Goal: Task Accomplishment & Management: Complete application form

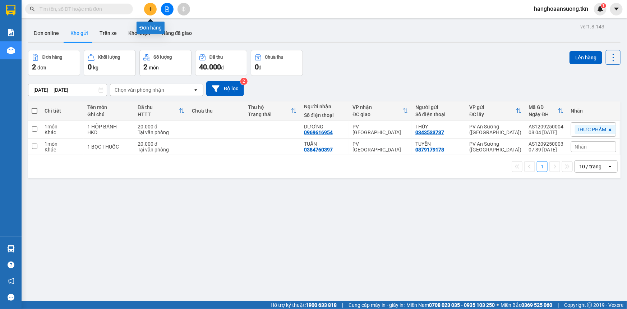
click at [148, 8] on icon "plus" at bounding box center [150, 8] width 5 height 5
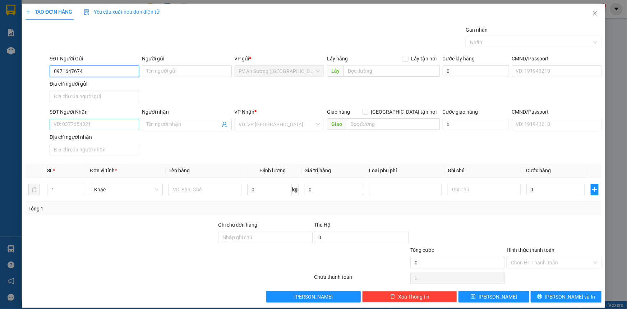
type input "0971647674"
click at [83, 122] on input "SĐT Người Nhận" at bounding box center [94, 124] width 89 height 11
click at [161, 79] on div "SĐT Người Gửi 0971647674 Người gửi Tên người gửi VP gửi * PV An Sương (Hàng Hóa…" at bounding box center [325, 80] width 555 height 50
click at [162, 74] on input "Người gửi" at bounding box center [186, 70] width 89 height 11
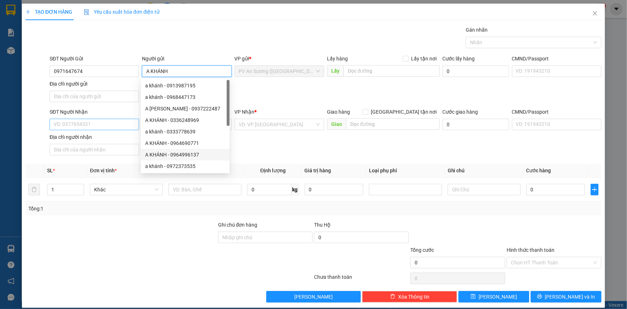
type input "A KHÁNH"
click at [101, 124] on input "SĐT Người Nhận" at bounding box center [94, 124] width 89 height 11
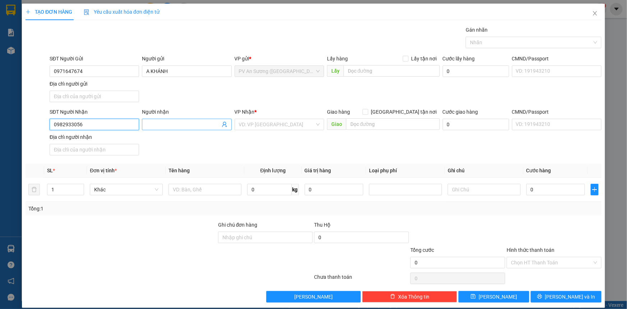
type input "0982933056"
click at [158, 125] on input "Người nhận" at bounding box center [183, 124] width 74 height 8
type input "C GẤM"
click at [249, 121] on input "search" at bounding box center [277, 124] width 76 height 11
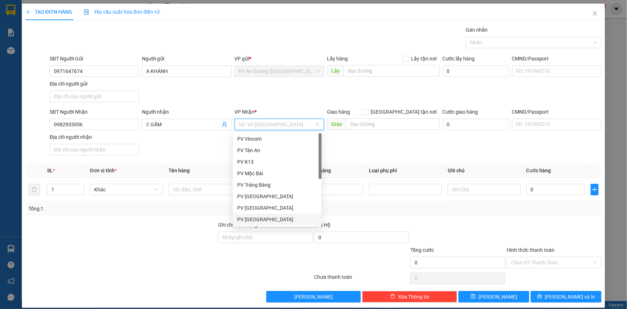
click at [257, 221] on div "PV [GEOGRAPHIC_DATA]" at bounding box center [277, 219] width 80 height 8
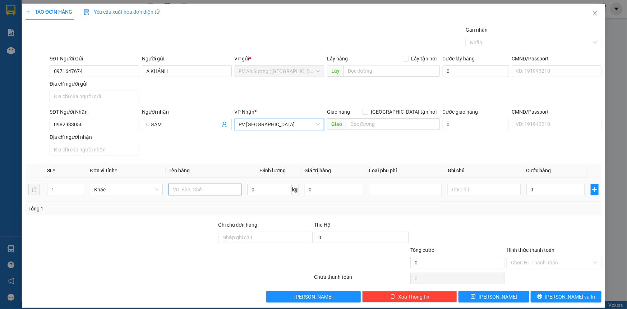
click at [181, 190] on input "text" at bounding box center [204, 189] width 73 height 11
type input "HỒ SƠ"
click at [479, 191] on input "text" at bounding box center [484, 189] width 73 height 11
click at [531, 190] on input "0" at bounding box center [555, 189] width 59 height 11
type input "002"
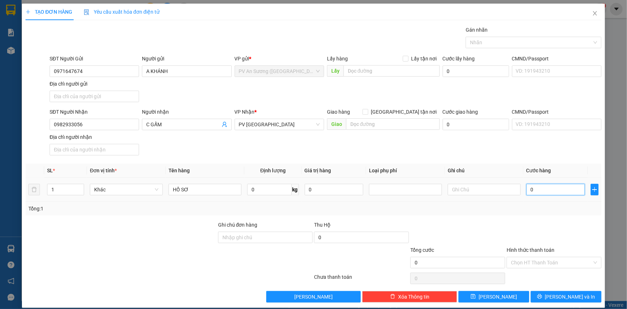
type input "2"
type input "0.020"
type input "20"
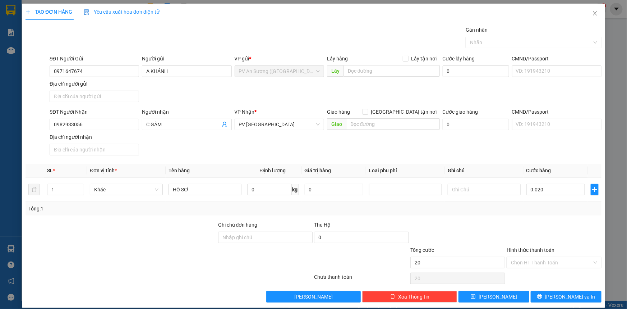
click at [512, 226] on div at bounding box center [554, 233] width 96 height 25
type input "20.000"
click at [515, 262] on input "Hình thức thanh toán" at bounding box center [551, 262] width 81 height 11
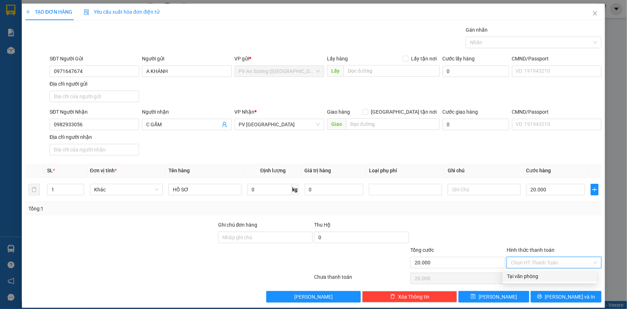
click at [516, 274] on div "Tại văn phòng" at bounding box center [549, 276] width 85 height 8
type input "0"
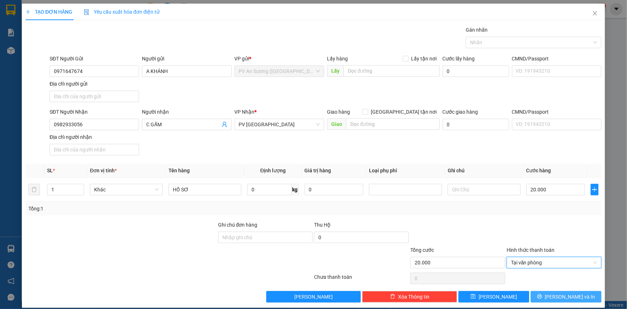
click at [554, 298] on button "[PERSON_NAME] và In" at bounding box center [566, 296] width 71 height 11
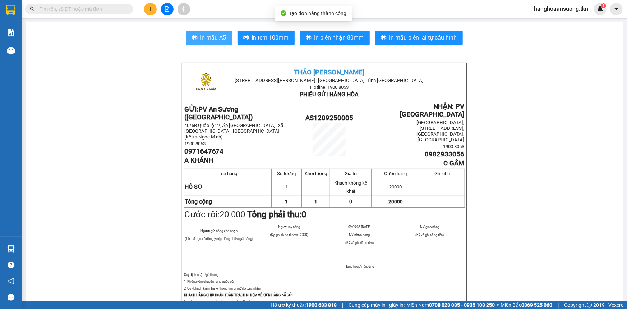
click at [204, 37] on span "In mẫu A5" at bounding box center [213, 37] width 26 height 9
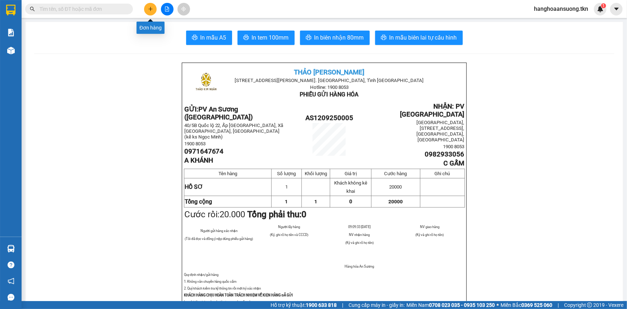
click at [144, 11] on button at bounding box center [150, 9] width 13 height 13
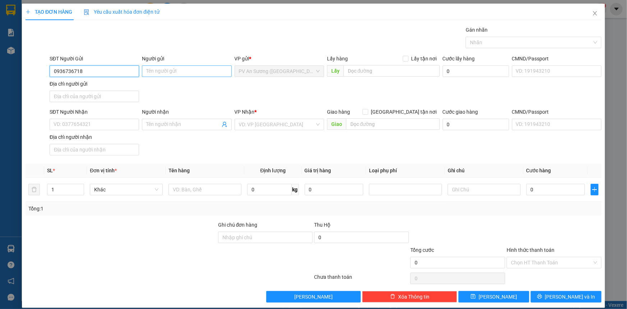
type input "0936736718"
click at [165, 71] on input "Người gửi" at bounding box center [186, 70] width 89 height 11
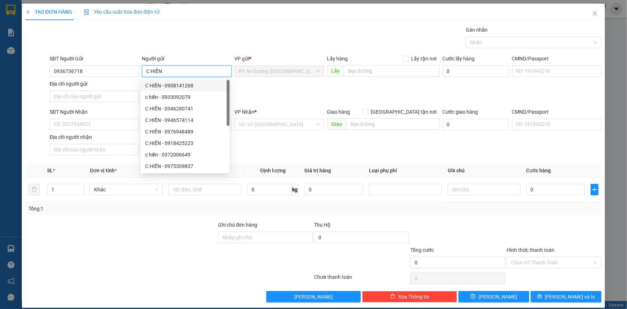
type input "C HIỀN"
click at [95, 117] on div "SĐT Người Nhận" at bounding box center [94, 113] width 89 height 11
click at [89, 125] on input "SĐT Người Nhận" at bounding box center [94, 124] width 89 height 11
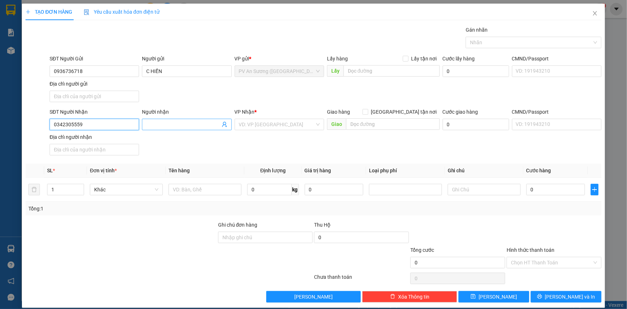
type input "0342305559"
click at [165, 123] on input "Người nhận" at bounding box center [183, 124] width 74 height 8
type input "ÚT ĐẸT"
click at [241, 126] on input "search" at bounding box center [277, 124] width 76 height 11
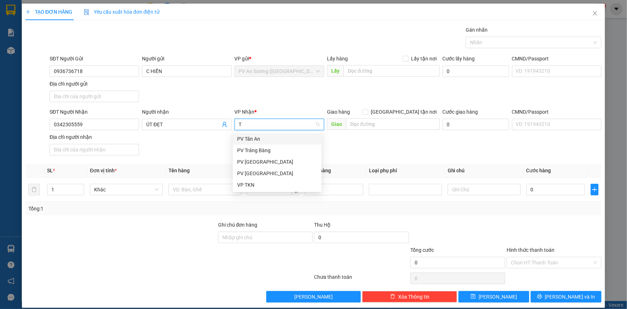
type input "TR"
click at [248, 137] on div "PV Trảng Bàng" at bounding box center [277, 139] width 80 height 8
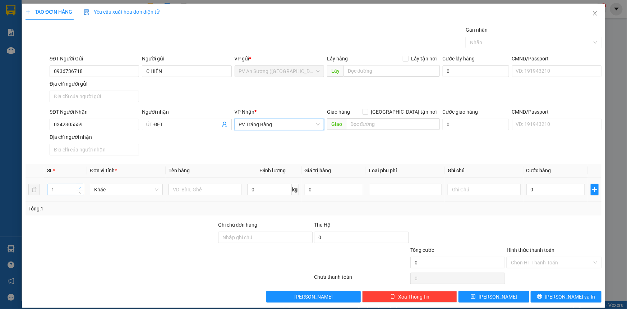
type input "2"
click at [81, 186] on icon "up" at bounding box center [80, 187] width 3 height 3
click at [171, 190] on input "text" at bounding box center [204, 189] width 73 height 11
type input "LINH KIỆN MÁY"
click at [499, 193] on input "text" at bounding box center [484, 189] width 73 height 11
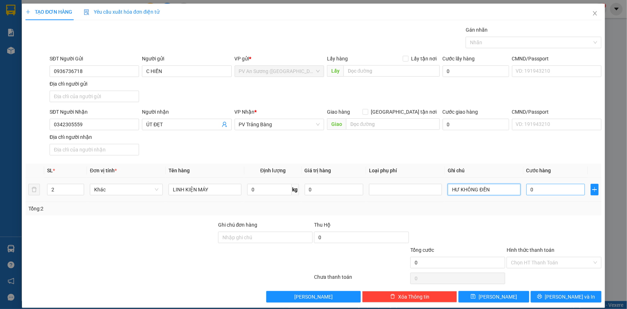
type input "HƯ KHÔNG ĐỀN"
click at [547, 190] on input "0" at bounding box center [555, 189] width 59 height 11
type input "001"
type input "1"
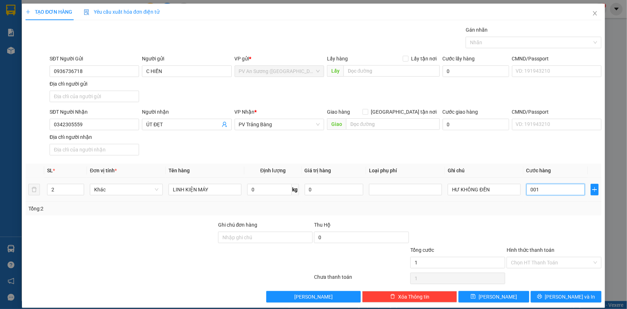
type input "0.012"
type input "12"
type input "00.120"
type input "120"
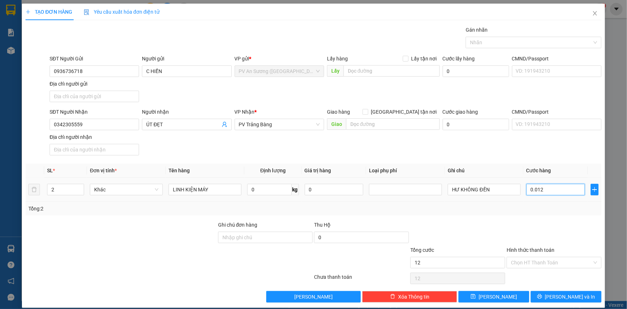
type input "120"
type input "120.000"
click at [556, 203] on div "Tổng: 2" at bounding box center [314, 209] width 576 height 14
click at [553, 262] on input "Hình thức thanh toán" at bounding box center [551, 262] width 81 height 11
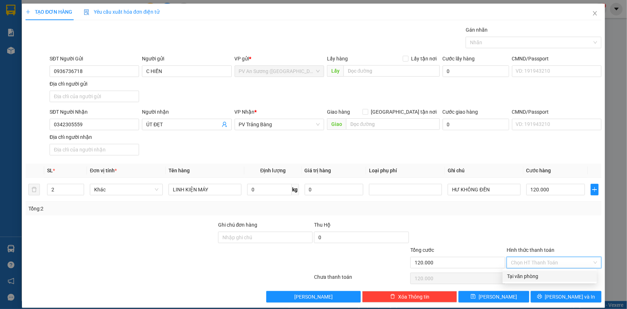
click at [549, 274] on div "Tại văn phòng" at bounding box center [549, 276] width 85 height 8
type input "0"
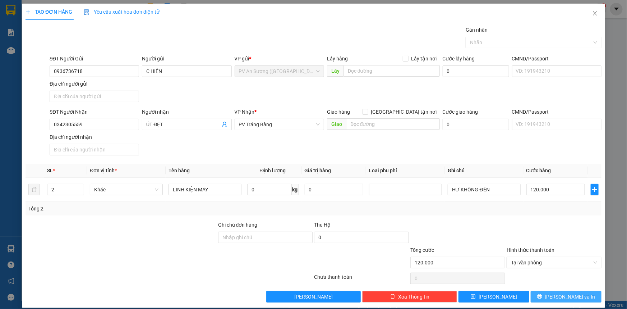
click at [542, 297] on icon "printer" at bounding box center [539, 296] width 5 height 5
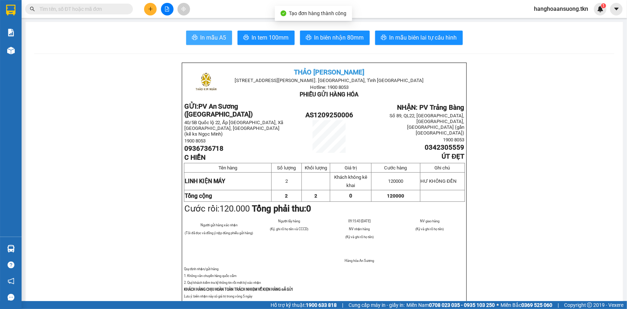
click at [191, 41] on button "In mẫu A5" at bounding box center [209, 38] width 46 height 14
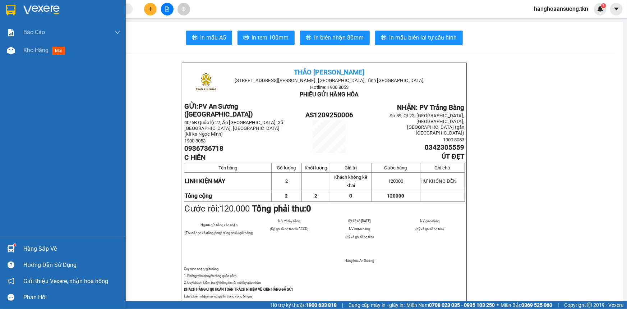
click at [13, 7] on img at bounding box center [10, 10] width 9 height 11
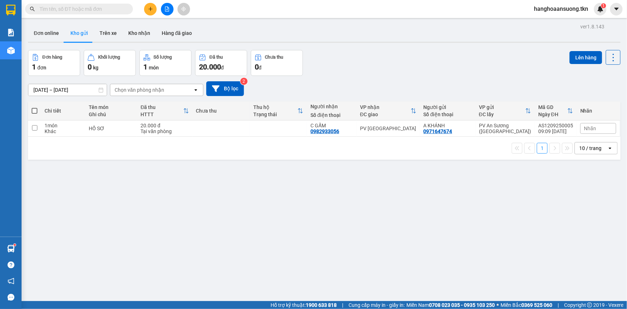
click at [80, 33] on button "Kho gửi" at bounding box center [79, 32] width 29 height 17
click at [48, 127] on div "1 món" at bounding box center [63, 125] width 37 height 6
checkbox input "true"
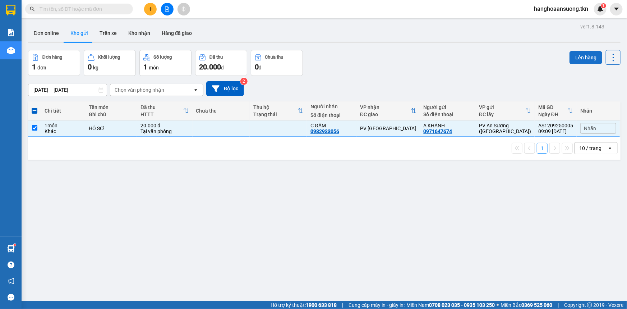
click at [588, 53] on button "Lên hàng" at bounding box center [585, 57] width 33 height 13
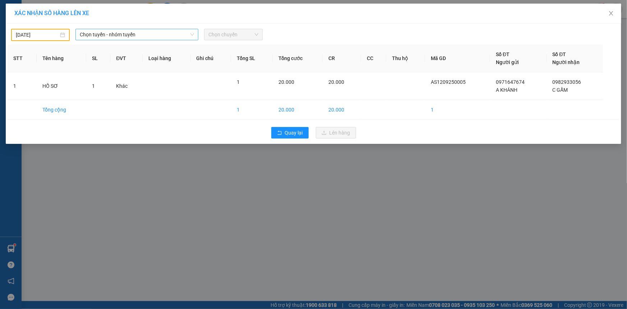
click at [143, 37] on span "Chọn tuyến - nhóm tuyến" at bounding box center [137, 34] width 114 height 11
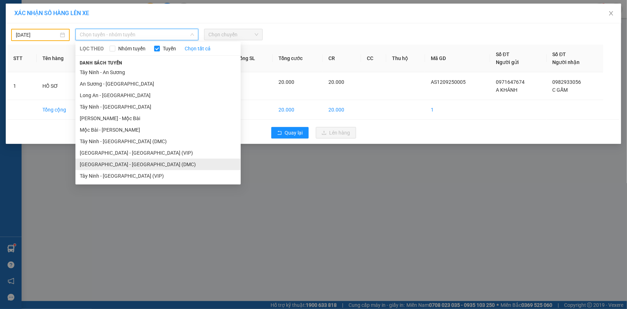
click at [119, 163] on li "[GEOGRAPHIC_DATA] - [GEOGRAPHIC_DATA] (DMC)" at bounding box center [157, 163] width 165 height 11
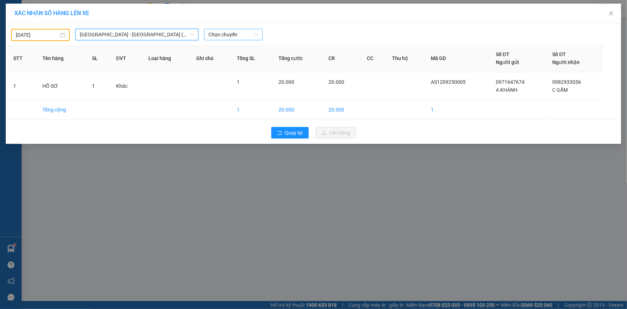
click at [221, 39] on span "Chọn chuyến" at bounding box center [233, 34] width 50 height 11
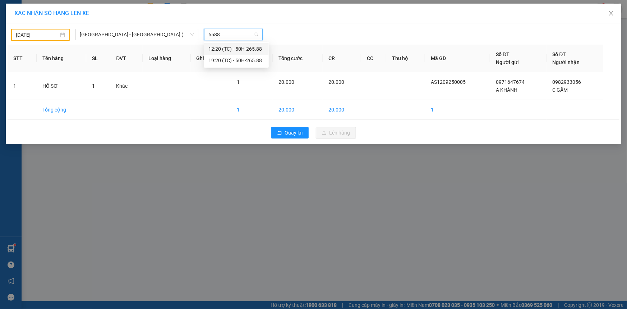
type input "6588"
click at [64, 36] on div "11/09/2025" at bounding box center [40, 35] width 49 height 8
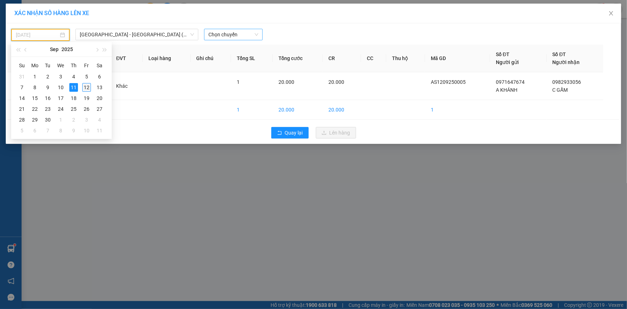
click at [87, 87] on div "12" at bounding box center [86, 87] width 9 height 9
type input "[DATE]"
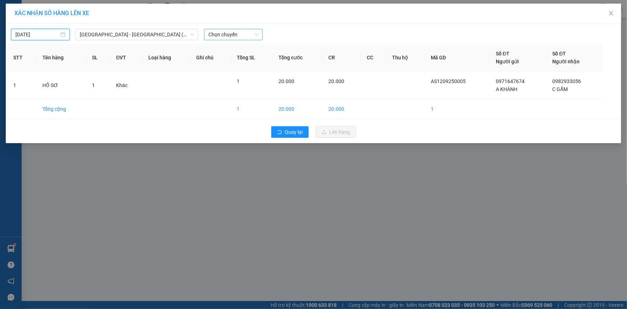
click at [222, 32] on span "Chọn chuyến" at bounding box center [233, 34] width 50 height 11
type input "6588"
click at [224, 52] on div "08:20 (TC) - 50H-265.88" at bounding box center [236, 49] width 56 height 8
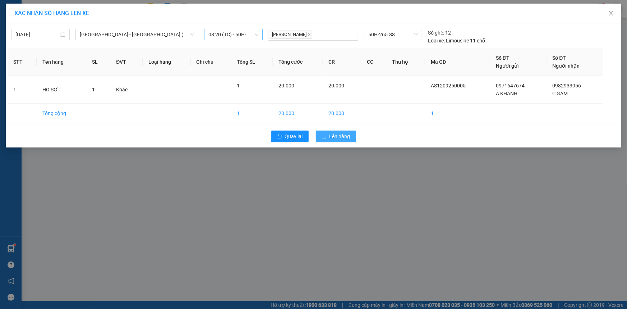
click at [345, 137] on span "Lên hàng" at bounding box center [339, 136] width 21 height 8
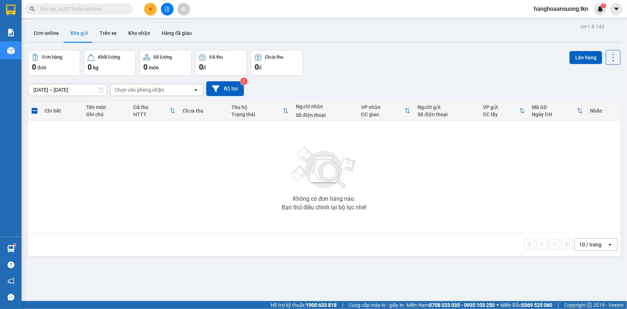
click at [151, 11] on button at bounding box center [150, 9] width 13 height 13
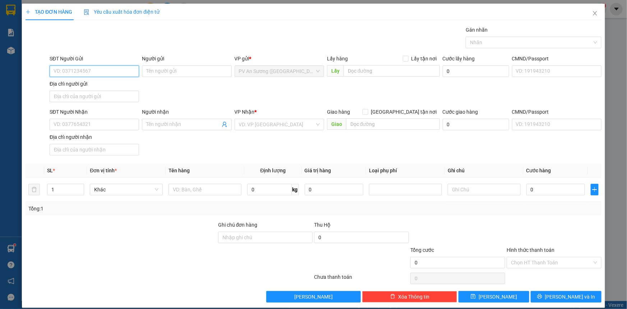
click at [105, 72] on input "SĐT Người Gửi" at bounding box center [94, 70] width 89 height 11
type input "0913129199"
click at [101, 87] on div "0913129199 - lab long" at bounding box center [94, 86] width 80 height 8
type input "lab long"
type input "0901615168"
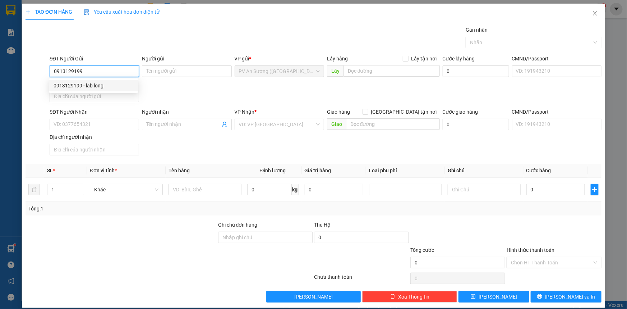
type input "HỮU"
type input "20.000"
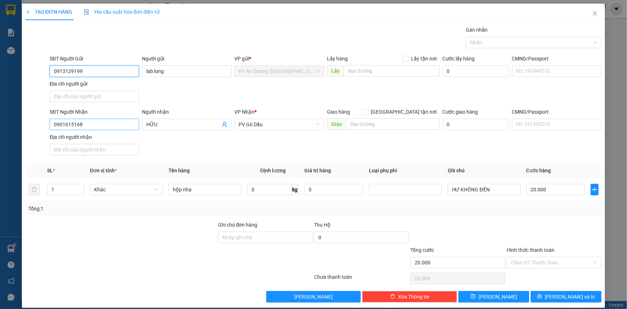
type input "0913129199"
click at [94, 126] on input "0901615168" at bounding box center [94, 124] width 89 height 11
type input "0909189689"
click at [159, 124] on input "HỮU" at bounding box center [183, 124] width 74 height 8
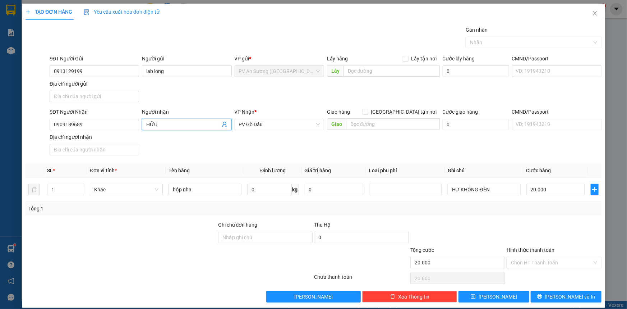
click at [159, 124] on input "HỮU" at bounding box center [183, 124] width 74 height 8
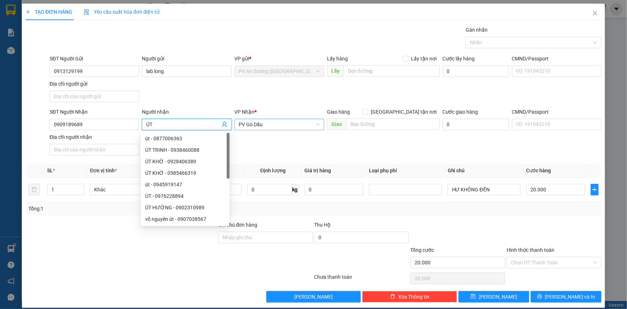
click at [253, 124] on span "PV Gò Dầu" at bounding box center [279, 124] width 81 height 11
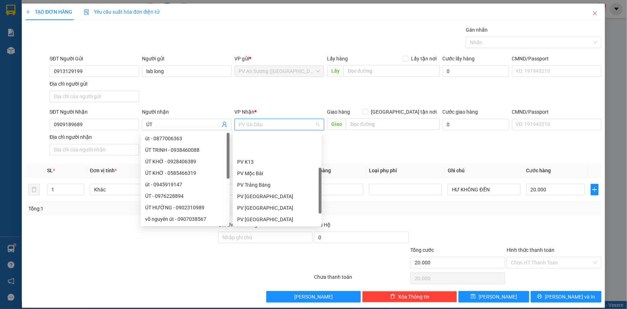
click at [253, 124] on span "PV Gò Dầu" at bounding box center [279, 124] width 81 height 11
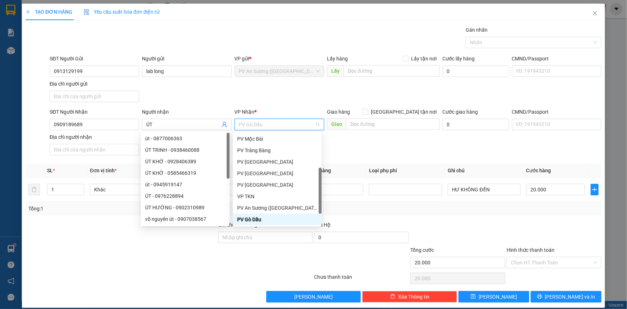
click at [253, 124] on span "PV Gò Dầu" at bounding box center [279, 124] width 81 height 11
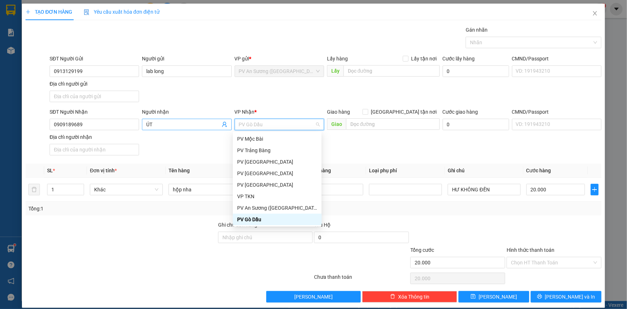
click at [190, 124] on input "ÚT" at bounding box center [183, 124] width 74 height 8
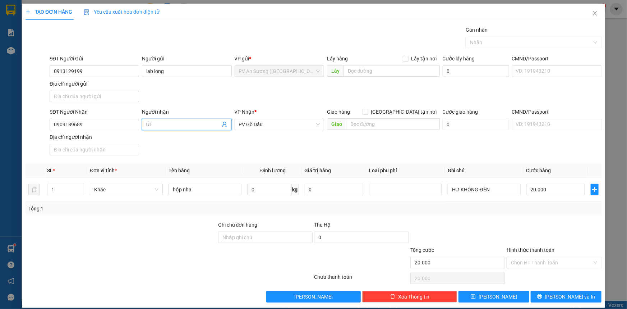
click at [190, 124] on input "ÚT" at bounding box center [183, 124] width 74 height 8
click at [203, 137] on div "VIỆT ÚC - 0909189689" at bounding box center [185, 138] width 80 height 8
click at [252, 125] on span "PV Gò Dầu" at bounding box center [279, 124] width 81 height 11
type input "[GEOGRAPHIC_DATA]"
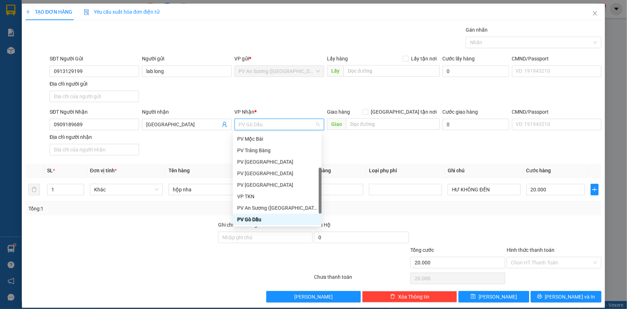
click at [252, 125] on span "PV Gò Dầu" at bounding box center [279, 124] width 81 height 11
click at [257, 161] on div "PV [GEOGRAPHIC_DATA]" at bounding box center [277, 162] width 80 height 8
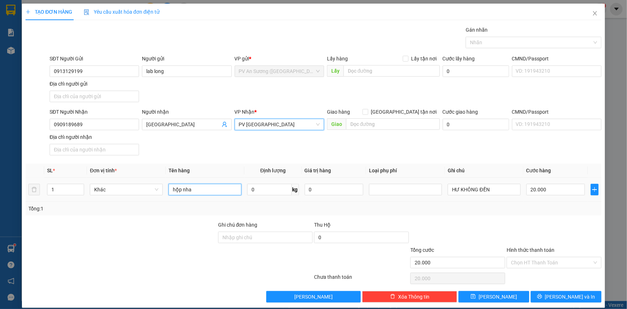
click at [193, 189] on input "hộp nha" at bounding box center [204, 189] width 73 height 11
type input "THÙNG BÁNH TRUNG THU"
click at [557, 188] on input "20.000" at bounding box center [555, 189] width 59 height 11
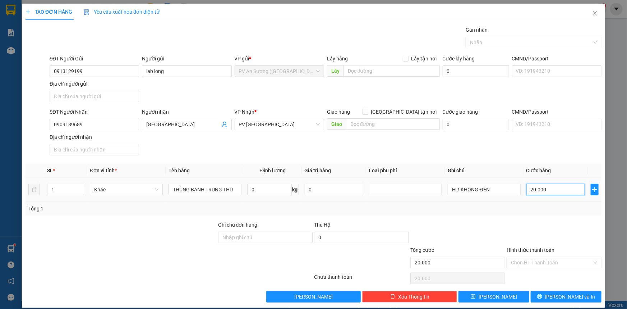
type input "000.005"
type input "5"
type input "50"
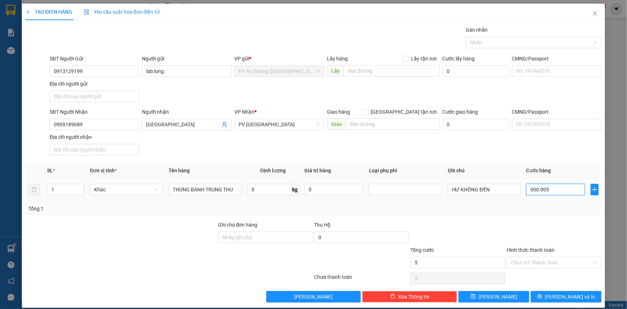
type input "0.000.050"
type input "5"
type input "0.000.005"
type input "0"
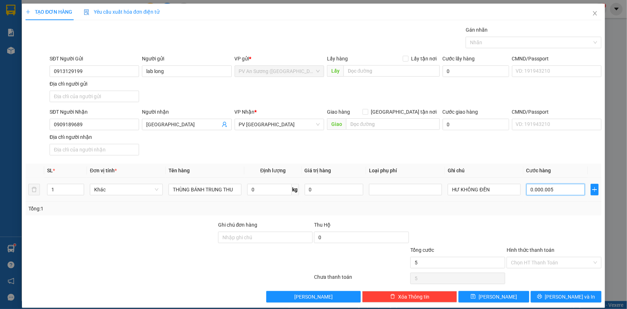
type input "0"
type input "0.000.003"
type input "3"
type input "30"
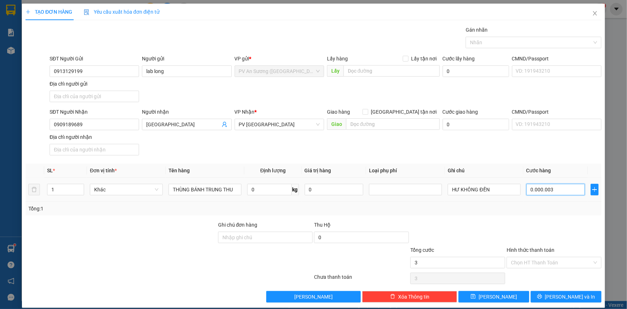
type input "30"
type input "0.000.030"
click at [563, 227] on div at bounding box center [554, 233] width 96 height 25
type input "30.000"
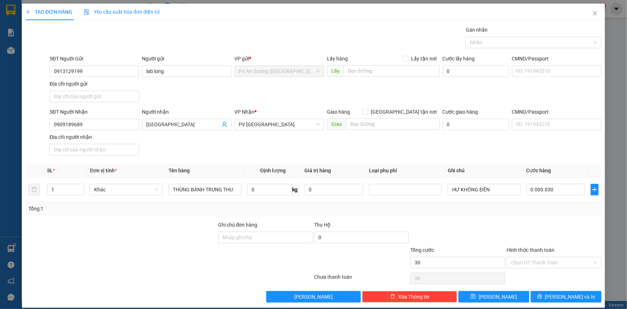
type input "30.000"
click at [485, 45] on div at bounding box center [529, 42] width 125 height 9
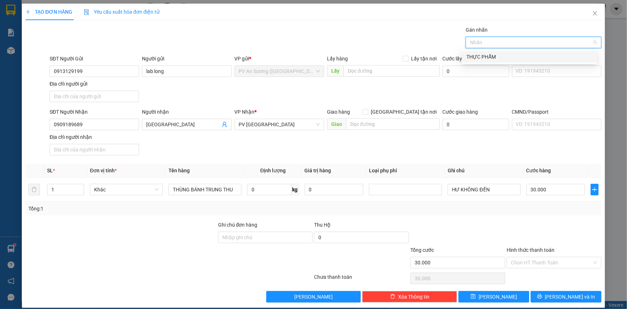
click at [480, 51] on div "THỰC PHẨM" at bounding box center [529, 56] width 135 height 11
click at [518, 260] on input "Hình thức thanh toán" at bounding box center [551, 262] width 81 height 11
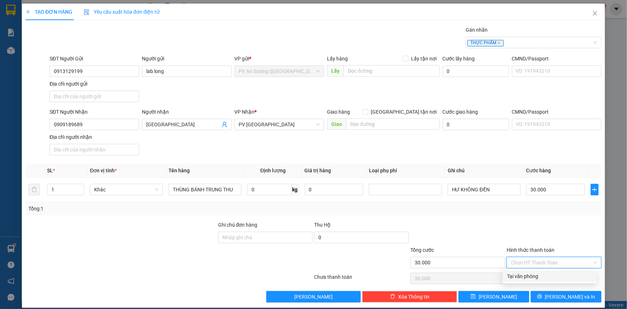
click at [518, 274] on div "Tại văn phòng" at bounding box center [549, 276] width 85 height 8
type input "0"
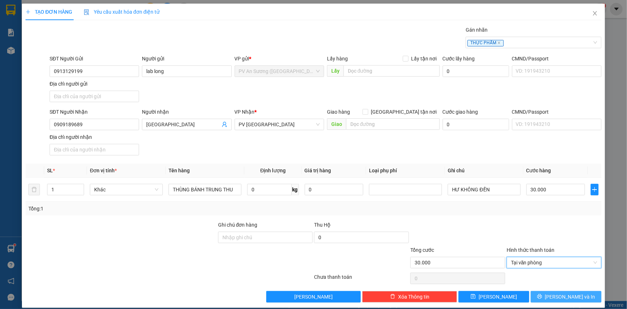
click at [544, 295] on button "[PERSON_NAME] và In" at bounding box center [566, 296] width 71 height 11
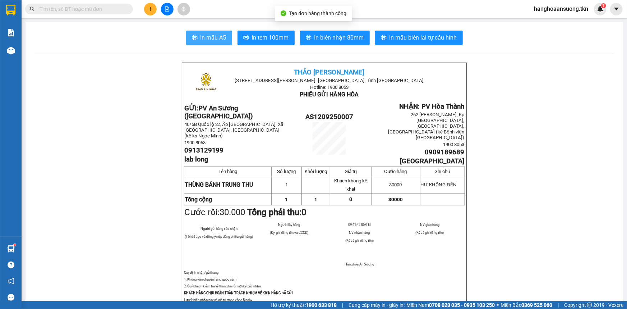
click at [210, 41] on span "In mẫu A5" at bounding box center [213, 37] width 26 height 9
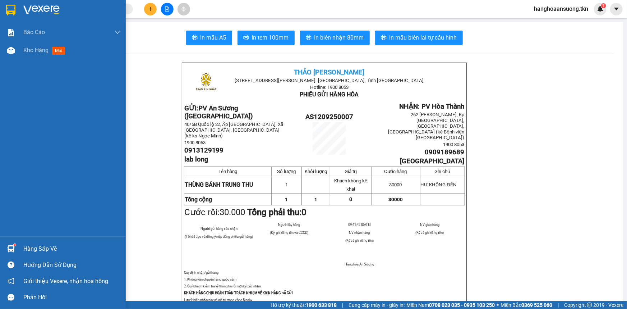
click at [14, 14] on img at bounding box center [10, 10] width 9 height 11
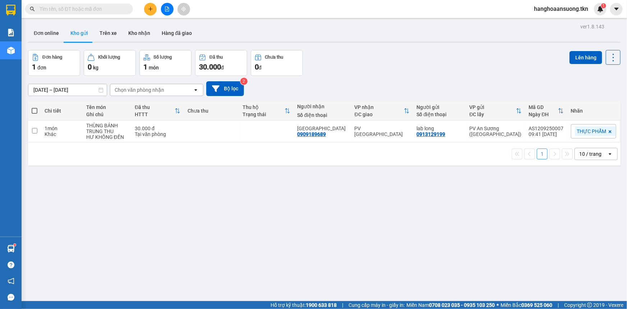
click at [89, 9] on input "text" at bounding box center [82, 9] width 85 height 8
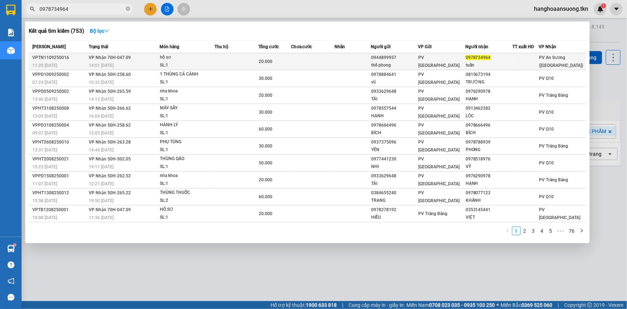
type input "0978734964"
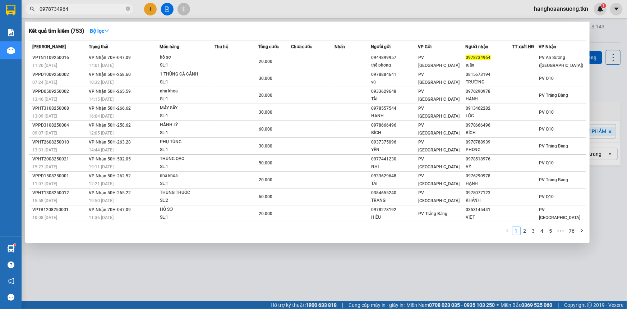
click at [189, 57] on div "hồ sơ" at bounding box center [187, 58] width 54 height 8
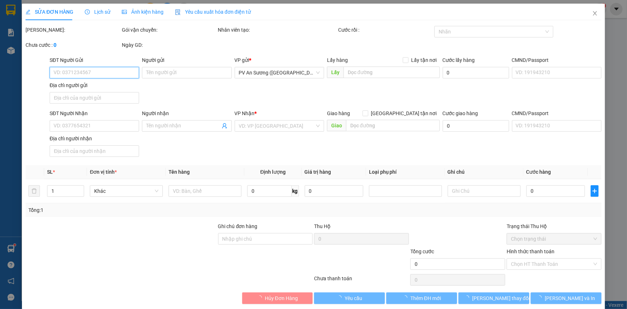
type input "0944899957"
type input "thế phong"
type input "0978734964"
type input "tuấn"
type input "20.000"
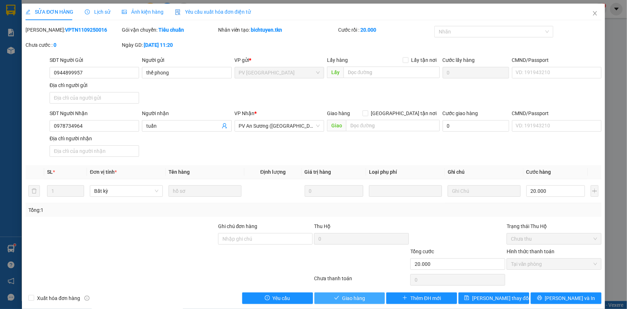
click at [342, 299] on span "Giao hàng" at bounding box center [353, 298] width 23 height 8
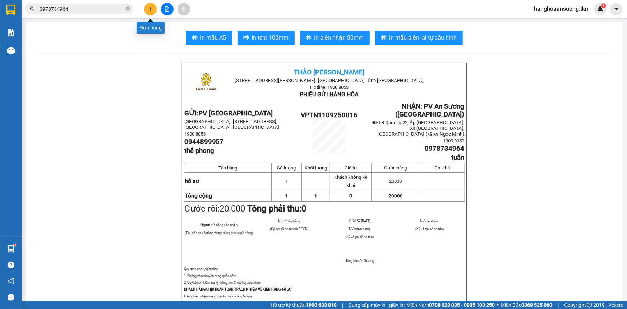
click at [149, 4] on button at bounding box center [150, 9] width 13 height 13
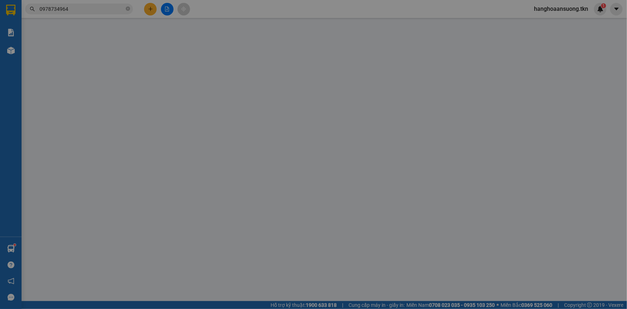
click at [149, 4] on div "Yêu cầu xuất hóa đơn điện tử" at bounding box center [122, 12] width 76 height 17
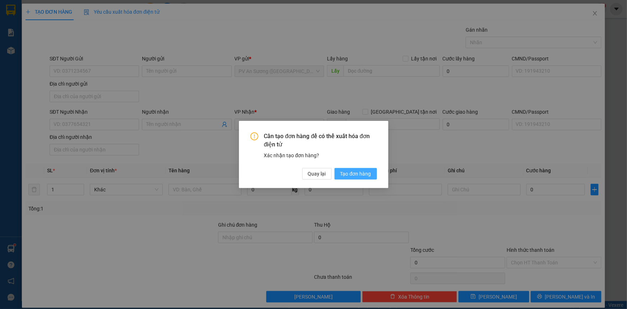
click at [350, 171] on span "Tạo đơn hàng" at bounding box center [355, 174] width 31 height 8
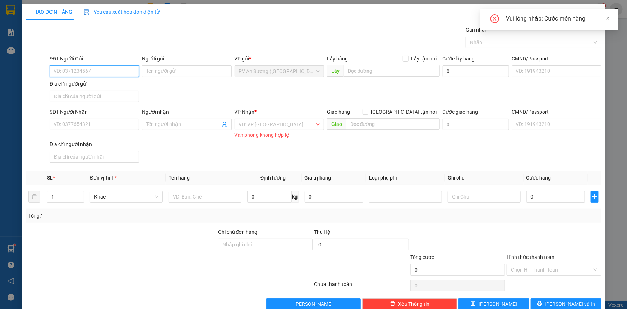
click at [127, 68] on input "SĐT Người Gửi" at bounding box center [94, 70] width 89 height 11
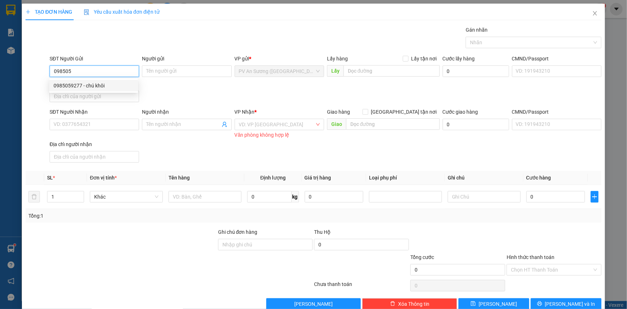
click at [65, 85] on div "0985059277 - chú khôi" at bounding box center [94, 86] width 80 height 8
type input "0985059277"
type input "chú khôi"
type input "0334968978"
type input "thuận"
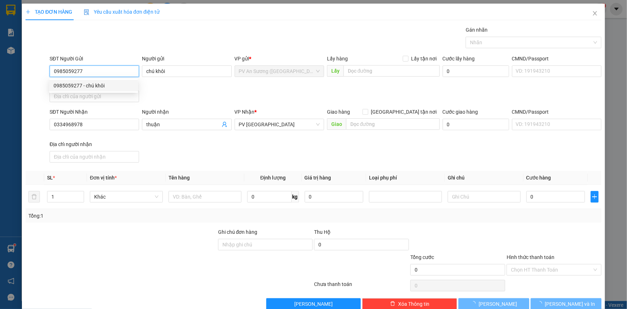
type input "40.000"
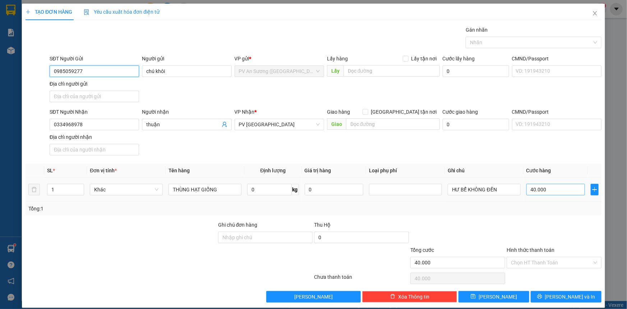
type input "0985059277"
click at [543, 191] on input "40.000" at bounding box center [555, 189] width 59 height 11
type input "6"
type input "0.000.060"
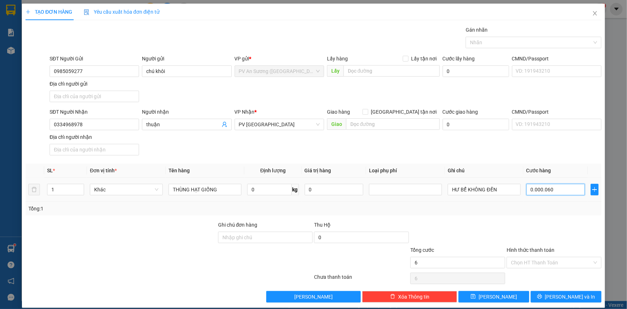
type input "60"
type input "00.000.060"
type input "60.000"
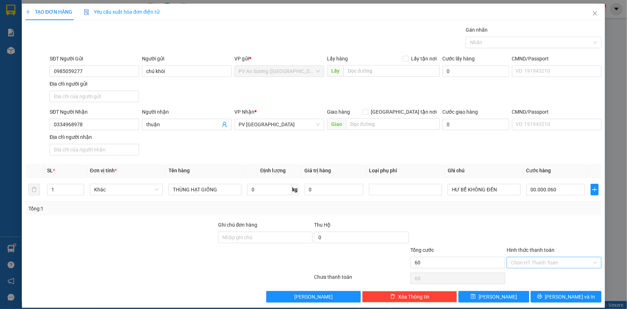
type input "60.000"
click at [533, 265] on input "Hình thức thanh toán" at bounding box center [551, 262] width 81 height 11
click at [536, 275] on div "Tại văn phòng" at bounding box center [549, 276] width 85 height 8
type input "0"
click at [555, 293] on button "[PERSON_NAME] và In" at bounding box center [566, 296] width 71 height 11
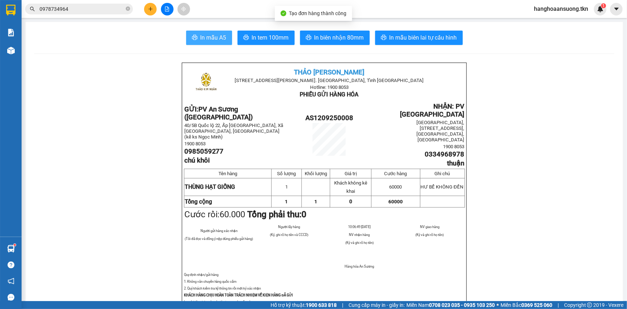
click at [211, 35] on span "In mẫu A5" at bounding box center [213, 37] width 26 height 9
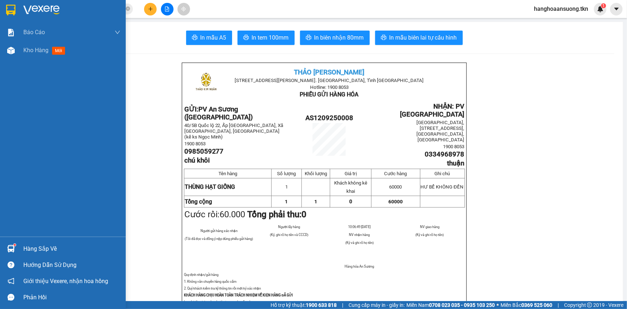
click at [8, 6] on img at bounding box center [10, 10] width 9 height 11
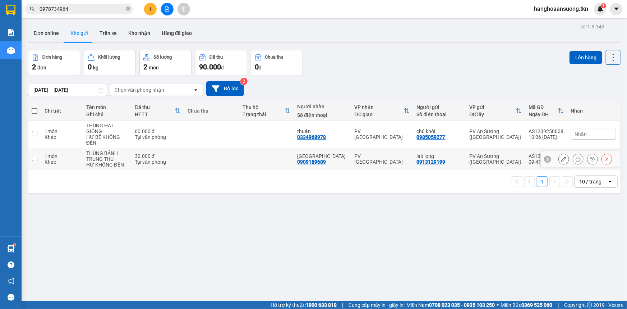
click at [268, 161] on td at bounding box center [266, 159] width 55 height 22
checkbox input "true"
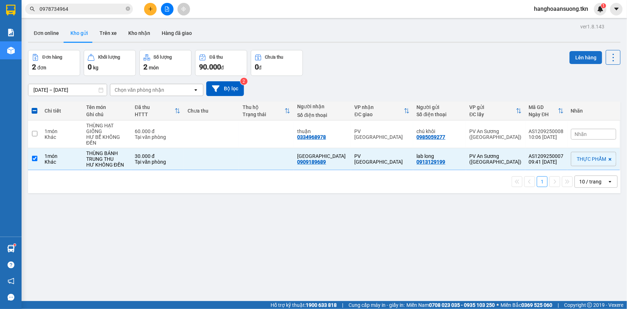
click at [571, 54] on button "Lên hàng" at bounding box center [585, 57] width 33 height 13
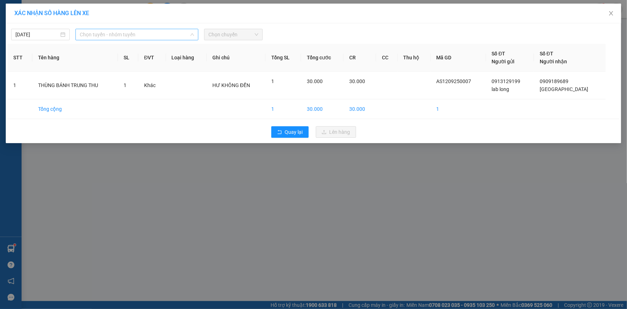
click at [150, 36] on span "Chọn tuyến - nhóm tuyến" at bounding box center [137, 34] width 114 height 11
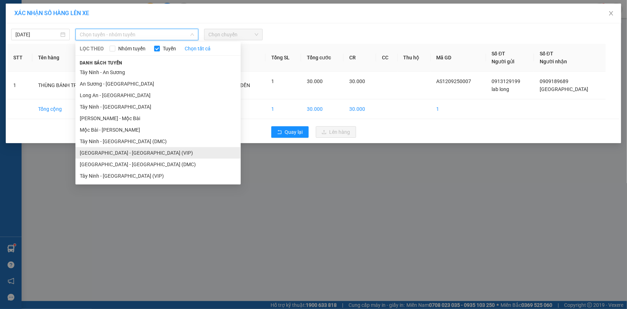
click at [139, 151] on li "[GEOGRAPHIC_DATA] - [GEOGRAPHIC_DATA] (VIP)" at bounding box center [157, 152] width 165 height 11
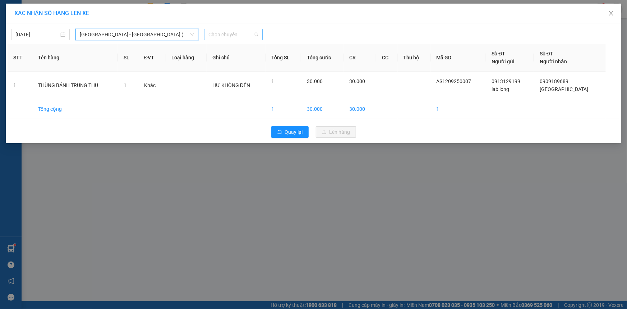
click at [219, 33] on span "Chọn chuyến" at bounding box center [233, 34] width 50 height 11
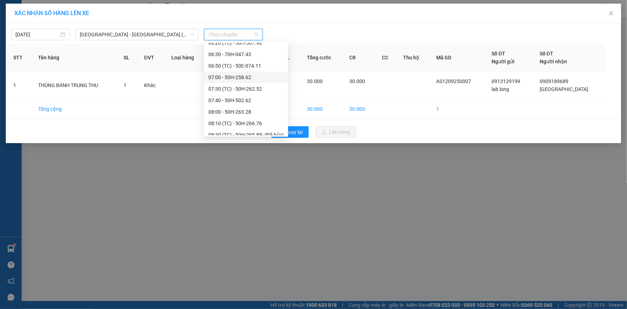
scroll to position [196, 0]
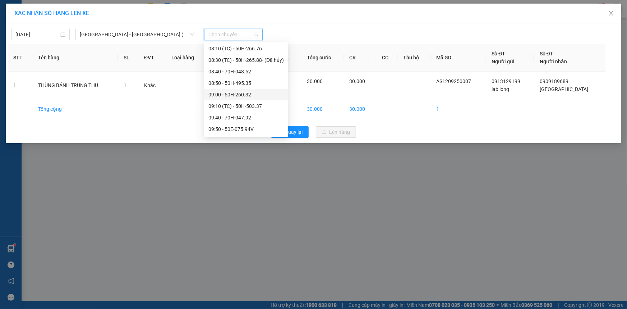
click at [255, 94] on div "09:00 - 50H-260.32" at bounding box center [245, 95] width 75 height 8
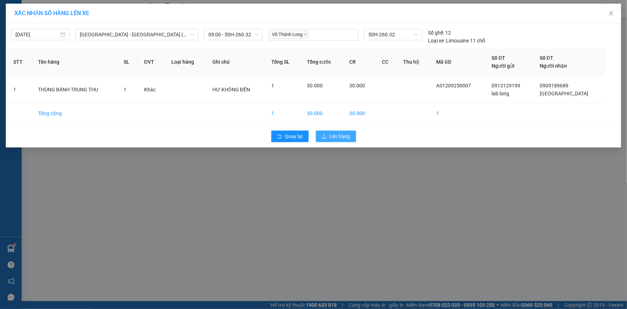
click at [340, 135] on span "Lên hàng" at bounding box center [339, 136] width 21 height 8
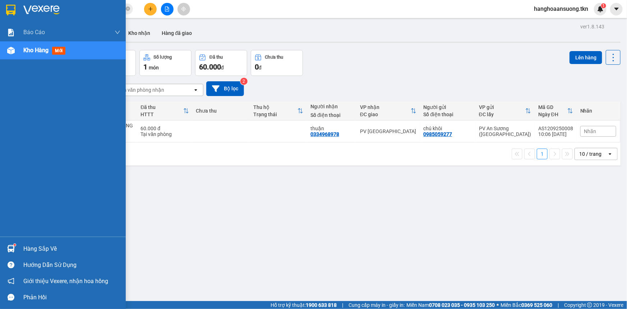
click at [35, 243] on div "Hàng sắp về" at bounding box center [71, 248] width 97 height 11
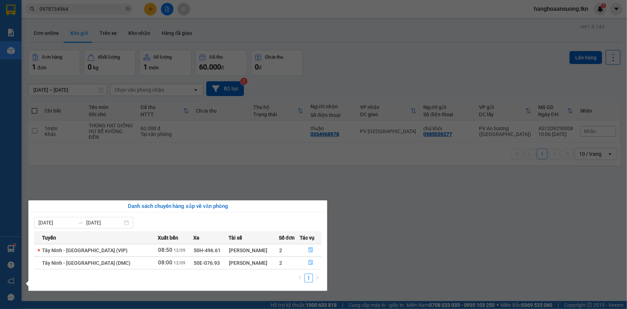
click at [432, 208] on section "Kết quả tìm kiếm ( 1 ) Bộ lọc Mã ĐH Trạng thái Món hàng Thu hộ Tổng cước Chưa c…" at bounding box center [313, 154] width 627 height 309
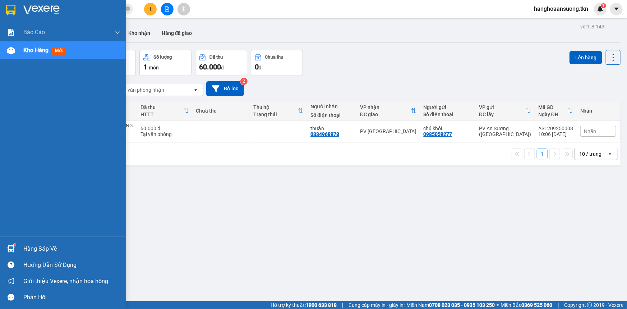
click at [51, 249] on div "Hàng sắp về" at bounding box center [71, 248] width 97 height 11
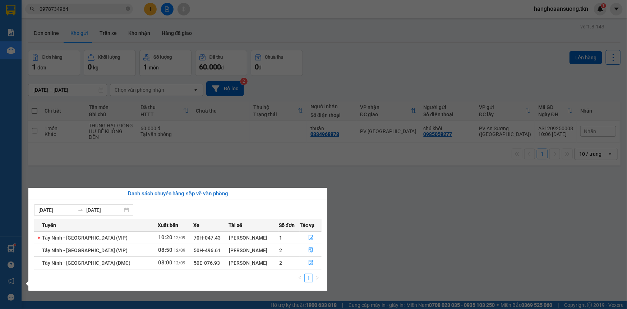
click at [433, 237] on section "Kết quả tìm kiếm ( 1 ) Bộ lọc Mã ĐH Trạng thái Món hàng Thu hộ Tổng cước Chưa c…" at bounding box center [313, 154] width 627 height 309
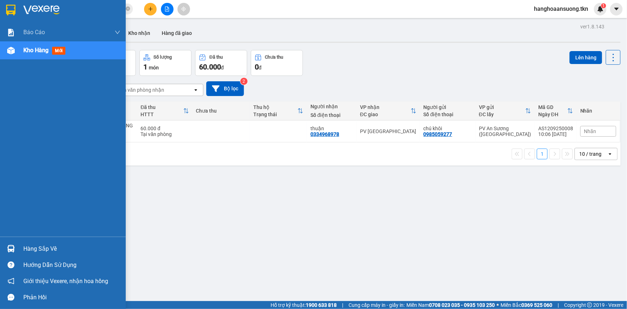
click at [36, 248] on div "Hàng sắp về" at bounding box center [71, 248] width 97 height 11
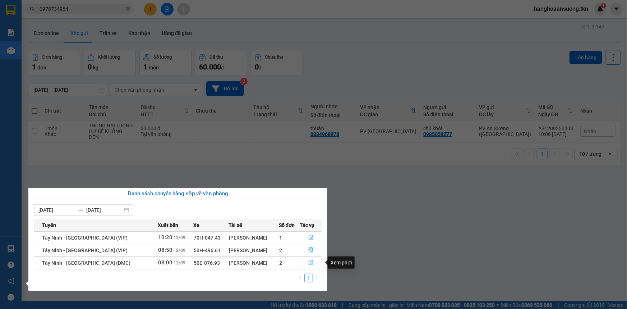
click at [309, 260] on icon "file-done" at bounding box center [311, 262] width 4 height 5
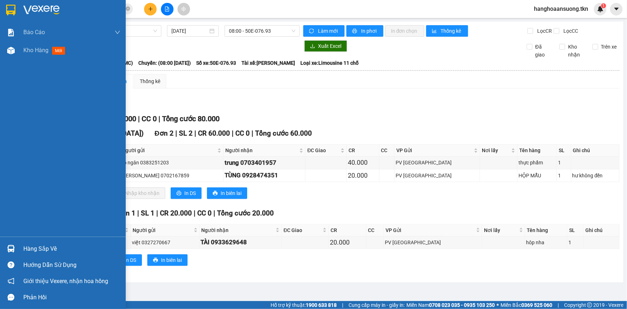
click at [31, 250] on div "Hàng sắp về" at bounding box center [71, 248] width 97 height 11
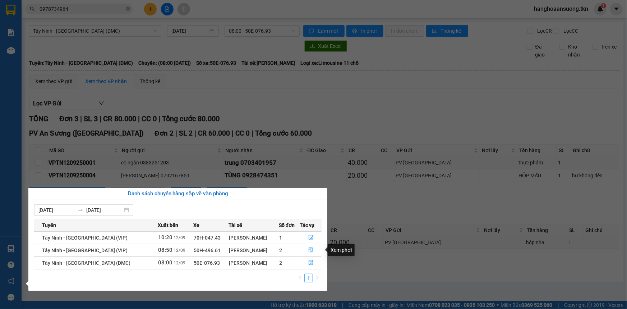
click at [310, 251] on icon "file-done" at bounding box center [311, 249] width 4 height 5
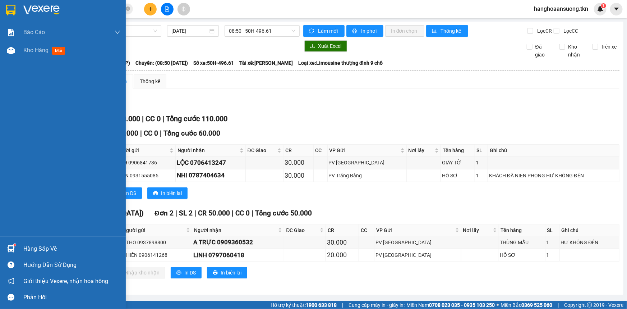
click at [10, 248] on img at bounding box center [11, 249] width 8 height 8
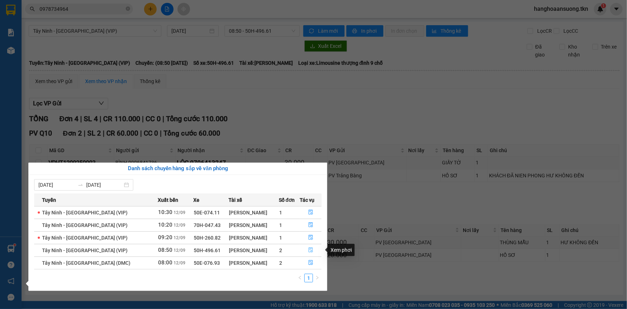
click at [309, 249] on icon "file-done" at bounding box center [311, 249] width 4 height 5
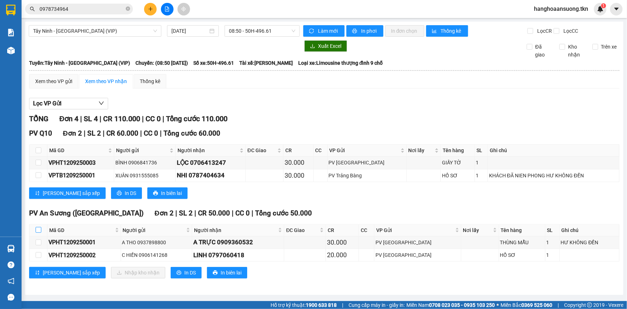
click at [39, 228] on input "checkbox" at bounding box center [39, 230] width 6 height 6
checkbox input "true"
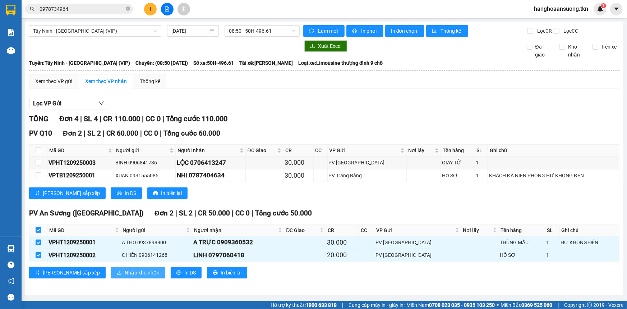
click at [125, 270] on span "Nhập kho nhận" at bounding box center [142, 272] width 35 height 8
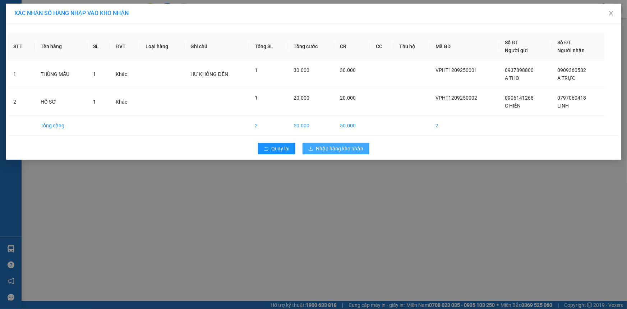
click at [329, 150] on span "Nhập hàng kho nhận" at bounding box center [339, 148] width 47 height 8
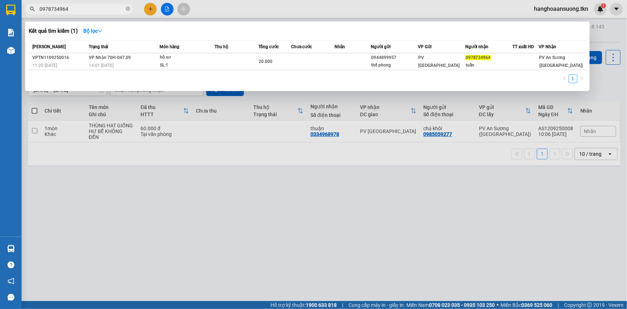
click at [96, 9] on input "0978734964" at bounding box center [82, 9] width 85 height 8
click at [147, 8] on div at bounding box center [313, 154] width 627 height 309
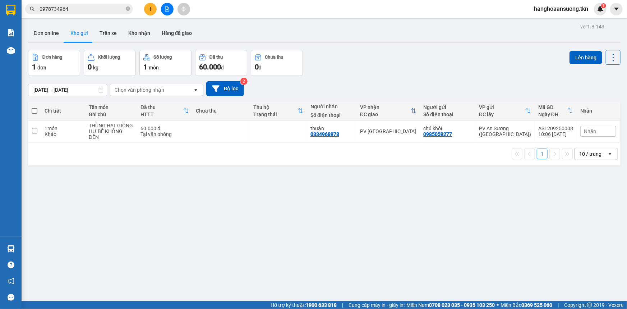
click at [152, 8] on icon "plus" at bounding box center [150, 8] width 5 height 5
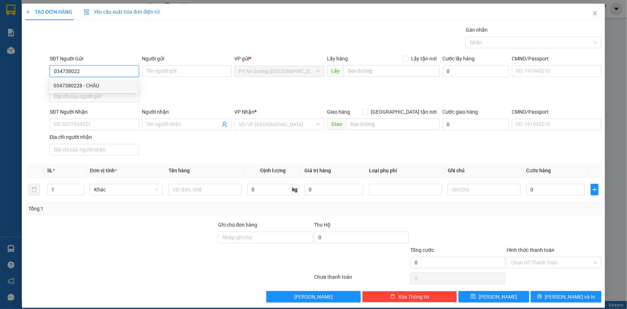
drag, startPoint x: 109, startPoint y: 83, endPoint x: 104, endPoint y: 91, distance: 8.9
click at [106, 87] on div "0347380228 - CHÂU" at bounding box center [94, 86] width 80 height 8
type input "0347380228"
type input "CHÂU"
type input "0862212213"
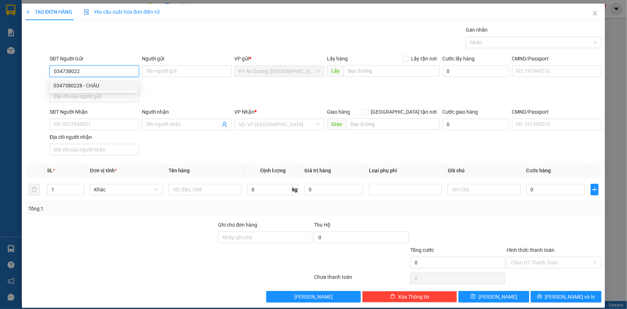
type input "ÚT GIỎI"
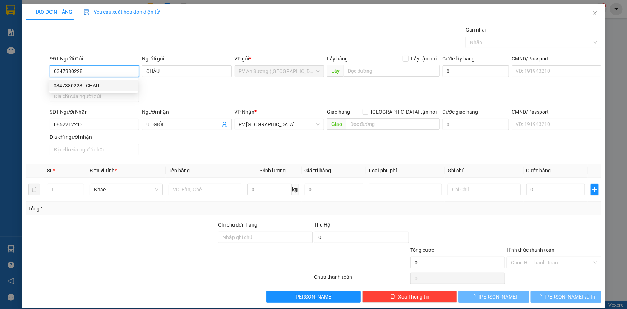
type input "50.000"
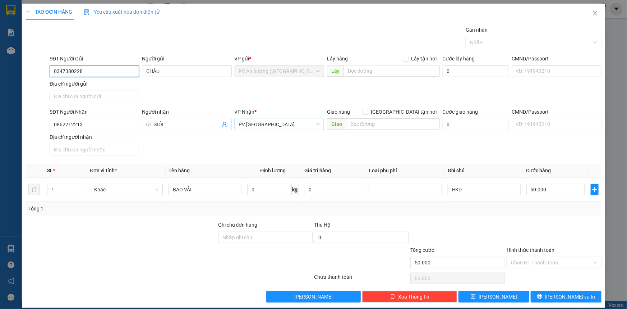
click at [274, 122] on span "PV [GEOGRAPHIC_DATA]" at bounding box center [279, 124] width 81 height 11
type input "0347380228"
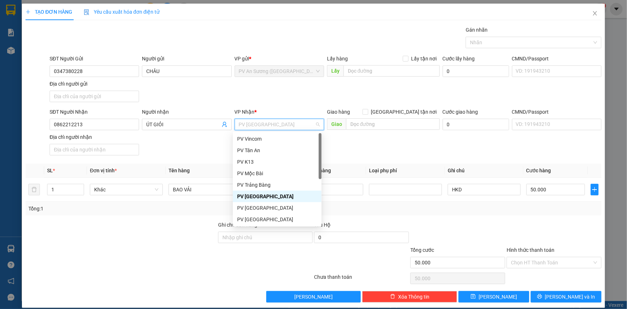
click at [274, 122] on span "PV [GEOGRAPHIC_DATA]" at bounding box center [279, 124] width 81 height 11
click at [263, 163] on div "PV K13" at bounding box center [277, 162] width 80 height 8
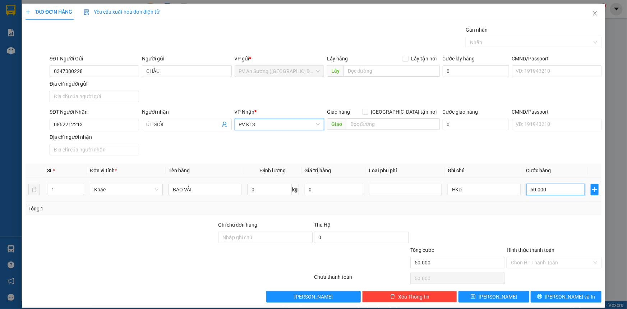
click at [539, 186] on input "50.000" at bounding box center [555, 189] width 59 height 11
type input "4"
type input "00.000.040"
type input "40"
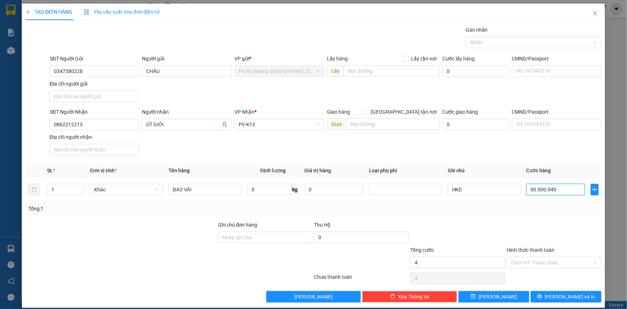
type input "40"
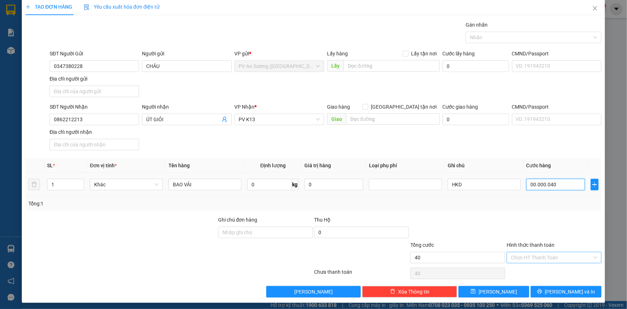
scroll to position [7, 0]
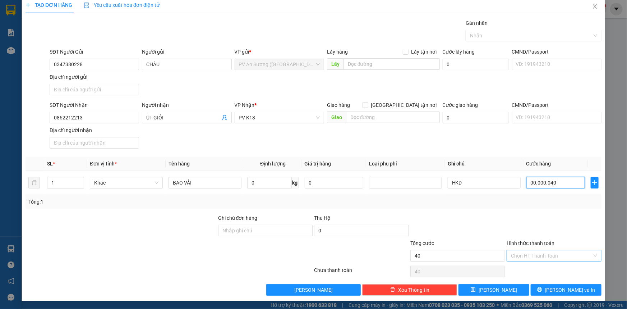
type input "00.000.040"
type input "40.000"
click at [533, 255] on input "Hình thức thanh toán" at bounding box center [551, 255] width 81 height 11
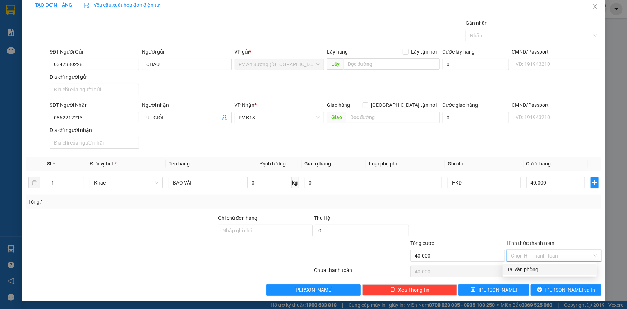
click at [535, 269] on div "Tại văn phòng" at bounding box center [549, 269] width 85 height 8
type input "0"
click at [542, 287] on button "[PERSON_NAME] và In" at bounding box center [566, 289] width 71 height 11
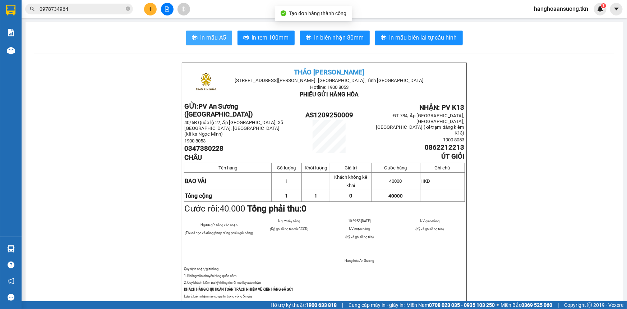
click at [201, 33] on span "In mẫu A5" at bounding box center [213, 37] width 26 height 9
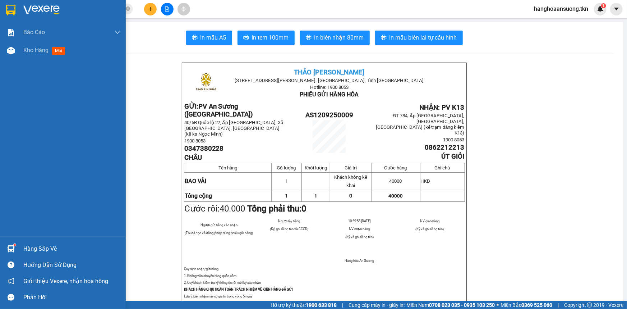
click at [10, 246] on img at bounding box center [11, 249] width 8 height 8
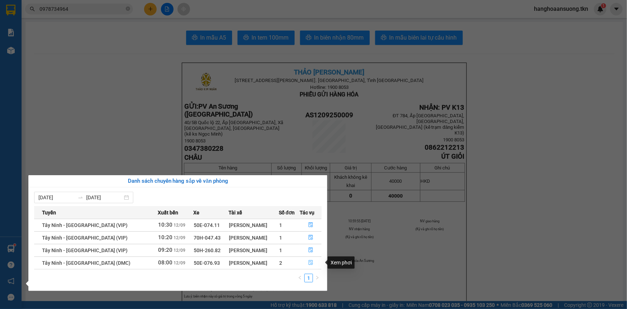
click at [309, 261] on icon "file-done" at bounding box center [311, 262] width 4 height 5
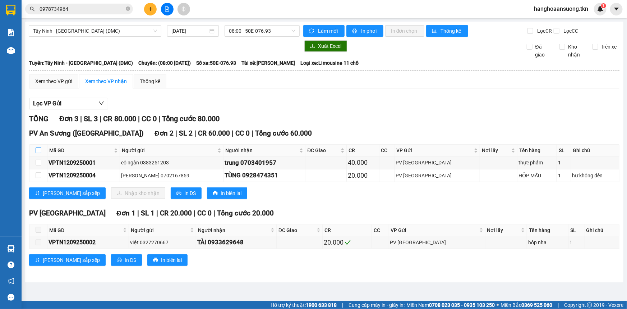
drag, startPoint x: 39, startPoint y: 150, endPoint x: 43, endPoint y: 149, distance: 4.9
click at [40, 151] on input "checkbox" at bounding box center [39, 150] width 6 height 6
checkbox input "true"
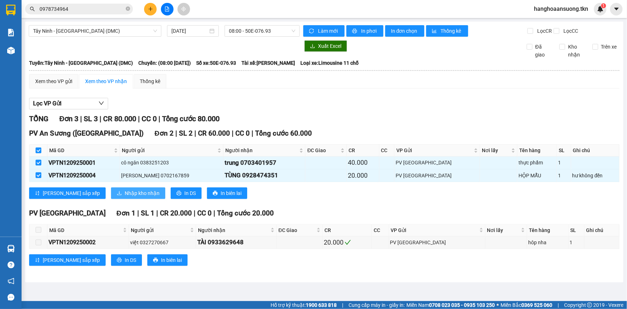
click at [111, 192] on button "Nhập kho nhận" at bounding box center [138, 192] width 54 height 11
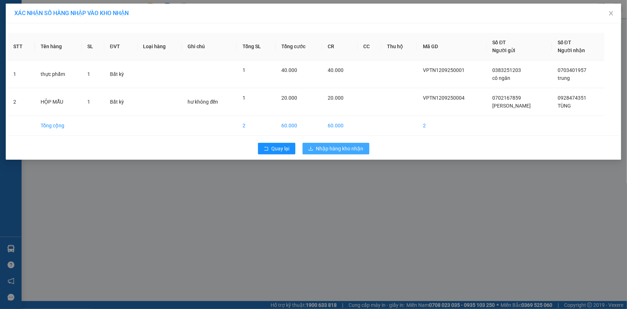
click at [352, 150] on span "Nhập hàng kho nhận" at bounding box center [339, 148] width 47 height 8
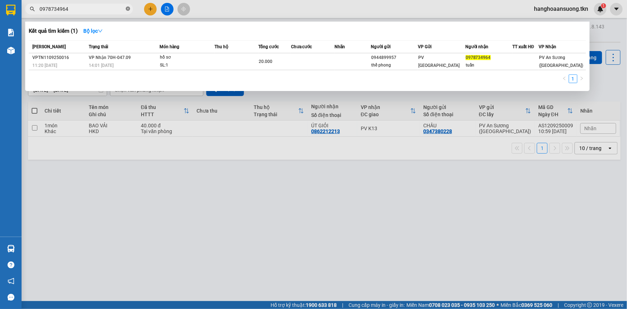
click at [128, 8] on icon "close-circle" at bounding box center [128, 8] width 4 height 4
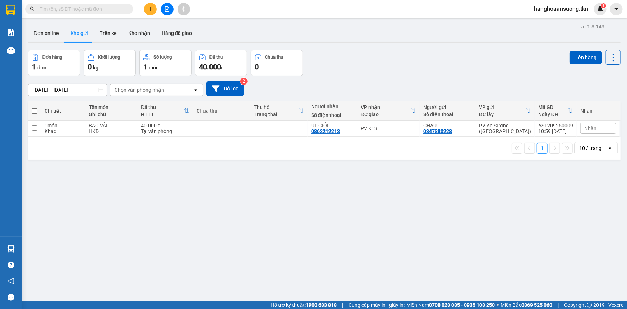
click at [116, 8] on input "text" at bounding box center [82, 9] width 85 height 8
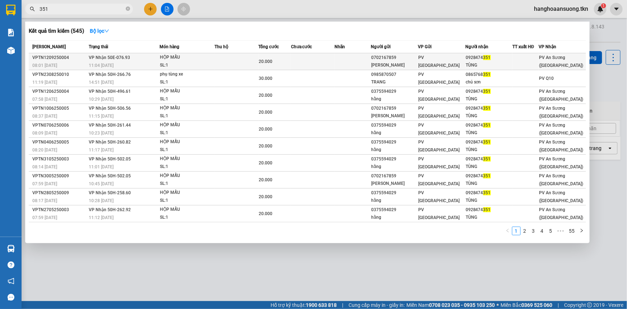
type input "351"
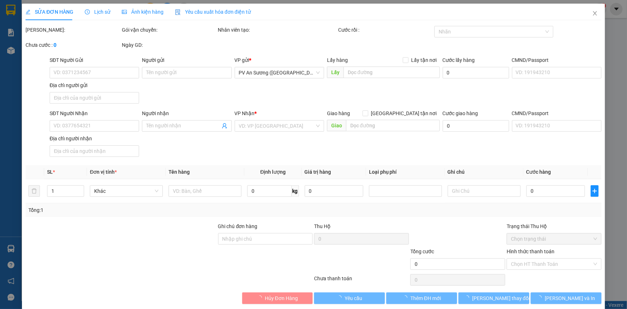
type input "0702167859"
type input "KIM ANH"
type input "0928474351"
type input "TÙNG"
type input "20.000"
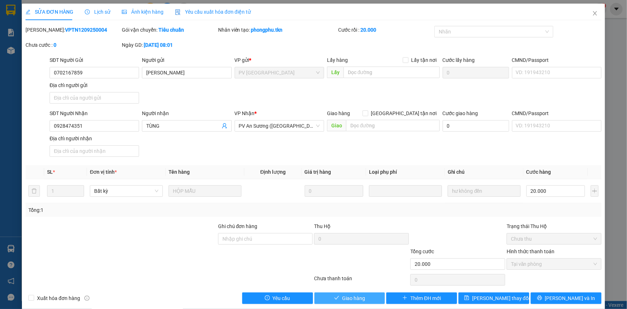
click at [352, 298] on span "Giao hàng" at bounding box center [353, 298] width 23 height 8
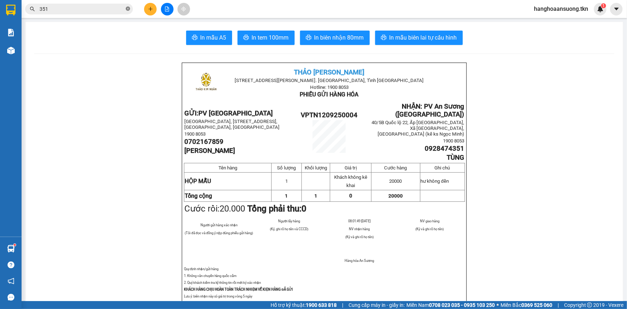
click at [126, 9] on icon "close-circle" at bounding box center [128, 8] width 4 height 4
click at [148, 8] on icon "plus" at bounding box center [150, 8] width 5 height 5
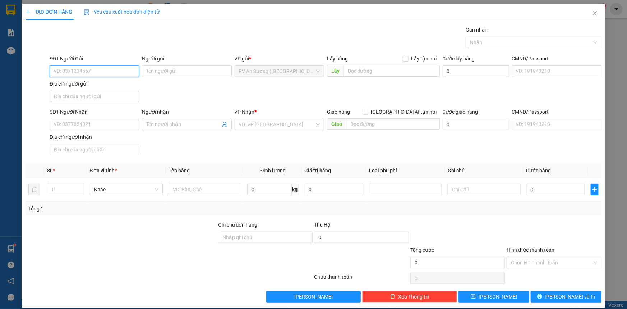
click at [93, 68] on input "SĐT Người Gửi" at bounding box center [94, 70] width 89 height 11
type input "0947843645"
click at [100, 83] on div "0947843645 - A NGÂN" at bounding box center [94, 86] width 80 height 8
type input "A NGÂN"
type input "0919811808"
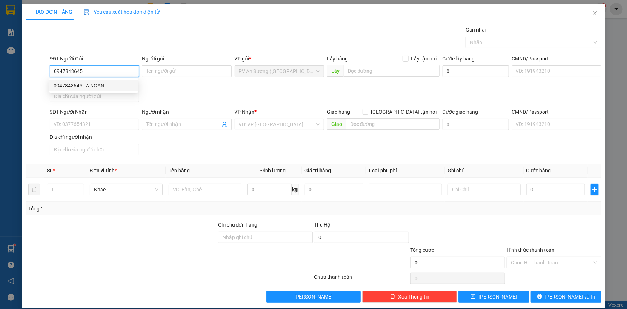
type input "A CÔNG"
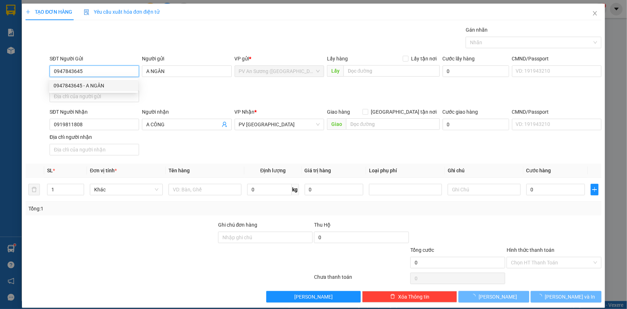
type input "20.000"
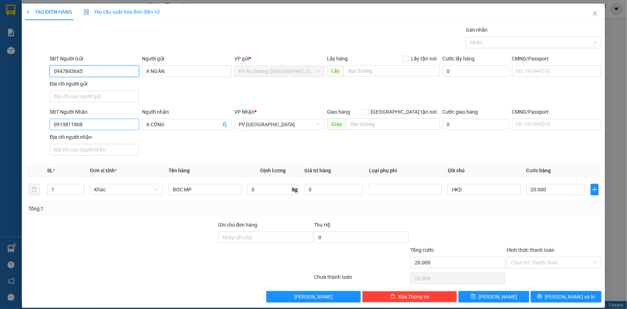
type input "0947843645"
click at [105, 126] on input "0919811808" at bounding box center [94, 124] width 89 height 11
type input "0"
type input "0944478839"
click at [171, 127] on input "A CÔNG" at bounding box center [183, 124] width 74 height 8
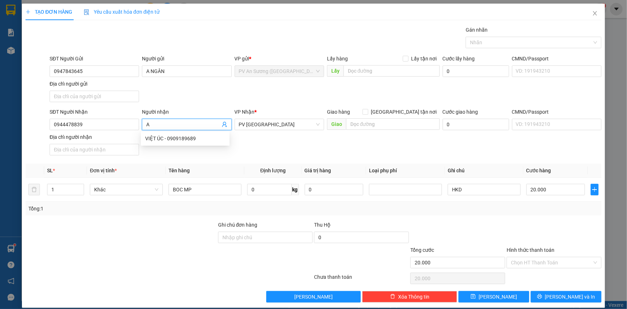
type input "A"
click at [267, 124] on span "PV [GEOGRAPHIC_DATA]" at bounding box center [279, 124] width 81 height 11
type input "CHI PHAN"
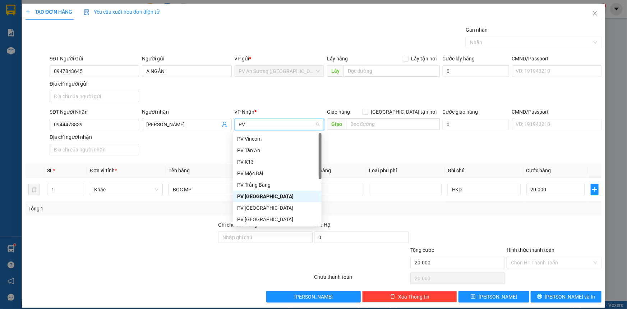
type input "PV G"
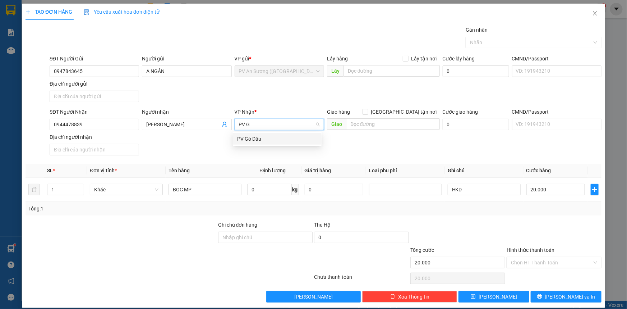
click at [265, 136] on div "PV Gò Dầu" at bounding box center [277, 139] width 80 height 8
click at [535, 263] on input "Hình thức thanh toán" at bounding box center [551, 262] width 81 height 11
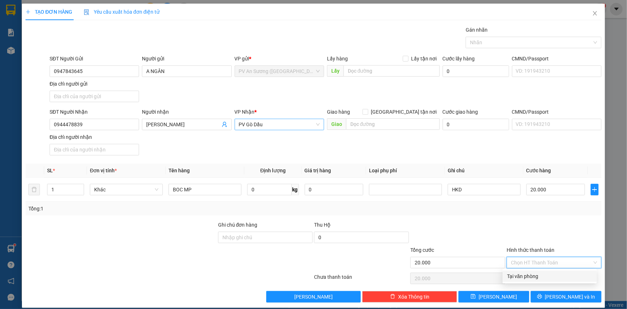
click at [531, 274] on div "Tại văn phòng" at bounding box center [549, 276] width 85 height 8
type input "0"
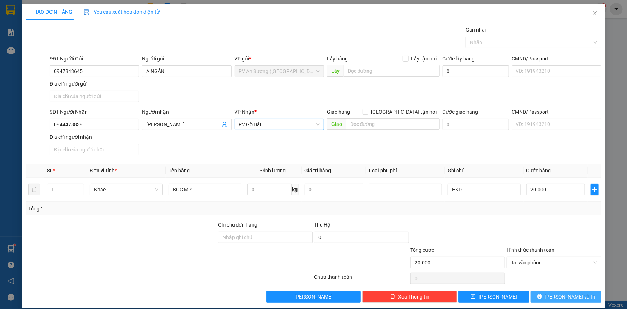
click at [560, 298] on span "[PERSON_NAME] và In" at bounding box center [570, 296] width 50 height 8
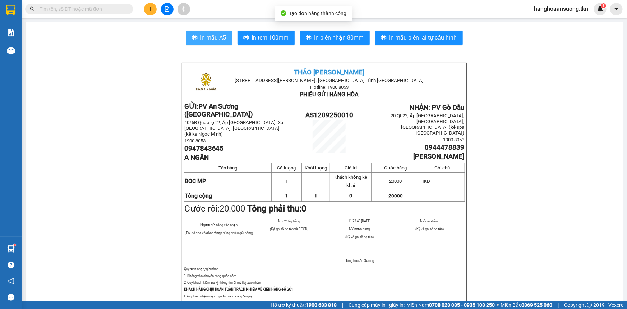
click at [204, 41] on span "In mẫu A5" at bounding box center [213, 37] width 26 height 9
click at [214, 43] on button "In mẫu A5" at bounding box center [209, 38] width 46 height 14
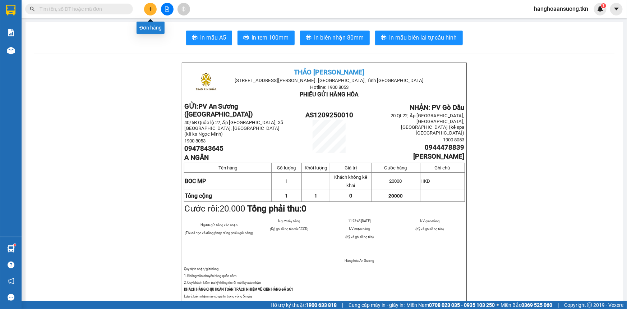
click at [149, 10] on icon "plus" at bounding box center [150, 8] width 5 height 5
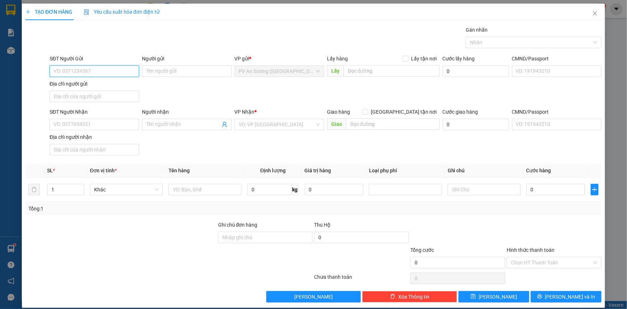
click at [105, 73] on input "SĐT Người Gửi" at bounding box center [94, 70] width 89 height 11
type input "0358935359"
click at [94, 82] on div "0358935359 - TRANG" at bounding box center [94, 86] width 80 height 8
type input "TRANG"
type input "0965168181"
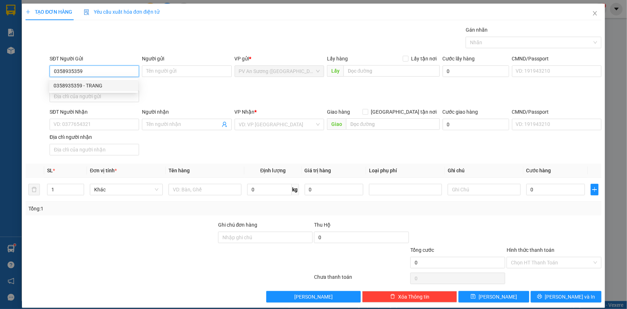
type input "NHUNG"
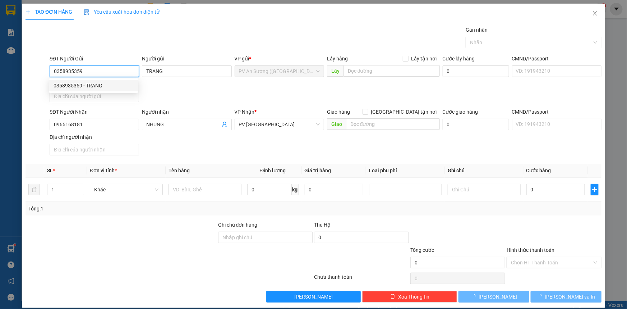
type input "30.000"
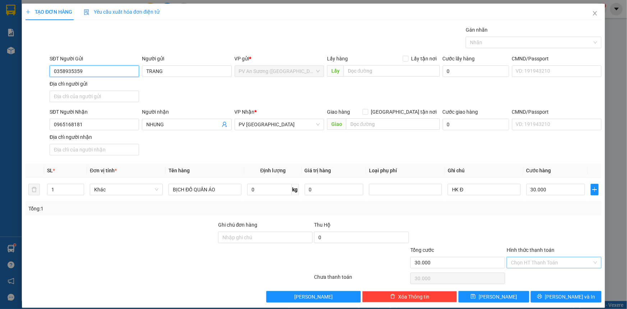
type input "0358935359"
click at [538, 262] on input "Hình thức thanh toán" at bounding box center [551, 262] width 81 height 11
click at [531, 188] on input "30.000" at bounding box center [555, 189] width 59 height 11
type input "4"
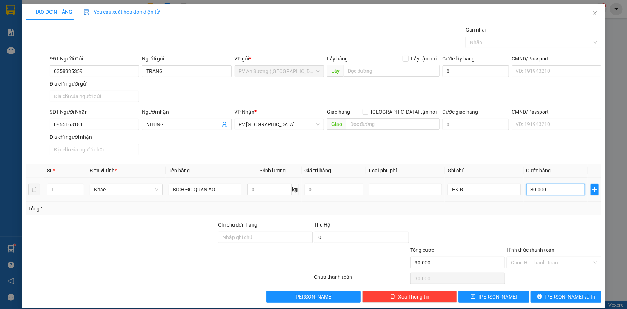
type input "00.004"
type input "40"
type input "0.000.040"
type input "400"
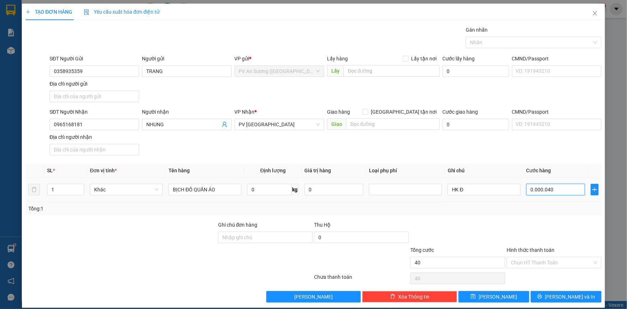
type input "400"
type input "000.000.400"
type input "40"
type input "0.000.000"
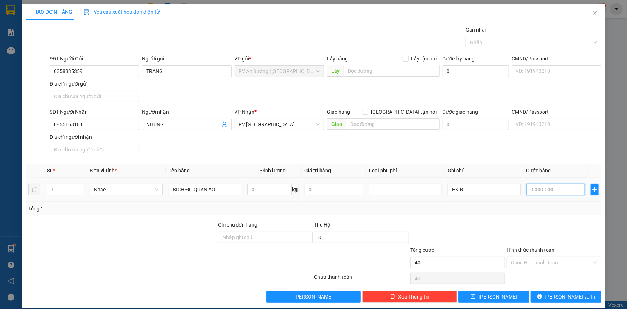
type input "0"
drag, startPoint x: 526, startPoint y: 191, endPoint x: 539, endPoint y: 191, distance: 12.6
click at [539, 191] on input "0" at bounding box center [555, 189] width 59 height 11
type input "0"
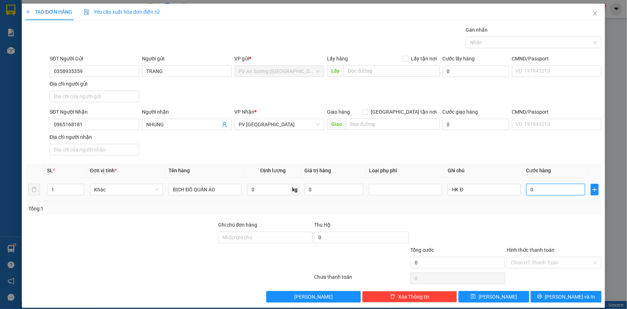
drag, startPoint x: 527, startPoint y: 189, endPoint x: 531, endPoint y: 190, distance: 4.1
click at [531, 190] on input "0" at bounding box center [555, 189] width 59 height 11
type input "4"
type input "40"
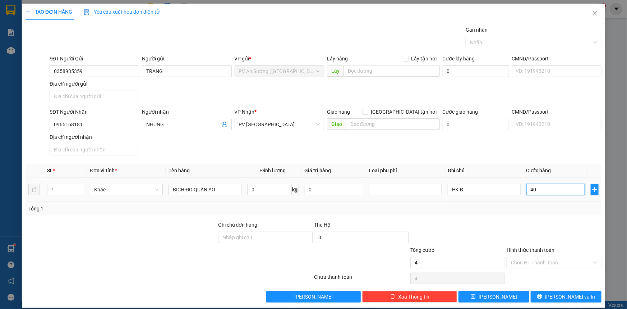
type input "40"
type input "400"
type input "4.000"
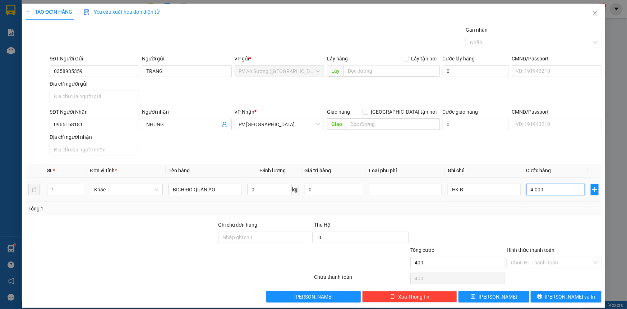
type input "4.000"
type input "440.000"
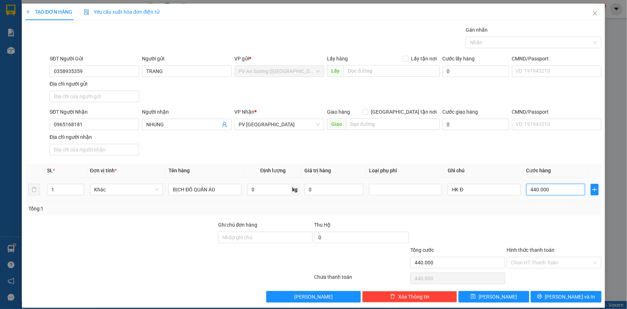
type input "444.000"
type input "444.400"
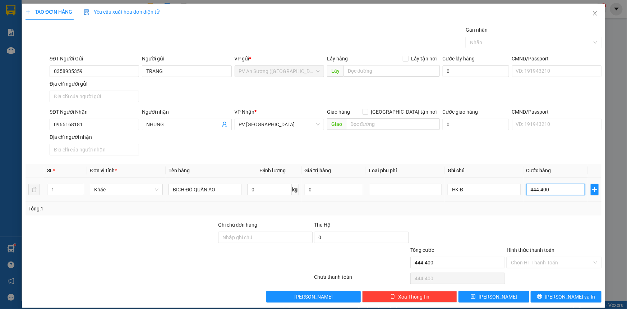
type input "44.440"
type input "4.444"
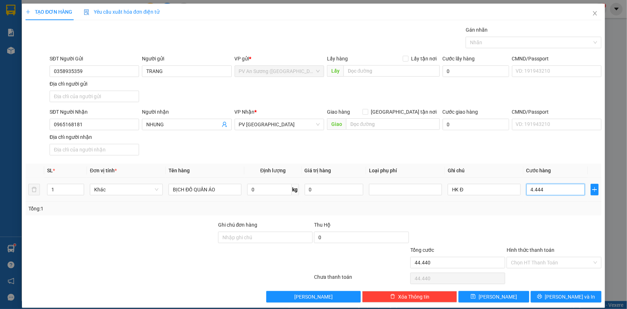
type input "4.444"
type input "444"
type input "44"
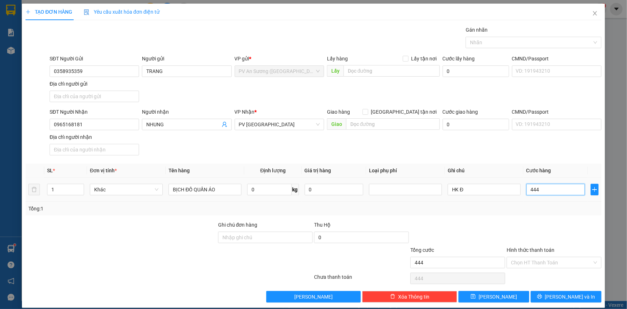
type input "44"
type input "4"
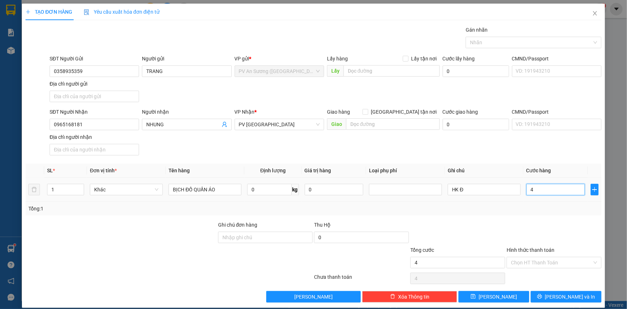
type input "40"
type input "040"
type input "400"
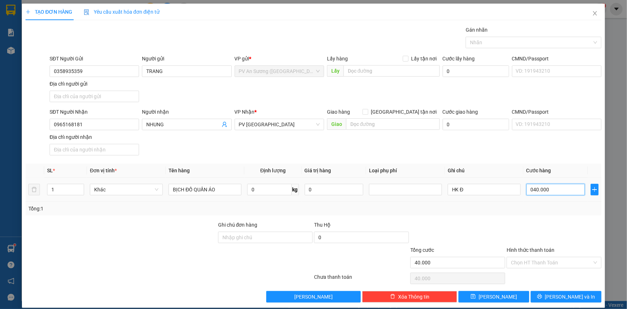
drag, startPoint x: 527, startPoint y: 189, endPoint x: 548, endPoint y: 194, distance: 21.7
click at [548, 194] on input "040.000" at bounding box center [555, 189] width 59 height 11
click at [530, 191] on input "040.000" at bounding box center [555, 189] width 59 height 11
click at [532, 190] on input "040.000" at bounding box center [555, 189] width 59 height 11
click at [528, 189] on input "040.000" at bounding box center [555, 189] width 59 height 11
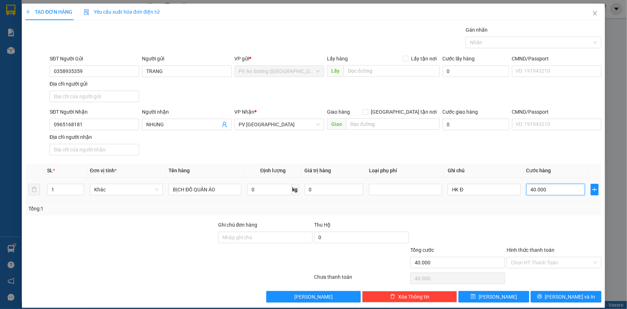
click at [560, 190] on input "40.000" at bounding box center [555, 189] width 59 height 11
click at [539, 258] on input "Hình thức thanh toán" at bounding box center [551, 262] width 81 height 11
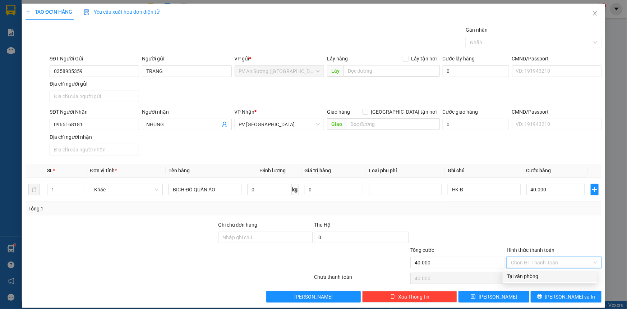
click at [535, 273] on div "Tại văn phòng" at bounding box center [549, 276] width 85 height 8
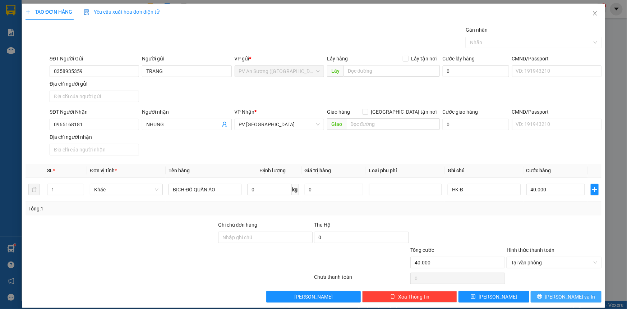
click at [577, 300] on button "[PERSON_NAME] và In" at bounding box center [566, 296] width 71 height 11
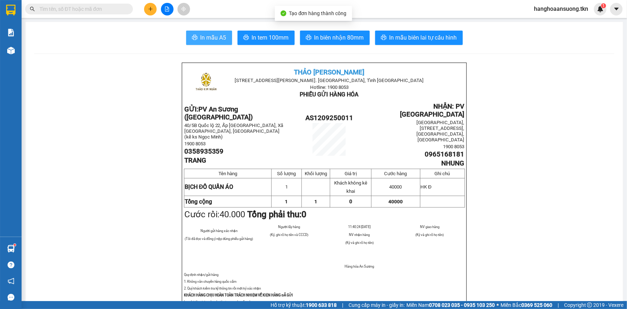
click at [214, 37] on span "In mẫu A5" at bounding box center [213, 37] width 26 height 9
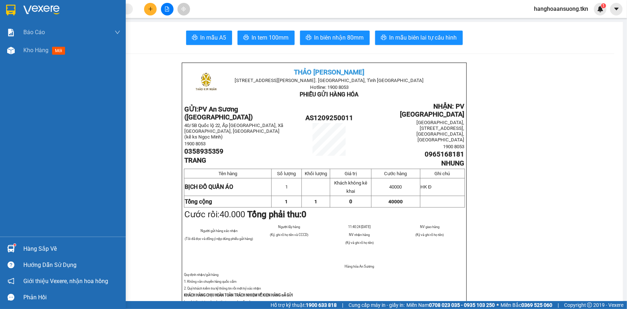
click at [27, 8] on img at bounding box center [41, 10] width 36 height 11
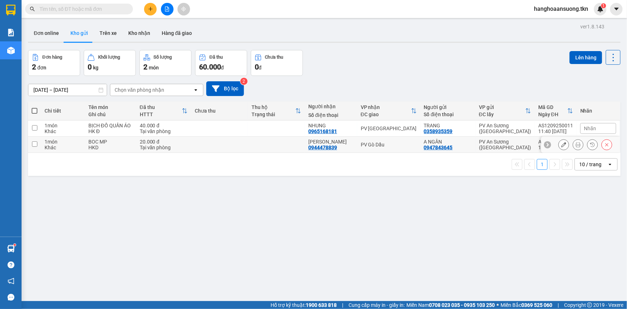
click at [33, 143] on input "checkbox" at bounding box center [34, 143] width 5 height 5
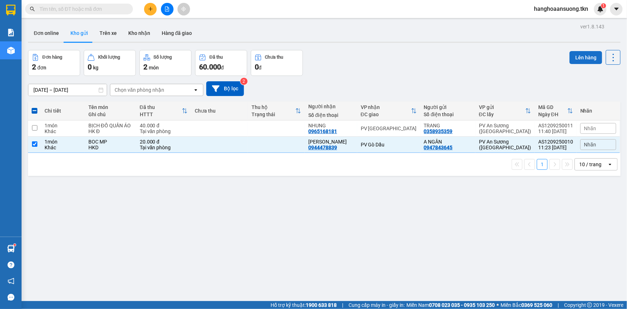
click at [577, 57] on button "Lên hàng" at bounding box center [585, 57] width 33 height 13
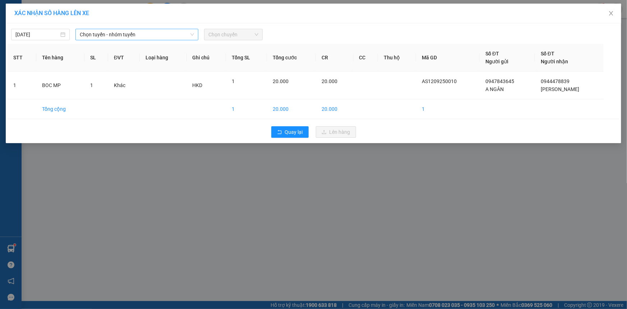
click at [169, 37] on span "Chọn tuyến - nhóm tuyến" at bounding box center [137, 34] width 114 height 11
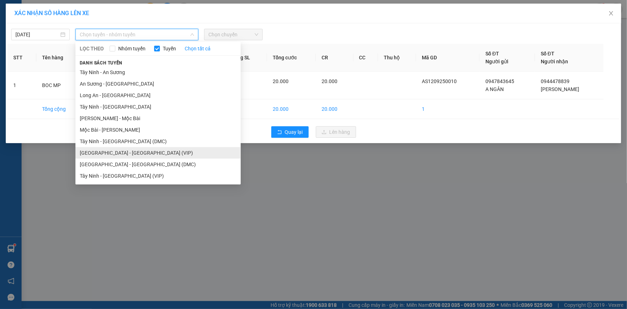
click at [119, 152] on li "[GEOGRAPHIC_DATA] - [GEOGRAPHIC_DATA] (VIP)" at bounding box center [157, 152] width 165 height 11
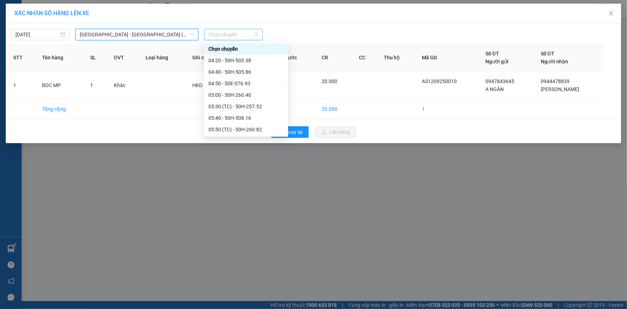
click at [240, 36] on span "Chọn chuyến" at bounding box center [233, 34] width 50 height 11
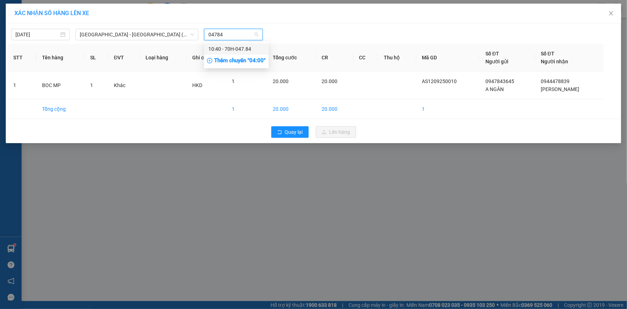
click at [231, 49] on div "10:40 - 70H-047.84" at bounding box center [236, 49] width 56 height 8
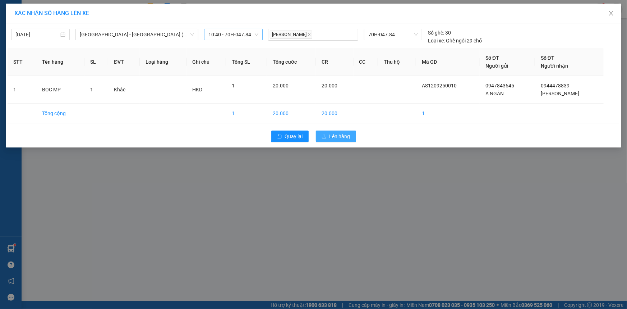
click at [346, 138] on span "Lên hàng" at bounding box center [339, 136] width 21 height 8
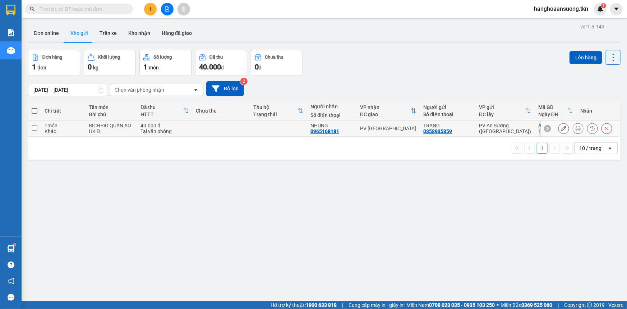
click at [33, 130] on input "checkbox" at bounding box center [34, 127] width 5 height 5
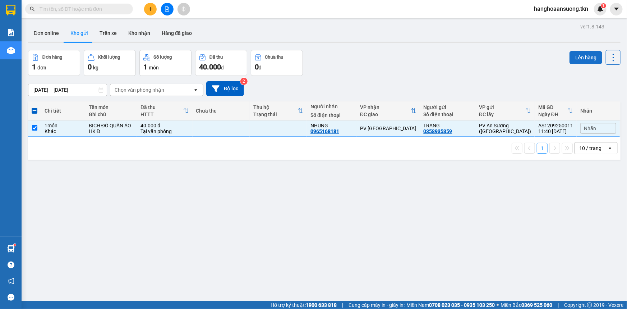
click at [579, 58] on button "Lên hàng" at bounding box center [585, 57] width 33 height 13
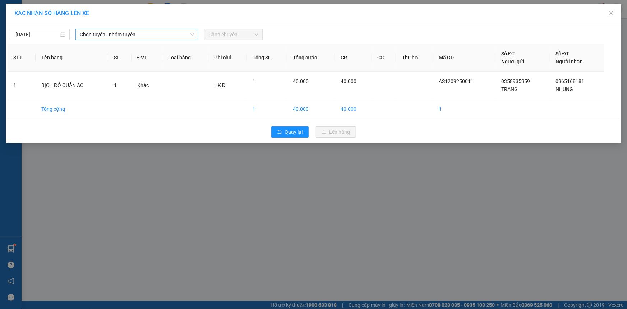
click at [137, 31] on span "Chọn tuyến - nhóm tuyến" at bounding box center [137, 34] width 114 height 11
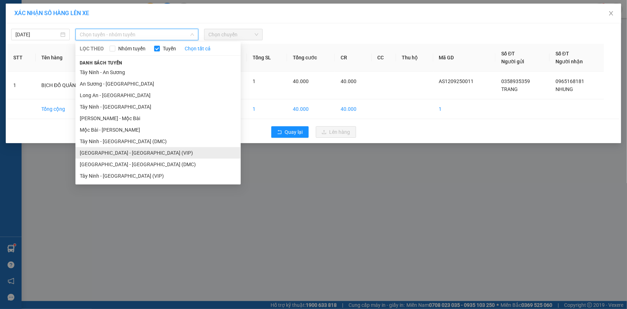
click at [120, 153] on li "[GEOGRAPHIC_DATA] - [GEOGRAPHIC_DATA] (VIP)" at bounding box center [157, 152] width 165 height 11
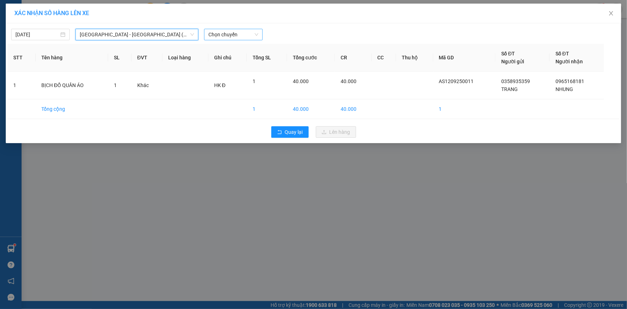
click at [220, 32] on span "Chọn chuyến" at bounding box center [233, 34] width 50 height 11
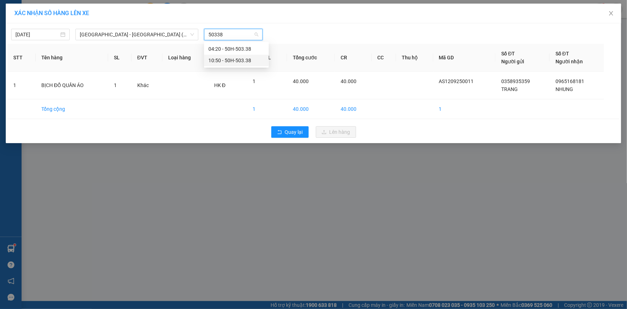
click at [236, 61] on div "10:50 - 50H-503.38" at bounding box center [236, 60] width 56 height 8
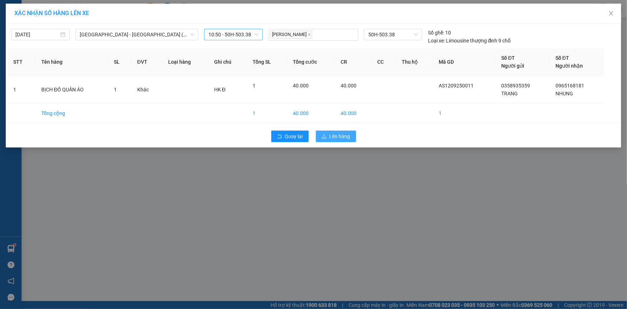
click at [351, 139] on button "Lên hàng" at bounding box center [336, 135] width 40 height 11
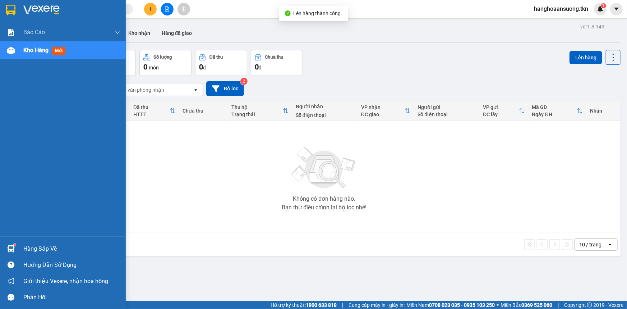
click at [23, 245] on div "Hàng sắp về" at bounding box center [63, 248] width 126 height 16
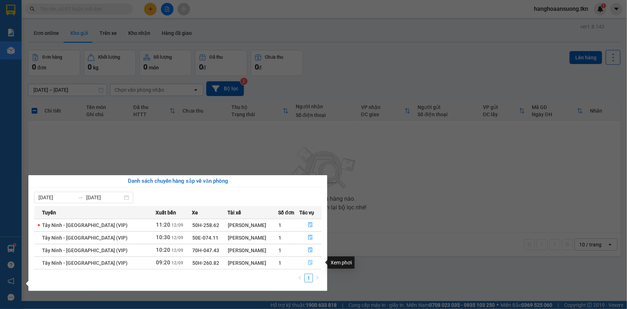
click at [311, 264] on icon "file-done" at bounding box center [310, 262] width 5 height 5
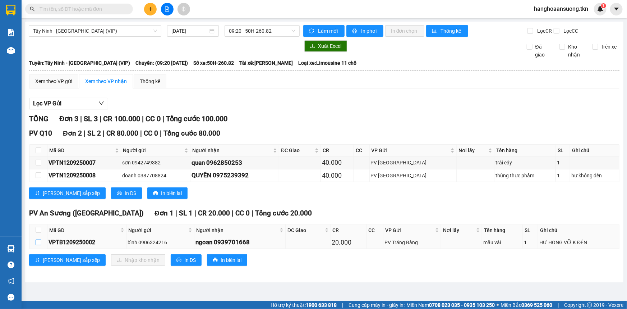
click at [38, 241] on input "checkbox" at bounding box center [39, 242] width 6 height 6
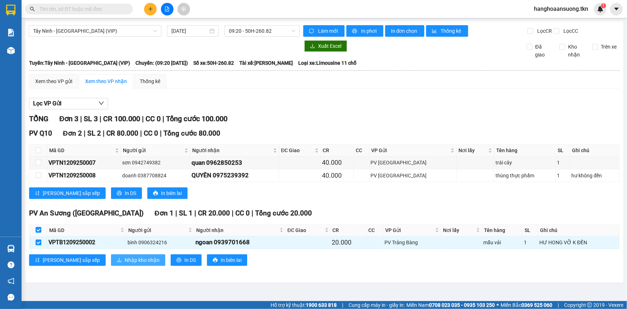
click at [125, 259] on span "Nhập kho nhận" at bounding box center [142, 260] width 35 height 8
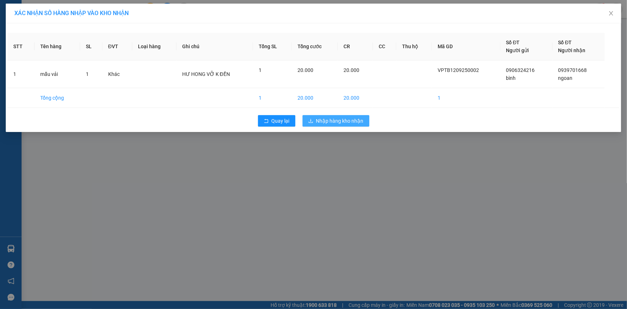
click at [356, 118] on span "Nhập hàng kho nhận" at bounding box center [339, 121] width 47 height 8
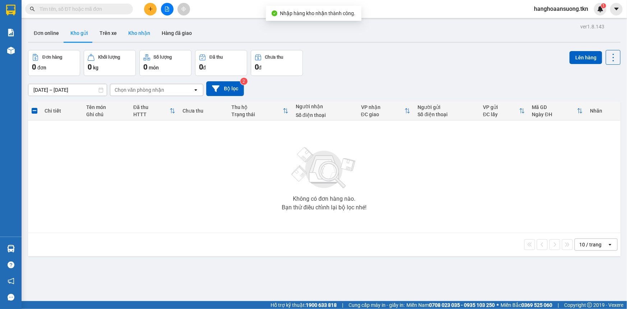
click at [140, 34] on button "Kho nhận" at bounding box center [138, 32] width 33 height 17
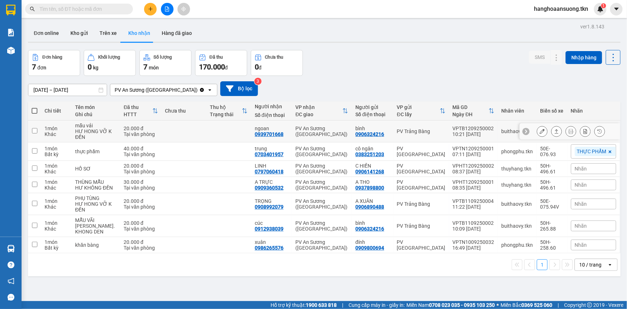
click at [37, 132] on td at bounding box center [34, 131] width 13 height 22
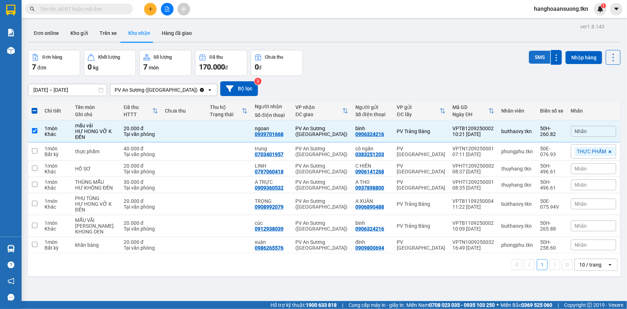
click at [534, 58] on button "SMS" at bounding box center [540, 57] width 22 height 13
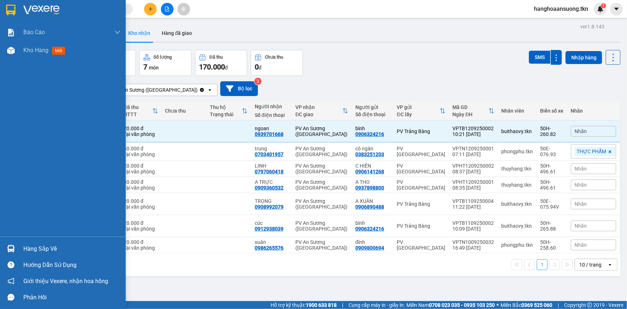
click at [34, 248] on div "Hàng sắp về" at bounding box center [71, 248] width 97 height 11
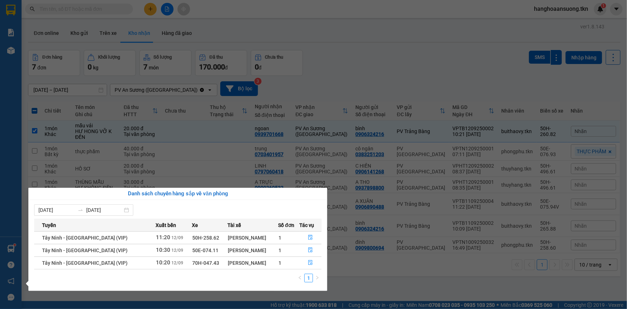
drag, startPoint x: 355, startPoint y: 63, endPoint x: 355, endPoint y: 68, distance: 5.7
click at [355, 68] on section "Kết quả tìm kiếm ( 545 ) Bộ lọc Mã ĐH Trạng thái Món hàng Thu hộ Tổng cước Chưa…" at bounding box center [313, 154] width 627 height 309
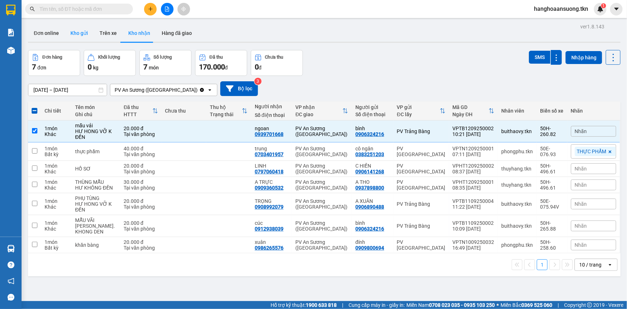
click at [82, 34] on button "Kho gửi" at bounding box center [79, 32] width 29 height 17
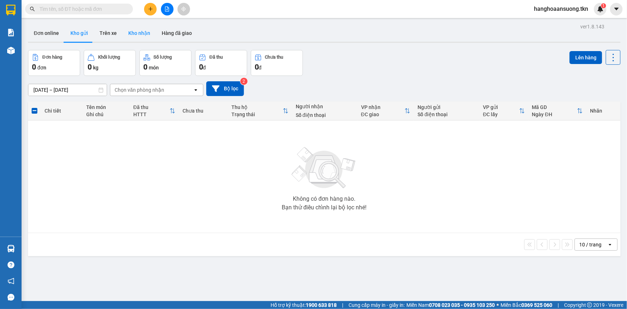
click at [134, 31] on button "Kho nhận" at bounding box center [138, 32] width 33 height 17
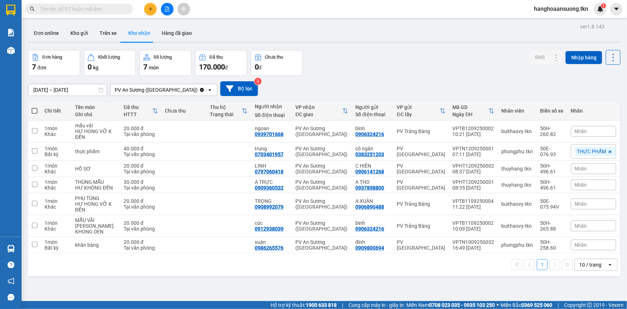
click at [114, 10] on input "text" at bounding box center [82, 9] width 85 height 8
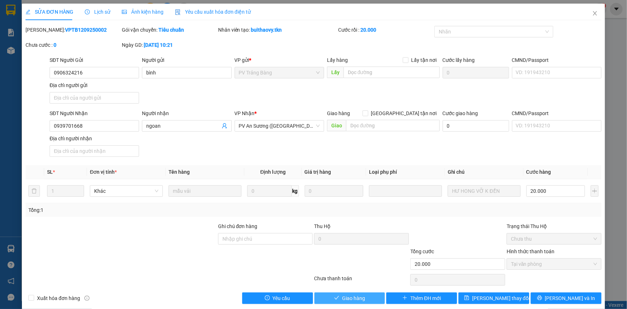
click at [356, 296] on span "Giao hàng" at bounding box center [353, 298] width 23 height 8
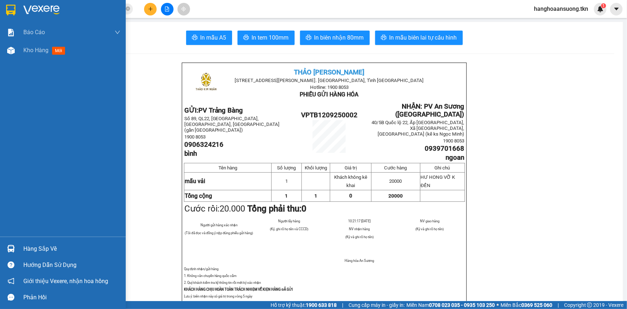
click at [26, 250] on div "Hàng sắp về" at bounding box center [71, 248] width 97 height 11
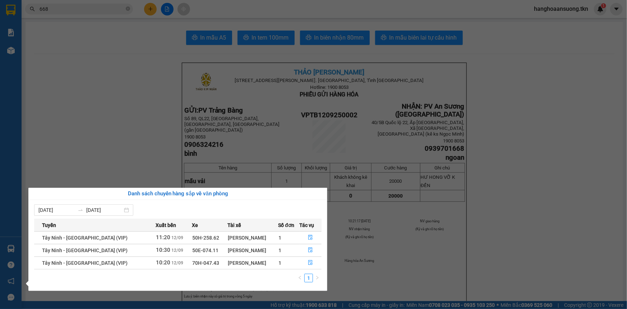
click at [179, 126] on section "Kết quả tìm kiếm ( 396 ) Bộ lọc Mã ĐH Trạng thái Món hàng Thu hộ Tổng cước Chưa…" at bounding box center [313, 154] width 627 height 309
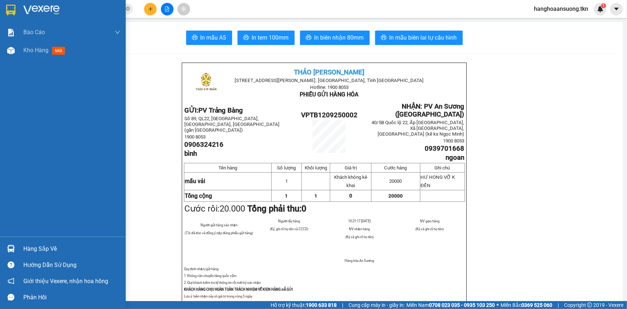
click at [14, 11] on img at bounding box center [10, 10] width 9 height 11
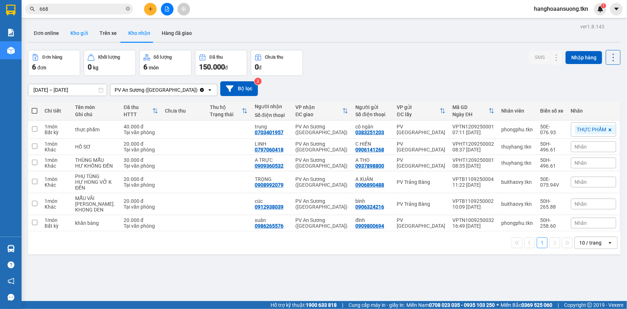
click at [81, 32] on button "Kho gửi" at bounding box center [79, 32] width 29 height 17
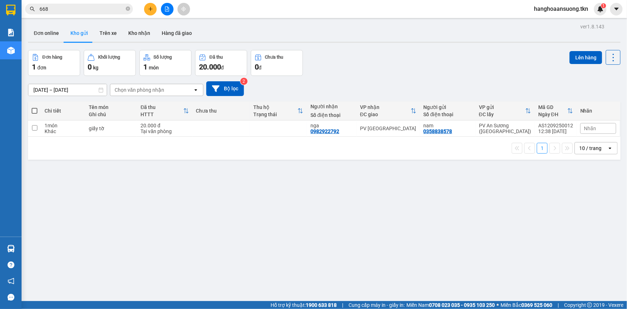
click at [107, 140] on div "1 10 / trang open" at bounding box center [324, 148] width 592 height 23
click at [115, 129] on div "giấy tờ" at bounding box center [111, 128] width 45 height 6
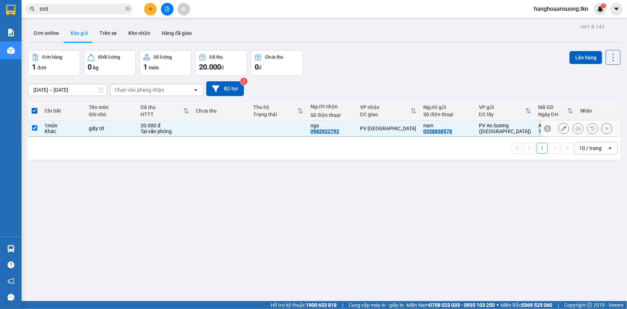
click at [573, 131] on button at bounding box center [578, 128] width 10 height 13
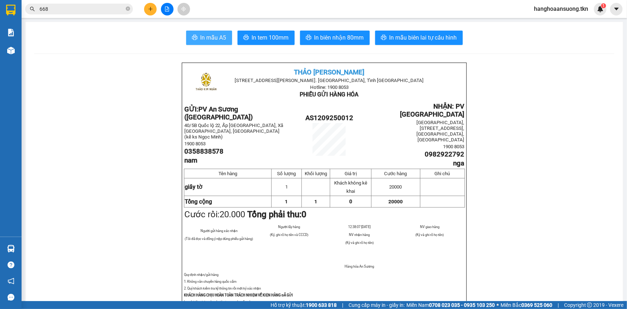
click at [207, 32] on button "In mẫu A5" at bounding box center [209, 38] width 46 height 14
drag, startPoint x: 483, startPoint y: 267, endPoint x: 486, endPoint y: 271, distance: 5.7
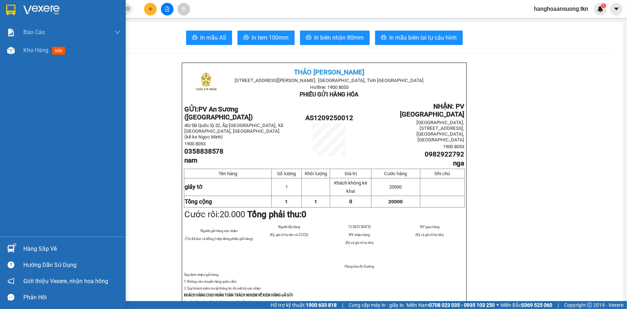
click at [18, 248] on div "Hàng sắp về" at bounding box center [63, 248] width 126 height 16
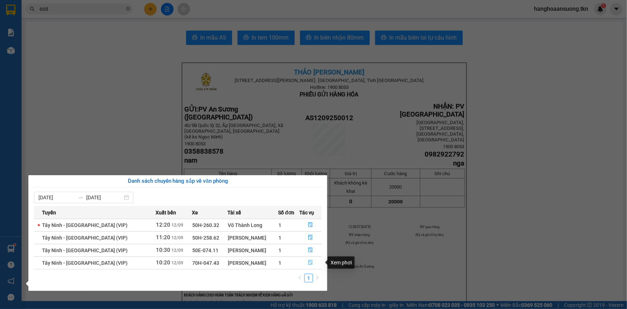
click at [311, 264] on icon "file-done" at bounding box center [310, 262] width 5 height 5
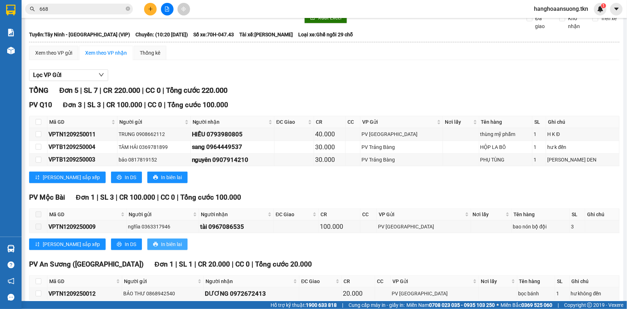
scroll to position [64, 0]
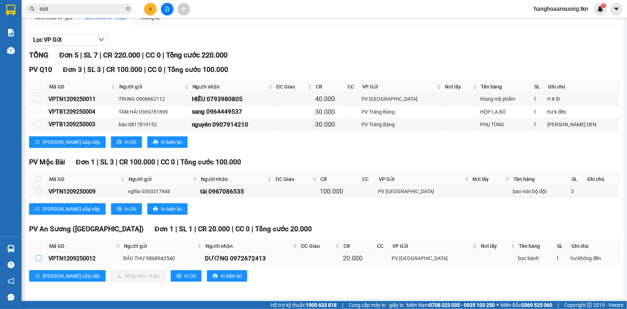
click at [36, 259] on input "checkbox" at bounding box center [39, 258] width 6 height 6
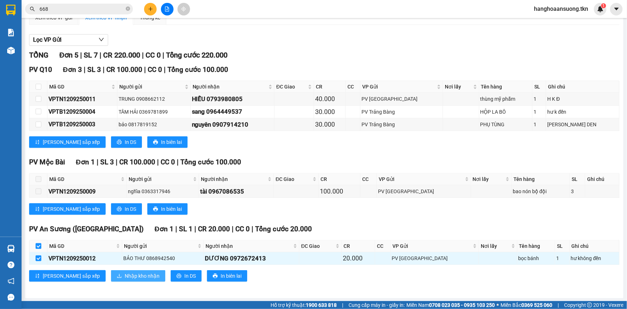
click at [125, 275] on span "Nhập kho nhận" at bounding box center [142, 276] width 35 height 8
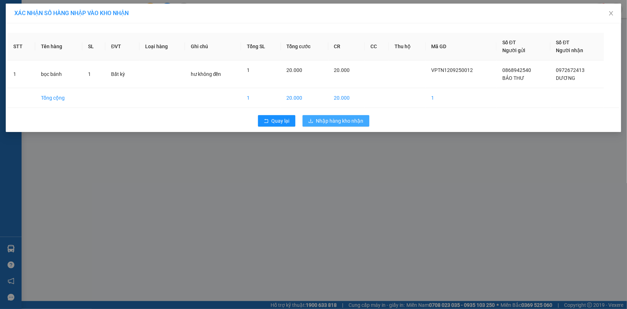
click at [352, 122] on span "Nhập hàng kho nhận" at bounding box center [339, 121] width 47 height 8
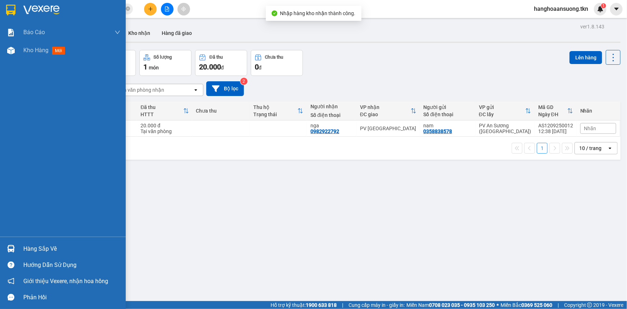
click at [45, 250] on div "Hàng sắp về" at bounding box center [71, 248] width 97 height 11
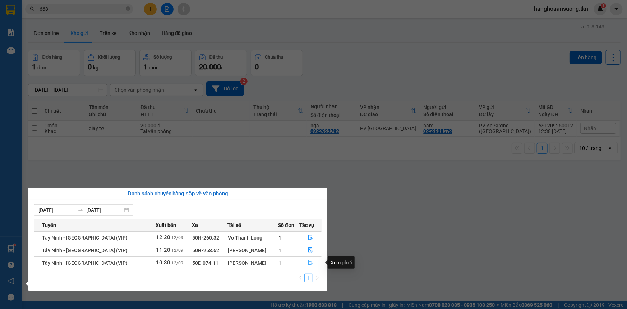
click at [310, 263] on icon "file-done" at bounding box center [310, 262] width 5 height 5
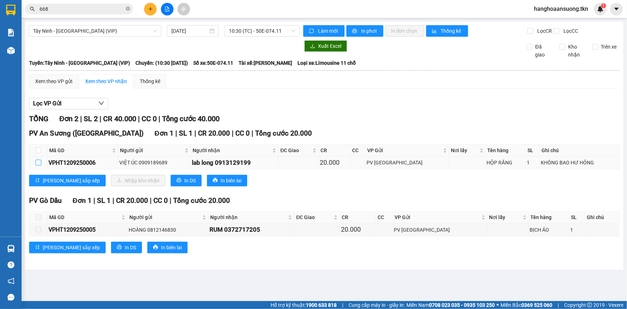
click at [39, 160] on input "checkbox" at bounding box center [39, 162] width 6 height 6
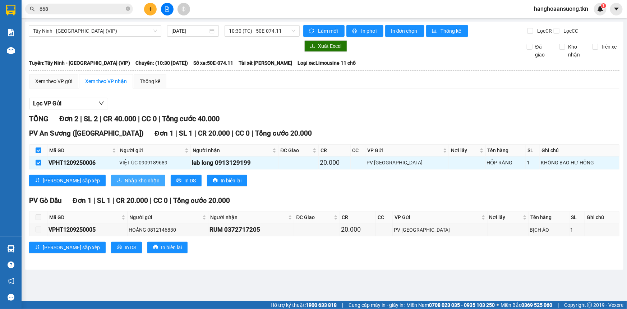
click at [125, 181] on span "Nhập kho nhận" at bounding box center [142, 180] width 35 height 8
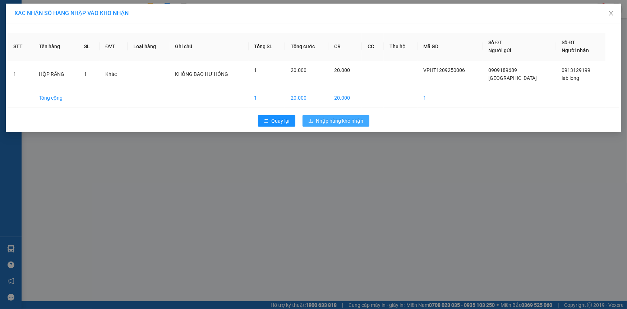
click at [352, 117] on span "Nhập hàng kho nhận" at bounding box center [339, 121] width 47 height 8
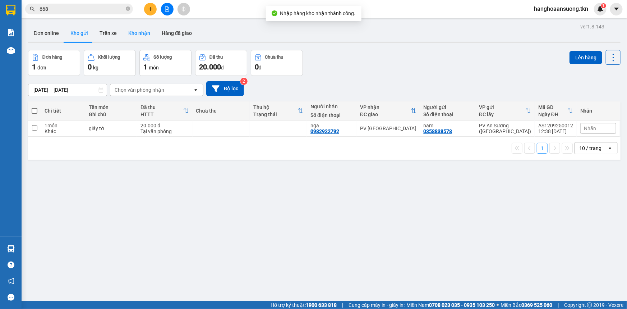
click at [140, 32] on button "Kho nhận" at bounding box center [138, 32] width 33 height 17
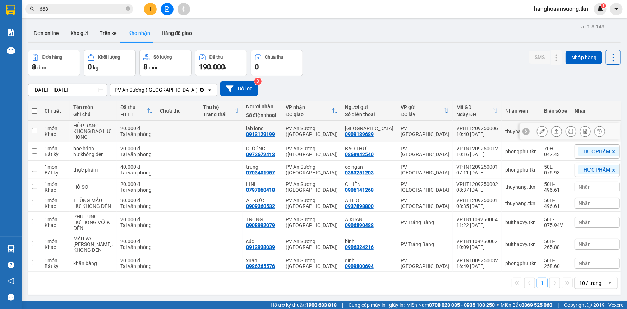
click at [33, 130] on input "checkbox" at bounding box center [34, 130] width 5 height 5
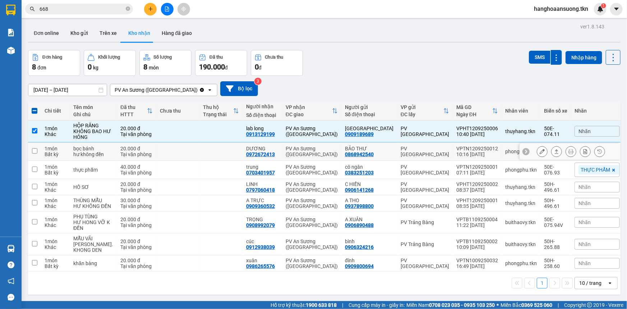
click at [32, 151] on input "checkbox" at bounding box center [34, 150] width 5 height 5
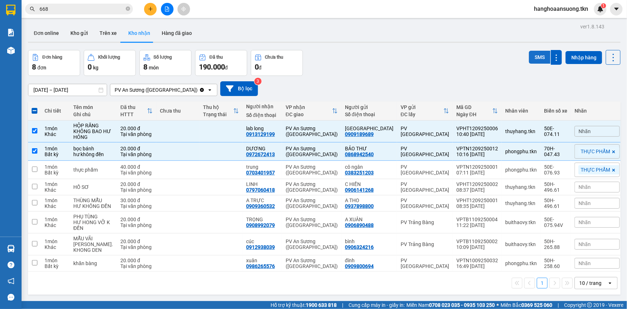
click at [532, 57] on button "SMS" at bounding box center [540, 57] width 22 height 13
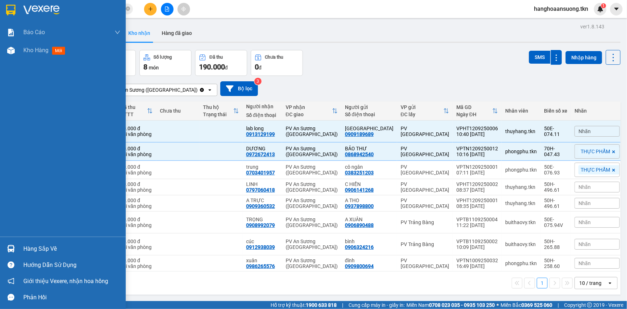
click at [60, 12] on div at bounding box center [71, 10] width 97 height 11
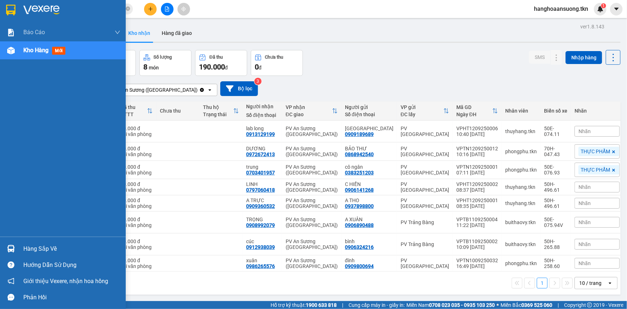
click at [61, 10] on div at bounding box center [71, 10] width 97 height 11
click at [44, 248] on div "Hàng sắp về" at bounding box center [71, 248] width 97 height 11
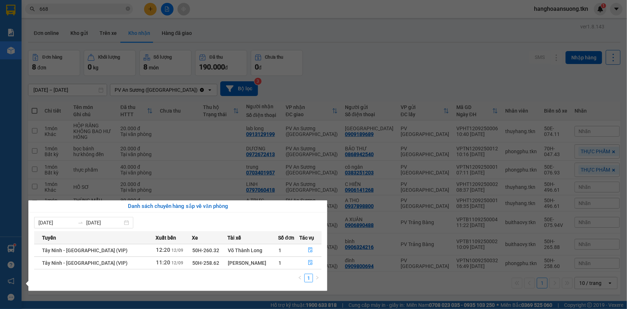
click at [351, 56] on section "Kết quả tìm kiếm ( 396 ) Bộ lọc Mã ĐH Trạng thái Món hàng Thu hộ Tổng cước Chưa…" at bounding box center [313, 154] width 627 height 309
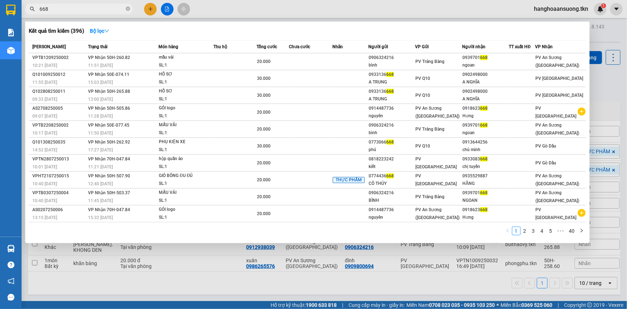
click at [130, 10] on span "668" at bounding box center [79, 9] width 108 height 11
click at [128, 10] on icon "close-circle" at bounding box center [128, 8] width 4 height 4
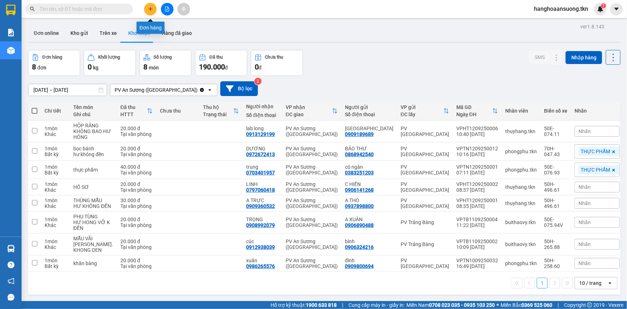
click at [150, 10] on icon "plus" at bounding box center [150, 9] width 0 height 4
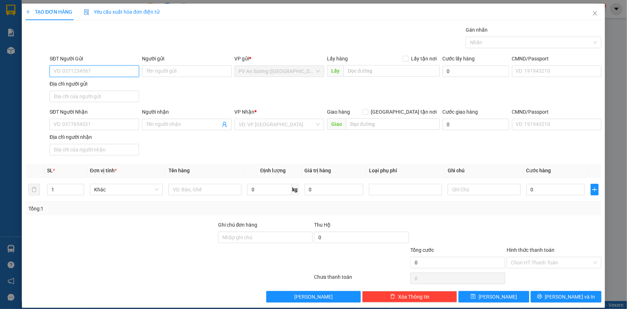
click at [96, 73] on input "SĐT Người Gửi" at bounding box center [94, 70] width 89 height 11
click at [101, 84] on div "0929256441 - NAM HÀ" at bounding box center [94, 86] width 81 height 8
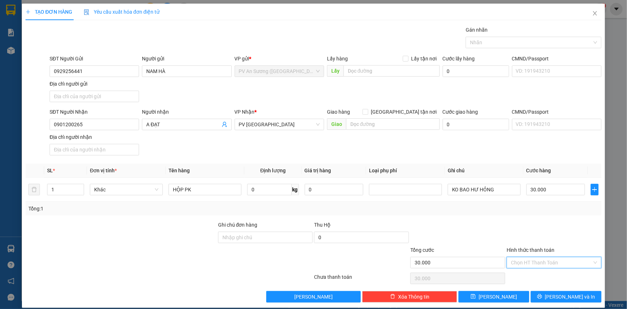
click at [525, 261] on input "Hình thức thanh toán" at bounding box center [551, 262] width 81 height 11
click at [531, 274] on div "Tại văn phòng" at bounding box center [549, 276] width 85 height 8
click at [528, 189] on input "0" at bounding box center [555, 189] width 59 height 11
click at [530, 190] on input "0" at bounding box center [555, 189] width 59 height 11
click at [537, 188] on input "2.220.000" at bounding box center [555, 189] width 59 height 11
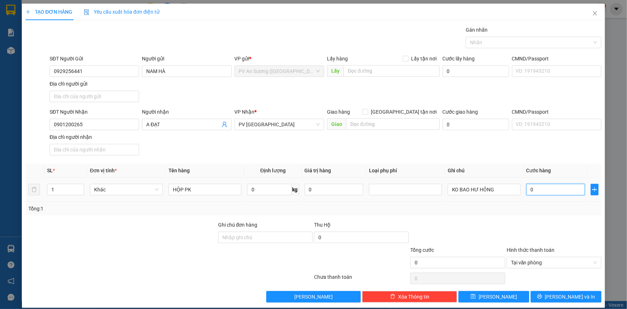
drag, startPoint x: 526, startPoint y: 190, endPoint x: 531, endPoint y: 190, distance: 5.4
click at [531, 190] on input "0" at bounding box center [555, 189] width 59 height 11
drag, startPoint x: 524, startPoint y: 187, endPoint x: 549, endPoint y: 197, distance: 26.7
click at [549, 197] on td "02.000" at bounding box center [555, 189] width 64 height 24
click at [526, 189] on input "0.020" at bounding box center [555, 189] width 59 height 11
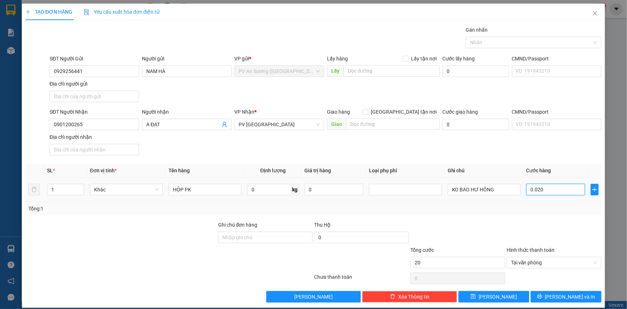
drag, startPoint x: 527, startPoint y: 189, endPoint x: 539, endPoint y: 190, distance: 12.3
click at [539, 190] on input "0.020" at bounding box center [555, 189] width 59 height 11
click at [416, 262] on input "20.000" at bounding box center [457, 261] width 95 height 11
click at [536, 227] on div at bounding box center [554, 233] width 96 height 25
click at [556, 296] on span "[PERSON_NAME] và In" at bounding box center [570, 296] width 50 height 8
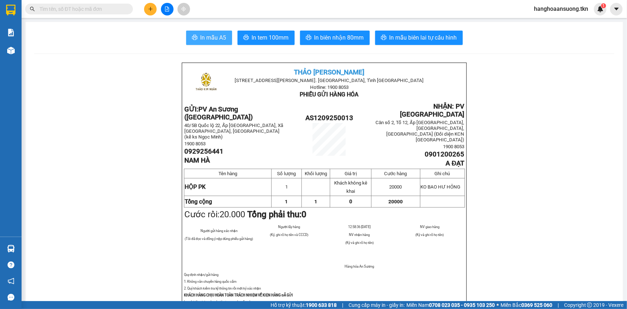
click at [213, 40] on span "In mẫu A5" at bounding box center [213, 37] width 26 height 9
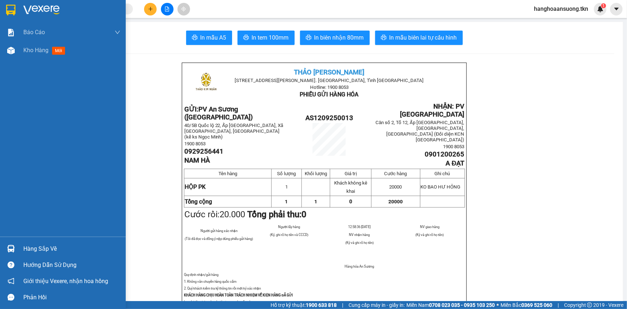
click at [31, 8] on img at bounding box center [41, 10] width 36 height 11
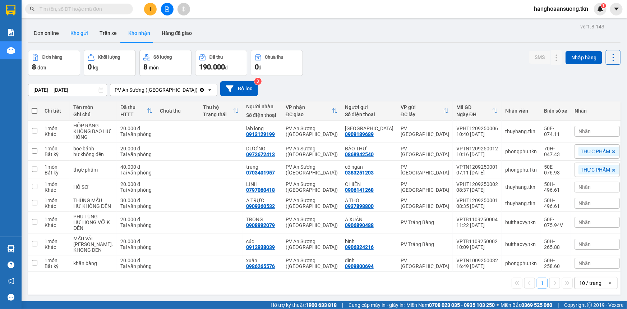
click at [76, 32] on button "Kho gửi" at bounding box center [79, 32] width 29 height 17
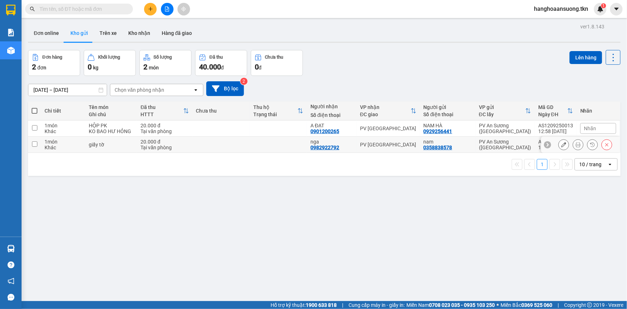
click at [33, 145] on input "checkbox" at bounding box center [34, 143] width 5 height 5
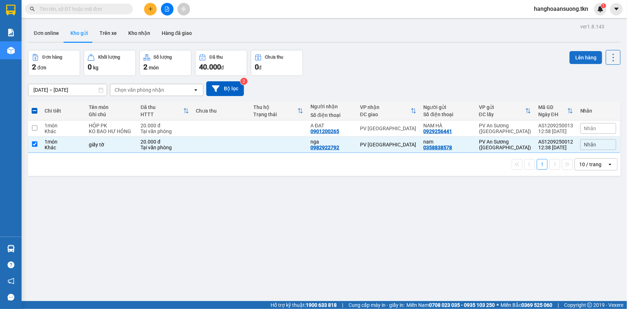
click at [583, 58] on button "Lên hàng" at bounding box center [585, 57] width 33 height 13
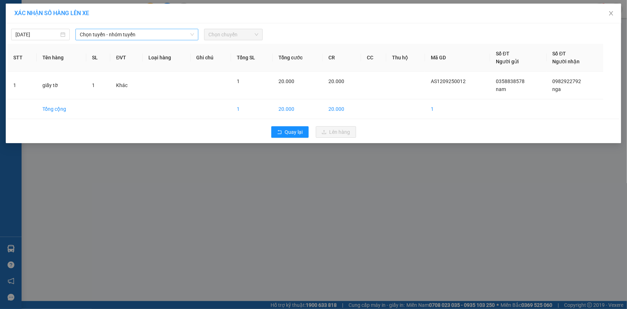
click at [156, 33] on span "Chọn tuyến - nhóm tuyến" at bounding box center [137, 34] width 114 height 11
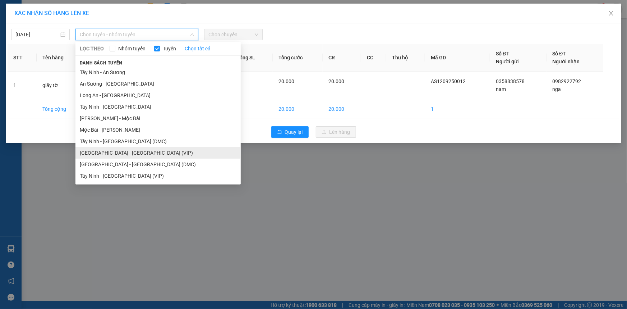
click at [124, 150] on li "[GEOGRAPHIC_DATA] - [GEOGRAPHIC_DATA] (VIP)" at bounding box center [157, 152] width 165 height 11
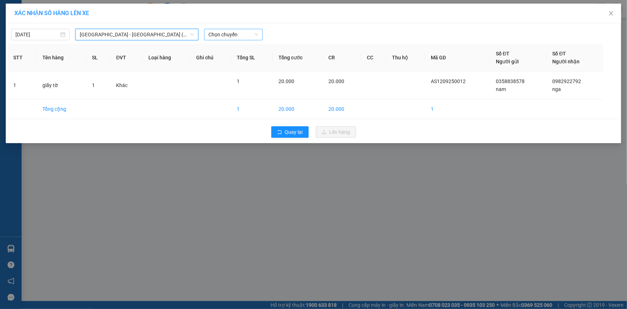
click at [231, 33] on span "Chọn chuyến" at bounding box center [233, 34] width 50 height 11
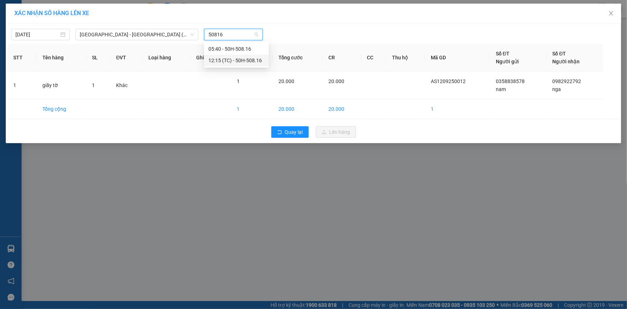
click at [257, 61] on div "12:15 (TC) - 50H-508.16" at bounding box center [236, 60] width 56 height 8
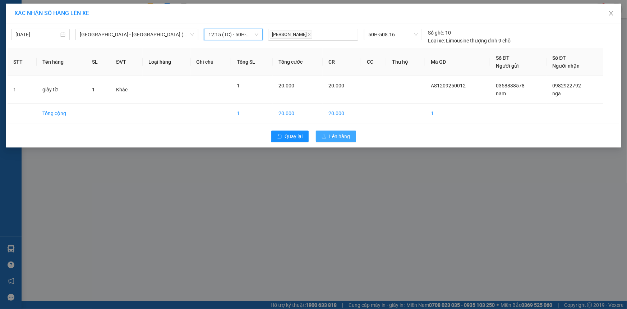
click at [351, 138] on button "Lên hàng" at bounding box center [336, 135] width 40 height 11
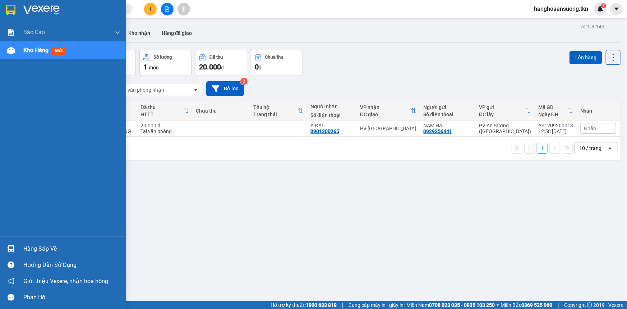
click at [51, 249] on div "Hàng sắp về" at bounding box center [71, 248] width 97 height 11
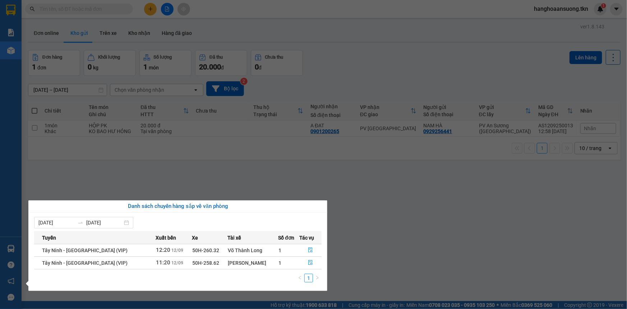
click at [357, 235] on section "Kết quả tìm kiếm ( 396 ) Bộ lọc Mã ĐH Trạng thái Món hàng Thu hộ Tổng cước Chưa…" at bounding box center [313, 154] width 627 height 309
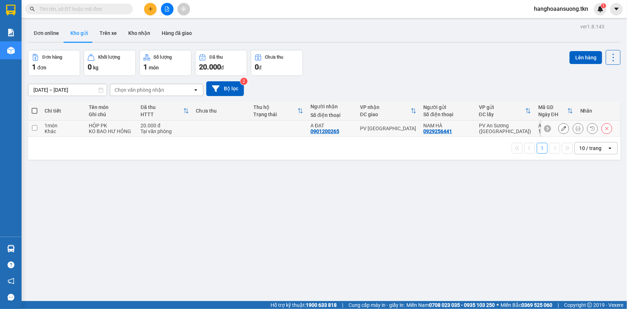
click at [34, 127] on input "checkbox" at bounding box center [34, 127] width 5 height 5
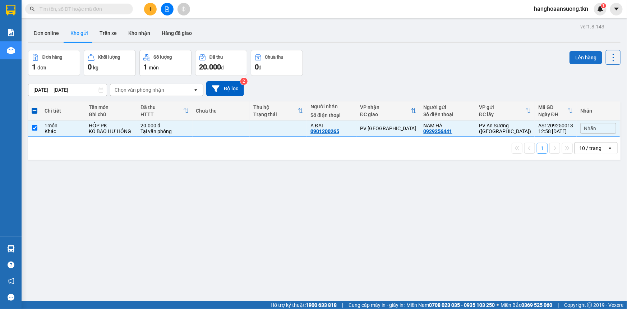
click at [577, 58] on button "Lên hàng" at bounding box center [585, 57] width 33 height 13
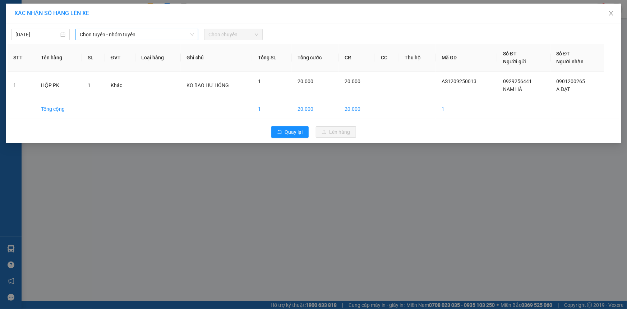
click at [175, 33] on span "Chọn tuyến - nhóm tuyến" at bounding box center [137, 34] width 114 height 11
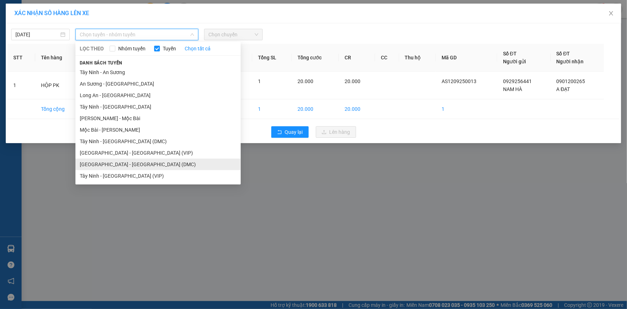
click at [109, 163] on li "[GEOGRAPHIC_DATA] - [GEOGRAPHIC_DATA] (DMC)" at bounding box center [157, 163] width 165 height 11
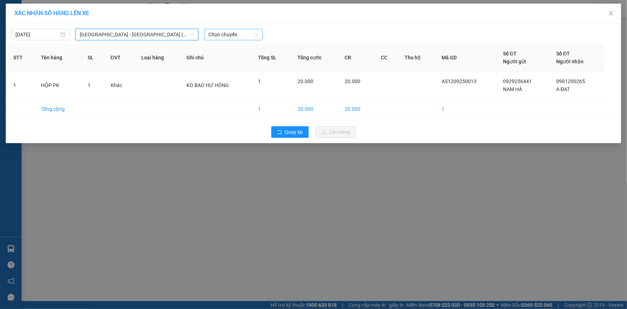
click at [239, 35] on span "Chọn chuyến" at bounding box center [233, 34] width 50 height 11
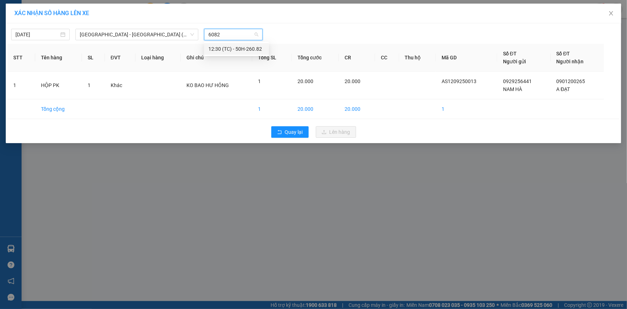
click at [252, 49] on div "12:30 (TC) - 50H-260.82" at bounding box center [236, 49] width 56 height 8
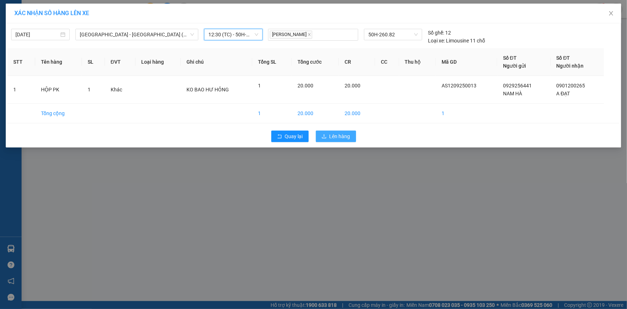
click at [341, 135] on span "Lên hàng" at bounding box center [339, 136] width 21 height 8
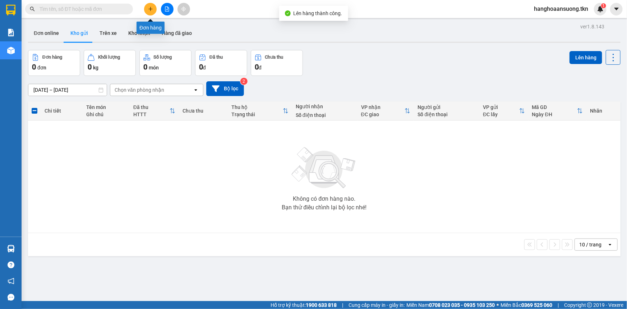
click at [153, 12] on button at bounding box center [150, 9] width 13 height 13
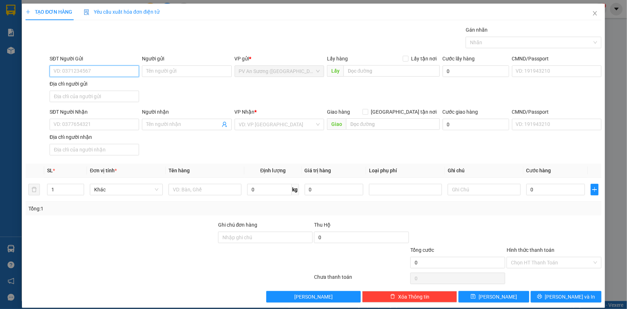
click at [97, 71] on input "SĐT Người Gửi" at bounding box center [94, 70] width 89 height 11
click at [96, 87] on div "0357571973 - HƯNG" at bounding box center [94, 86] width 80 height 8
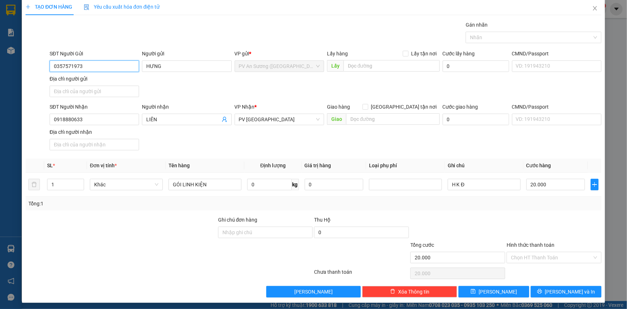
scroll to position [7, 0]
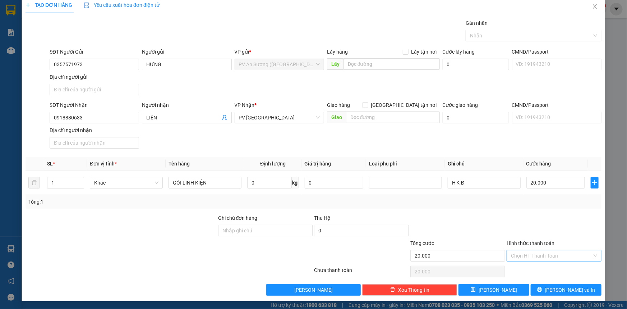
click at [533, 254] on input "Hình thức thanh toán" at bounding box center [551, 255] width 81 height 11
click at [531, 269] on div "Tại văn phòng" at bounding box center [549, 269] width 85 height 8
click at [572, 293] on button "[PERSON_NAME] và In" at bounding box center [566, 289] width 71 height 11
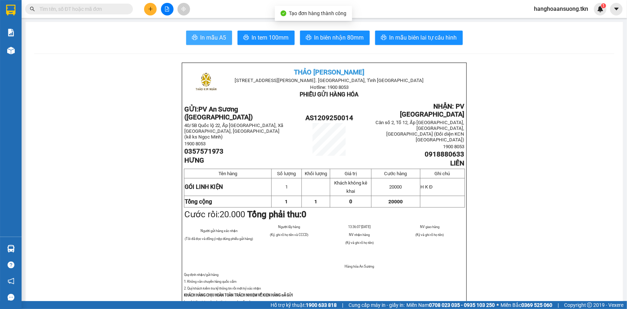
click at [209, 37] on span "In mẫu A5" at bounding box center [213, 37] width 26 height 9
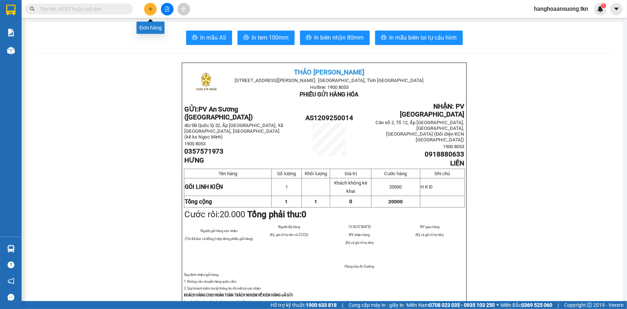
click at [149, 10] on icon "plus" at bounding box center [150, 8] width 5 height 5
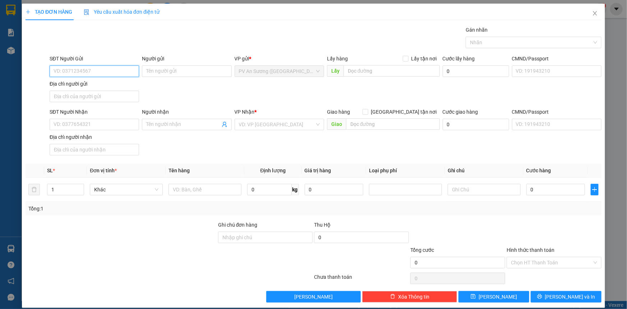
click at [95, 73] on input "SĐT Người Gửi" at bounding box center [94, 70] width 89 height 11
click at [105, 87] on div "0915337337 - A HÙNG" at bounding box center [94, 86] width 80 height 8
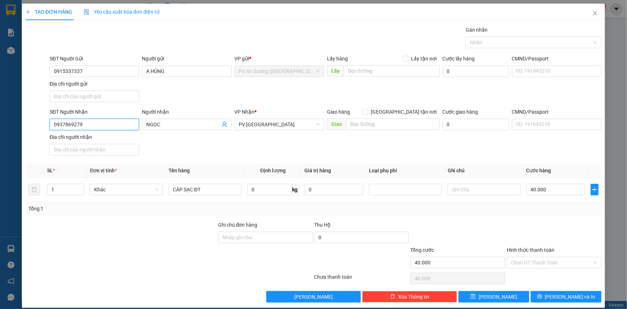
click at [103, 122] on input "0937869279" at bounding box center [94, 124] width 89 height 11
click at [172, 125] on input "NGỌC" at bounding box center [183, 124] width 74 height 8
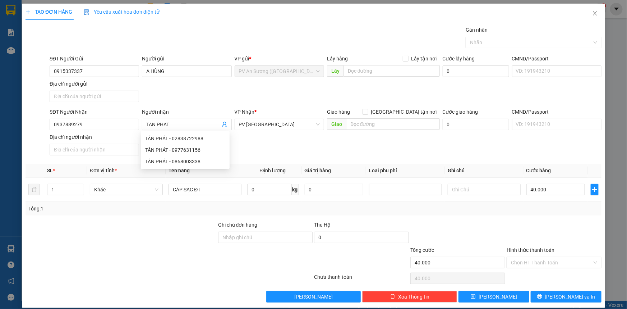
click at [191, 99] on div "SĐT Người Gửi 0915337337 Người gửi A HÙNG VP gửi * PV An Sương (Hàng Hóa) Lấy h…" at bounding box center [325, 80] width 555 height 50
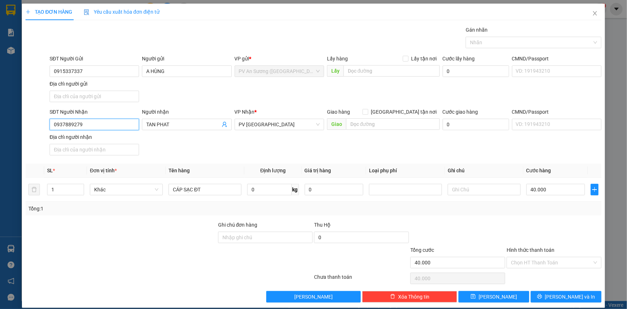
click at [87, 124] on input "0937889279" at bounding box center [94, 124] width 89 height 11
click at [89, 124] on input "SĐT Người Nhận" at bounding box center [94, 124] width 89 height 11
click at [90, 136] on div "0937869279 - NGỌC" at bounding box center [94, 138] width 80 height 8
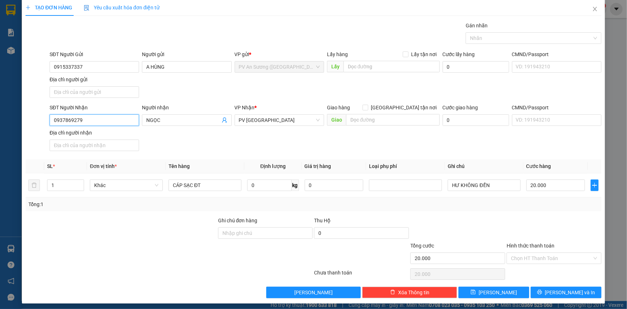
scroll to position [7, 0]
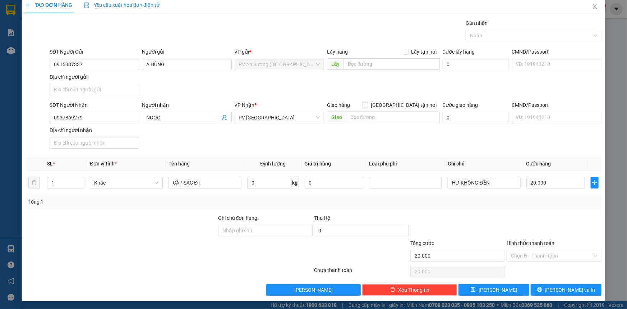
click at [192, 144] on div "SĐT Người Nhận 0937869279 0937869279 Người nhận NGỌC VP Nhận * PV Tây Ninh Giao…" at bounding box center [325, 126] width 555 height 50
drag, startPoint x: 525, startPoint y: 183, endPoint x: 529, endPoint y: 183, distance: 4.3
click at [529, 183] on input "0" at bounding box center [555, 182] width 59 height 11
click at [531, 182] on input "040.000" at bounding box center [555, 182] width 59 height 11
click at [543, 255] on input "Hình thức thanh toán" at bounding box center [551, 255] width 81 height 11
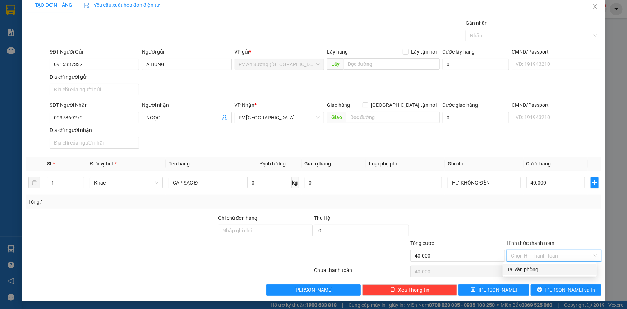
click at [543, 269] on div "Tại văn phòng" at bounding box center [549, 269] width 85 height 8
click at [565, 293] on button "[PERSON_NAME] và In" at bounding box center [566, 289] width 71 height 11
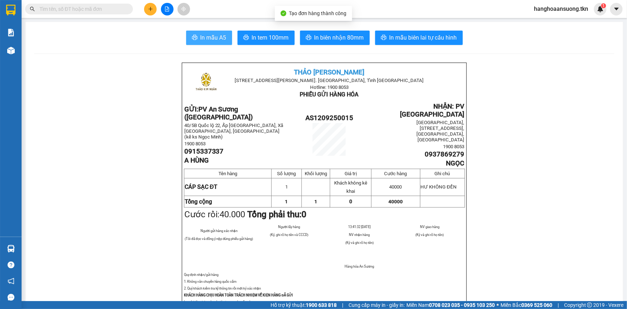
click at [194, 37] on icon "printer" at bounding box center [195, 37] width 6 height 6
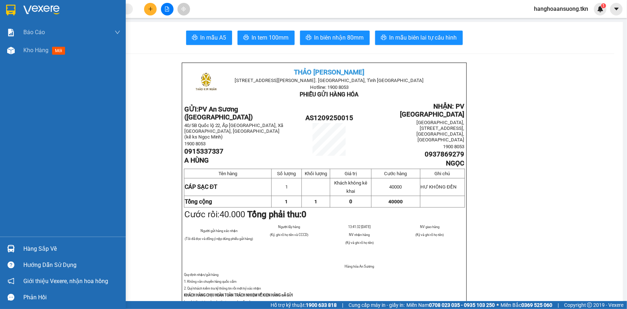
click at [19, 7] on div at bounding box center [63, 11] width 126 height 23
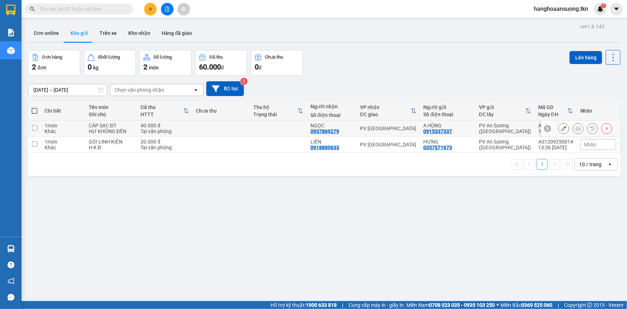
click at [36, 126] on input "checkbox" at bounding box center [34, 127] width 5 height 5
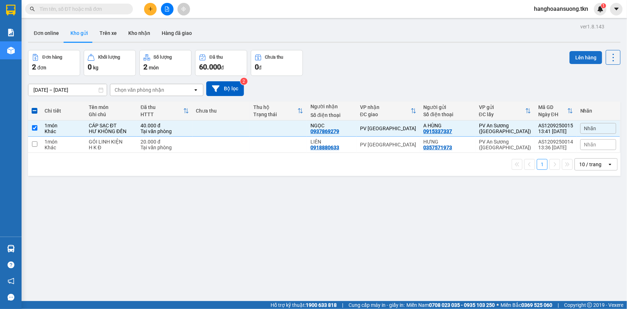
click at [578, 59] on button "Lên hàng" at bounding box center [585, 57] width 33 height 13
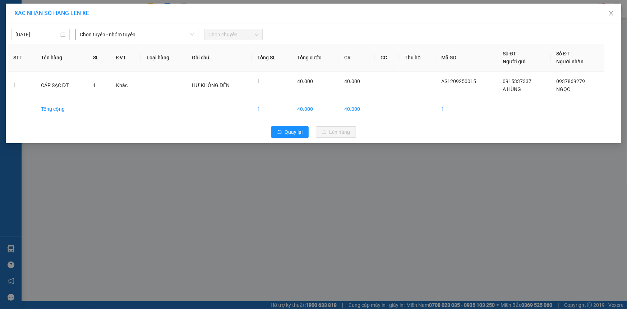
click at [151, 35] on span "Chọn tuyến - nhóm tuyến" at bounding box center [137, 34] width 114 height 11
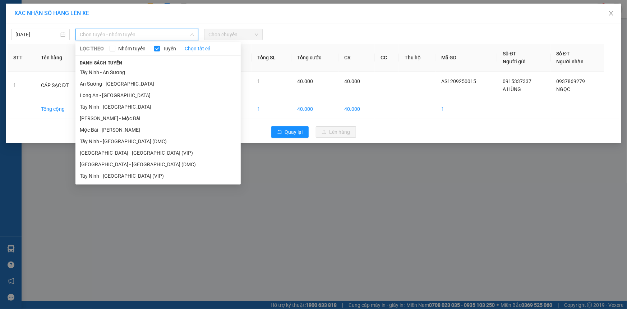
click at [121, 151] on li "[GEOGRAPHIC_DATA] - [GEOGRAPHIC_DATA] (VIP)" at bounding box center [157, 152] width 165 height 11
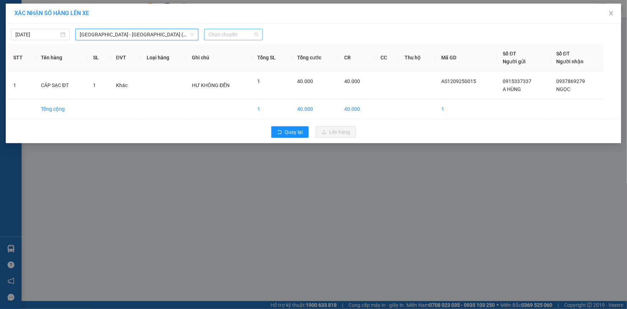
click at [226, 34] on span "Chọn chuyến" at bounding box center [233, 34] width 50 height 11
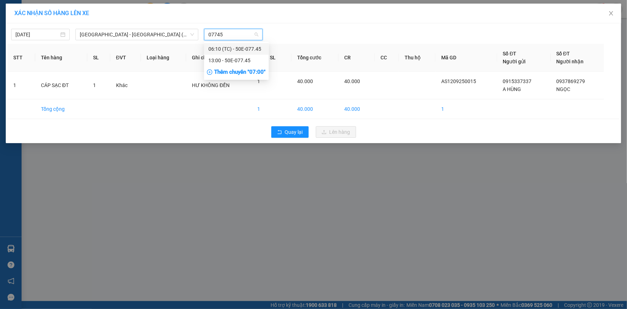
click at [237, 59] on div "13:00 - 50E-077.45" at bounding box center [236, 60] width 56 height 8
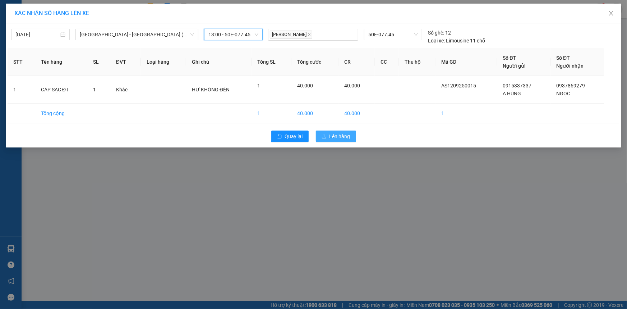
click at [344, 136] on span "Lên hàng" at bounding box center [339, 136] width 21 height 8
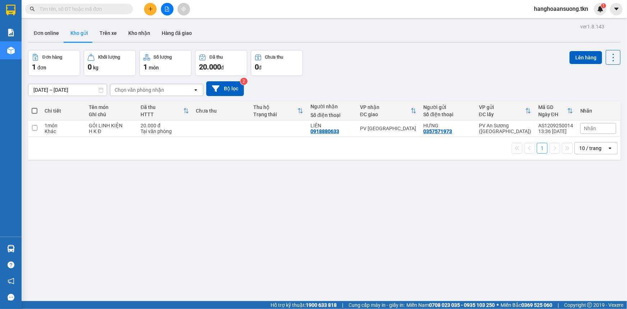
click at [203, 196] on div "ver 1.8.143 Đơn online Kho gửi Trên xe Kho nhận Hàng đã giao Đơn hàng 1 đơn Khố…" at bounding box center [324, 176] width 598 height 309
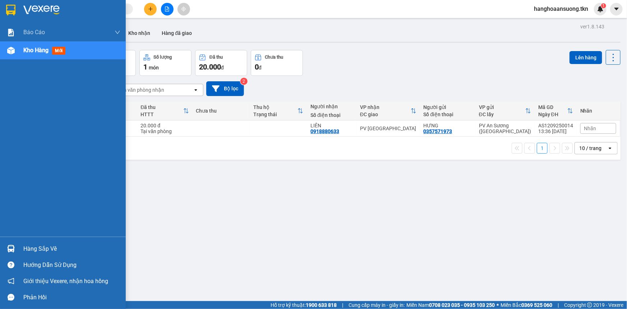
click at [36, 246] on div "Hàng sắp về" at bounding box center [71, 248] width 97 height 11
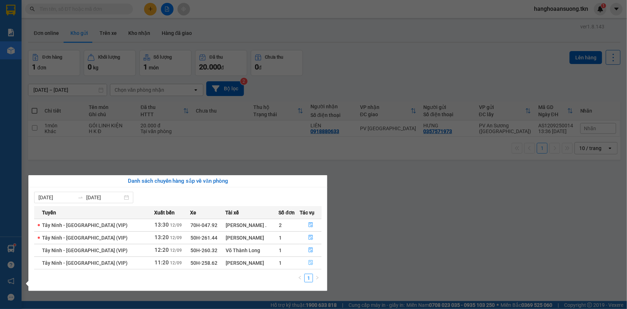
click at [306, 266] on button "button" at bounding box center [310, 262] width 21 height 11
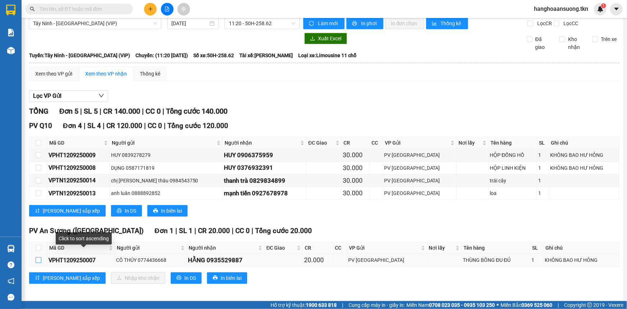
scroll to position [10, 0]
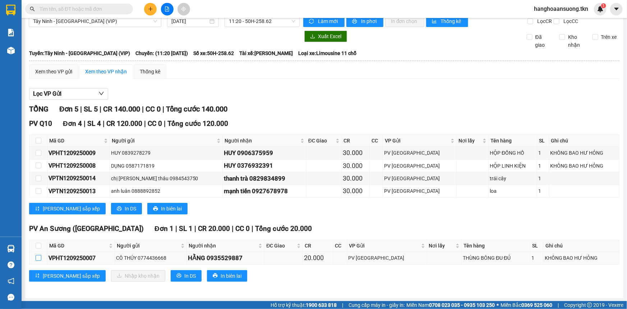
click at [37, 257] on input "checkbox" at bounding box center [39, 258] width 6 height 6
checkbox input "true"
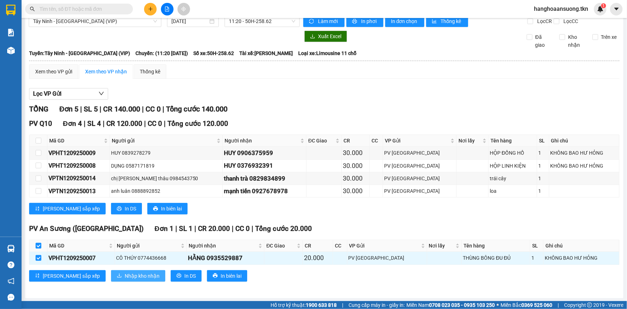
click at [125, 273] on span "Nhập kho nhận" at bounding box center [142, 276] width 35 height 8
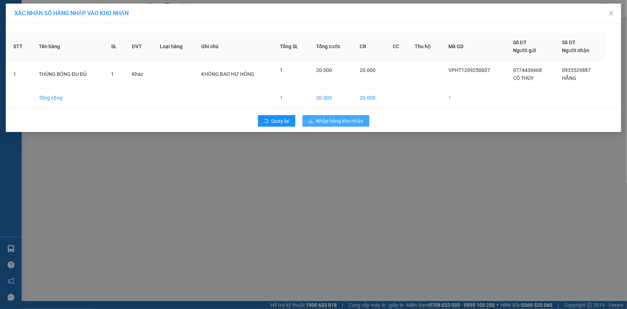
click at [346, 123] on span "Nhập hàng kho nhận" at bounding box center [339, 121] width 47 height 8
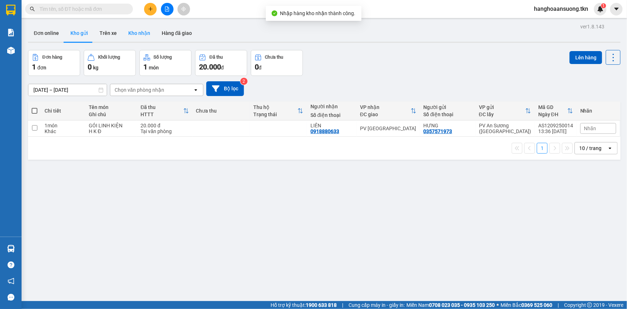
click at [136, 35] on button "Kho nhận" at bounding box center [138, 32] width 33 height 17
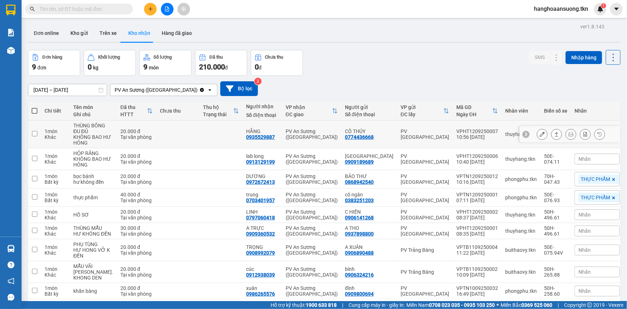
click at [37, 133] on input "checkbox" at bounding box center [34, 133] width 5 height 5
checkbox input "true"
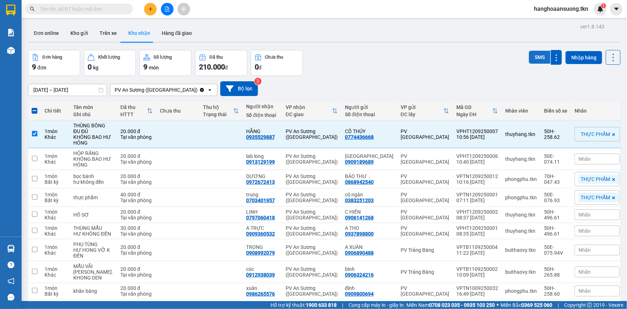
click at [538, 56] on button "SMS" at bounding box center [540, 57] width 22 height 13
click at [149, 10] on icon "plus" at bounding box center [150, 8] width 5 height 5
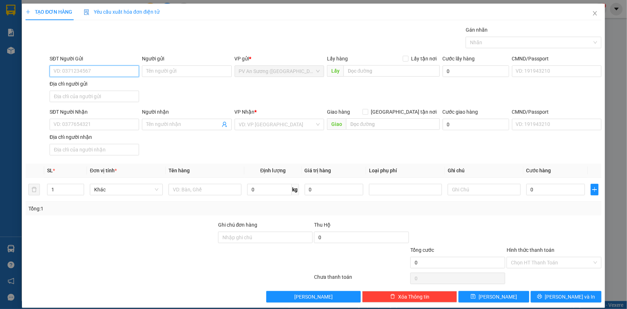
click at [87, 68] on input "SĐT Người Gửi" at bounding box center [94, 70] width 89 height 11
type input "0975947599"
click at [173, 73] on input "Người gửi" at bounding box center [186, 70] width 89 height 11
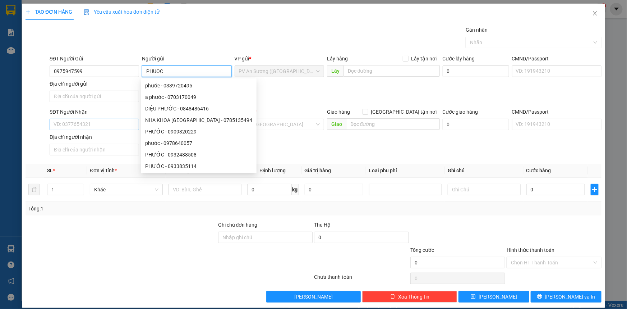
type input "PHUOC"
click at [78, 124] on input "SĐT Người Nhận" at bounding box center [94, 124] width 89 height 11
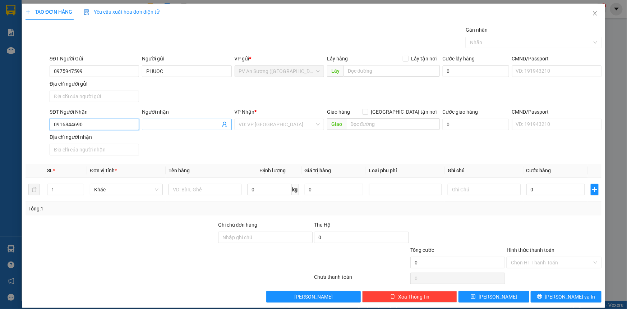
type input "0916844690"
click at [165, 124] on input "Người nhận" at bounding box center [183, 124] width 74 height 8
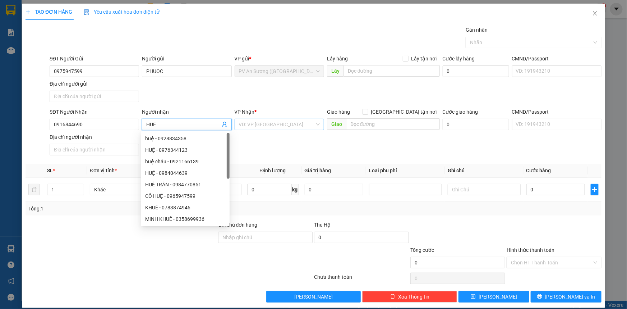
type input "HUE"
click at [272, 126] on input "search" at bounding box center [277, 124] width 76 height 11
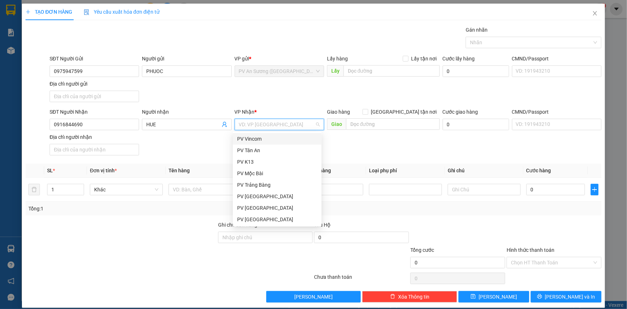
type input "P"
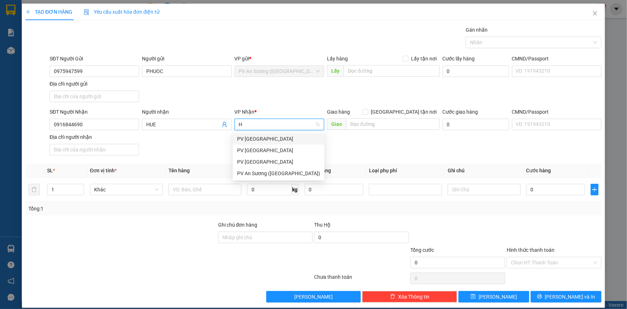
type input "HT"
click at [269, 135] on div "PV [GEOGRAPHIC_DATA]" at bounding box center [277, 139] width 80 height 8
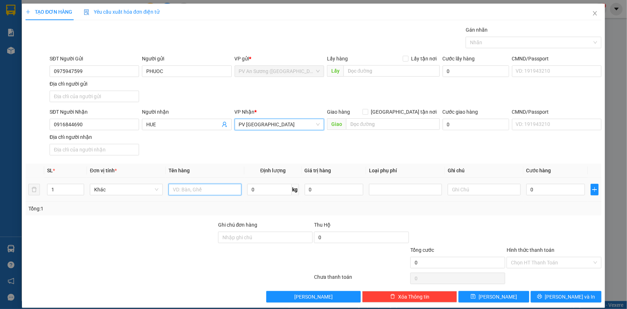
click at [191, 189] on input "text" at bounding box center [204, 189] width 73 height 11
click at [205, 188] on input "text" at bounding box center [204, 189] width 73 height 11
type input "GIAY TO"
click at [542, 190] on input "0" at bounding box center [555, 189] width 59 height 11
type input "002"
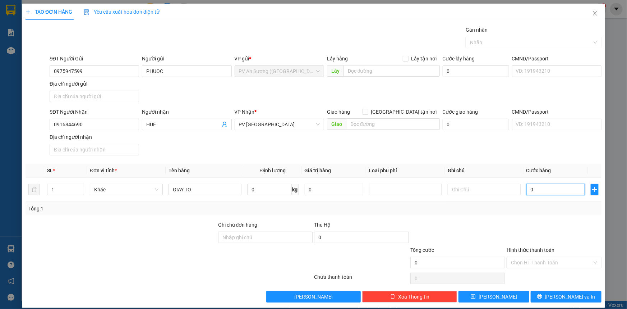
type input "2"
type input "00"
type input "0"
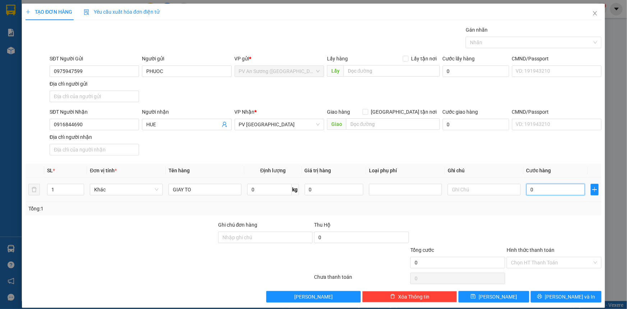
drag, startPoint x: 526, startPoint y: 191, endPoint x: 541, endPoint y: 190, distance: 15.8
click at [541, 190] on input "0" at bounding box center [555, 189] width 59 height 11
type input "2"
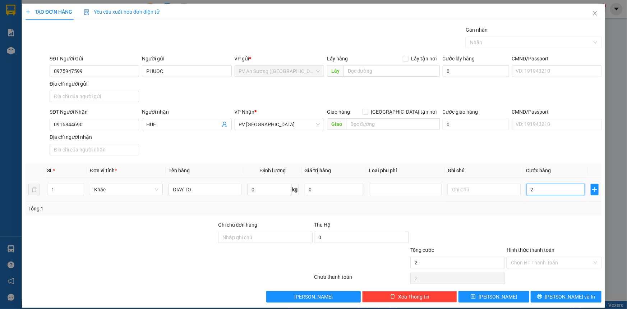
type input "20"
type input "200"
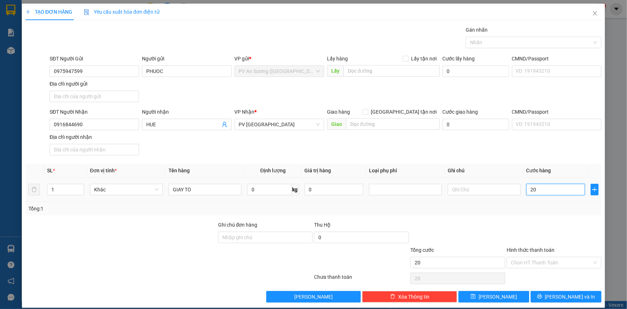
type input "200"
type input "2.000"
type input "220.000"
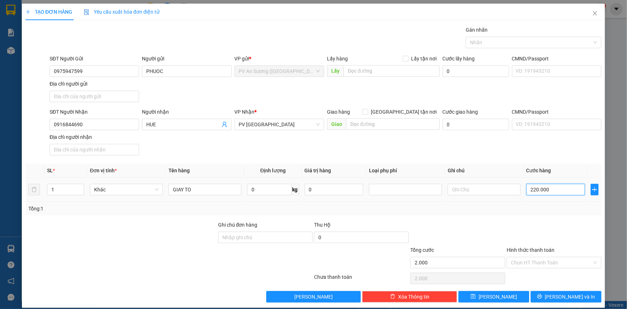
type input "220.000"
type input "020.000"
type input "20.000"
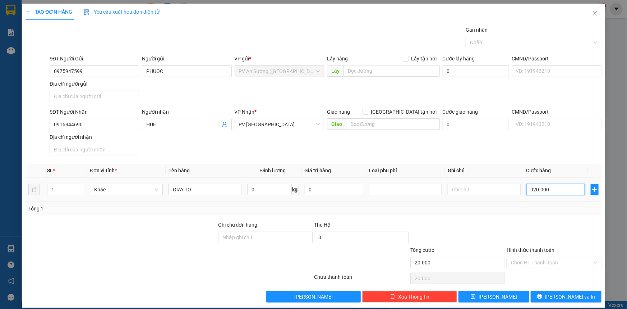
click at [532, 190] on input "020.000" at bounding box center [555, 189] width 59 height 11
type input "00.000"
type input "0"
type input "20.000"
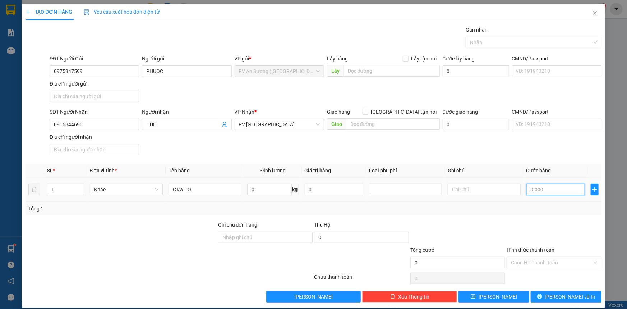
type input "20.000"
type input "220.000"
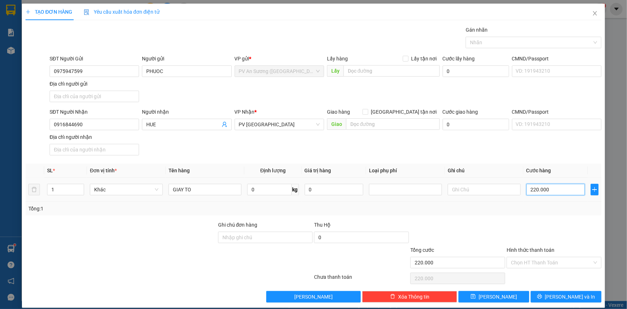
type input "20.000"
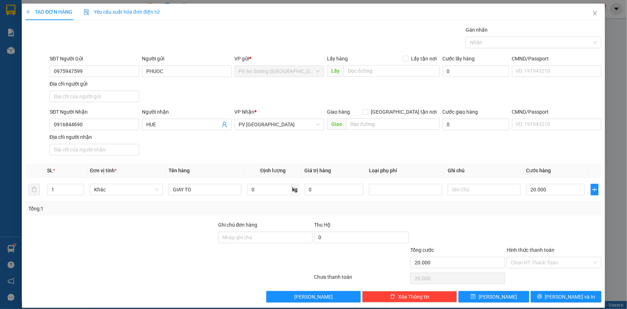
click at [489, 210] on div "Tổng: 1" at bounding box center [313, 208] width 570 height 8
click at [539, 260] on input "Hình thức thanh toán" at bounding box center [551, 262] width 81 height 11
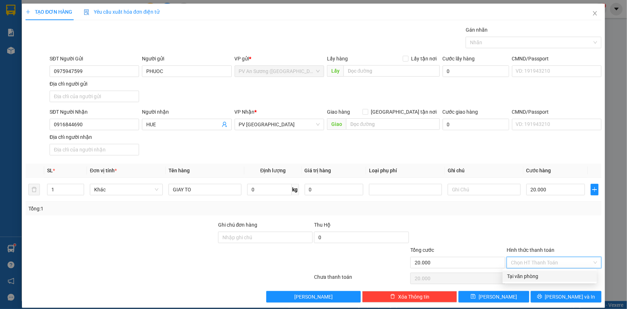
click at [538, 273] on div "Tại văn phòng" at bounding box center [549, 276] width 85 height 8
type input "0"
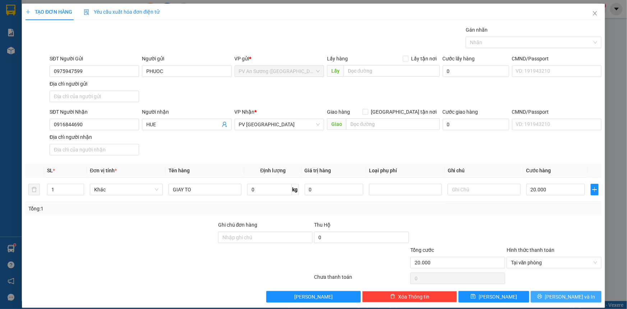
click at [564, 298] on span "[PERSON_NAME] và In" at bounding box center [570, 296] width 50 height 8
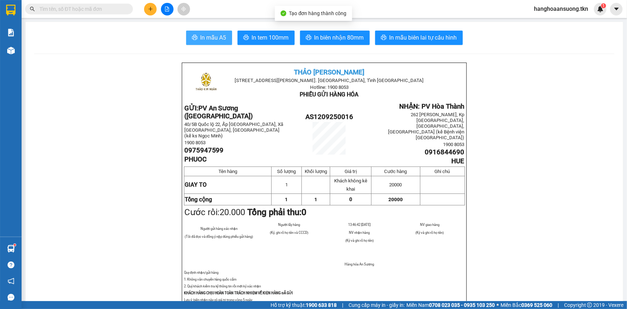
click at [208, 38] on span "In mẫu A5" at bounding box center [213, 37] width 26 height 9
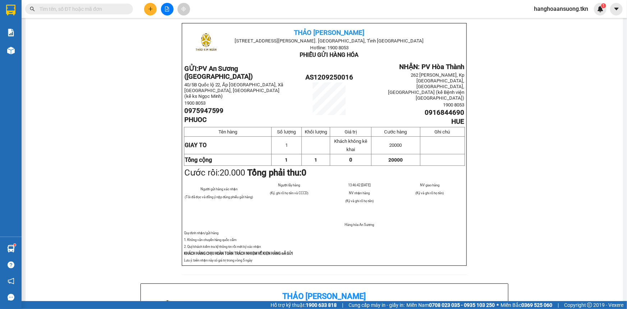
scroll to position [32, 0]
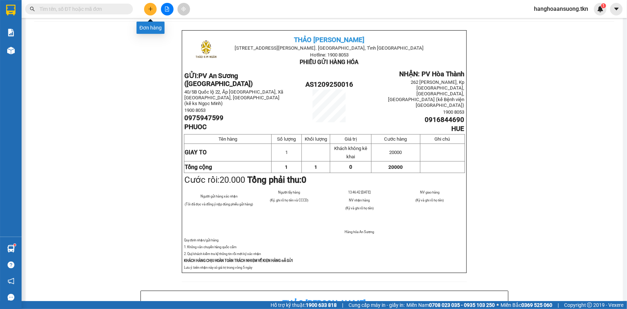
click at [151, 6] on button at bounding box center [150, 9] width 13 height 13
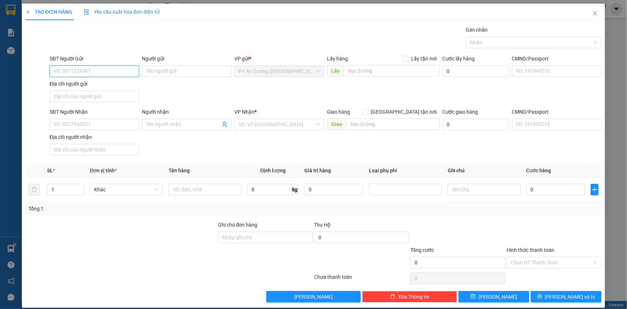
click at [114, 72] on input "SĐT Người Gửi" at bounding box center [94, 70] width 89 height 11
click at [116, 72] on input "SĐT Người Gửi" at bounding box center [94, 70] width 89 height 11
type input "0968643033"
click at [111, 84] on div "0968643033 - KHỦNG LONG" at bounding box center [94, 86] width 80 height 8
type input "KHỦNG LONG"
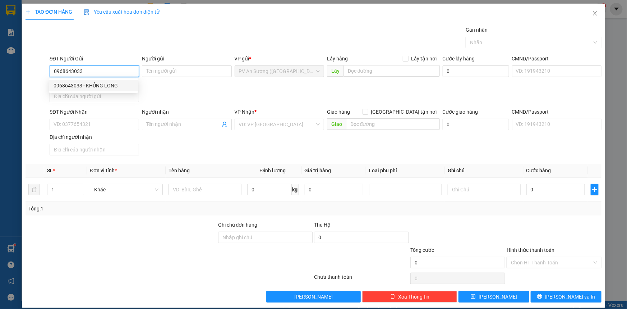
type input "0834004997"
type input "TRÂM"
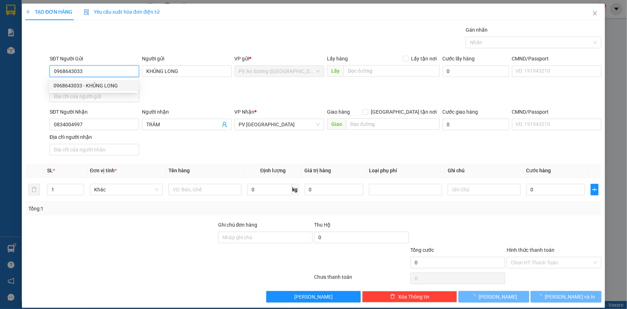
type input "80.000"
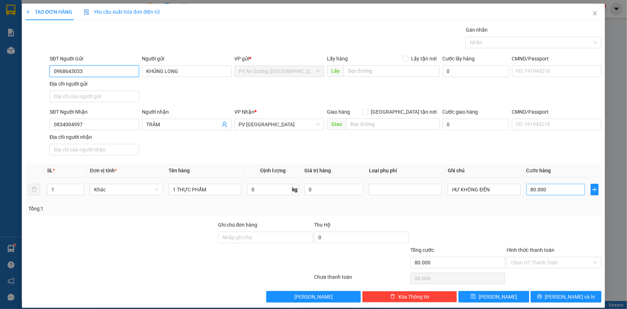
type input "0968643033"
type input "000.005"
type input "5"
type input "50"
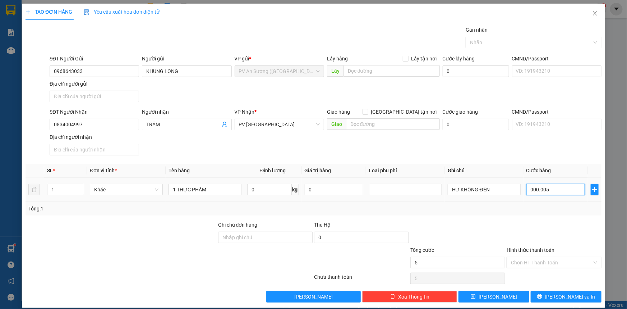
type input "50"
type input "0.000.050"
type input "500"
type input "000.000.050"
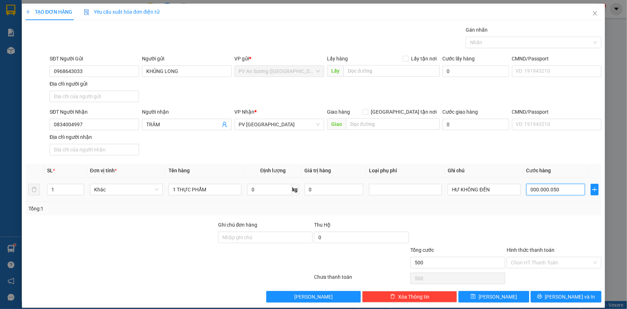
type input "50"
type input "000.000.005"
type input "5"
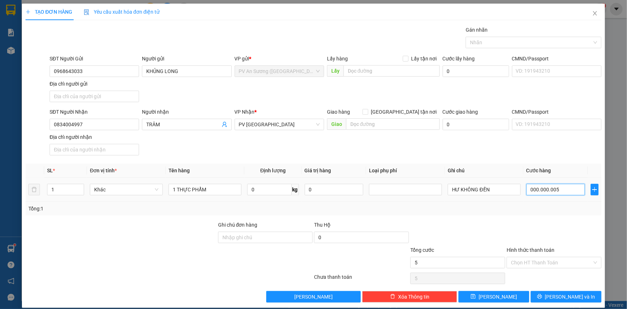
type input "0"
drag, startPoint x: 526, startPoint y: 189, endPoint x: 535, endPoint y: 189, distance: 9.0
click at [535, 189] on input "0" at bounding box center [555, 189] width 59 height 11
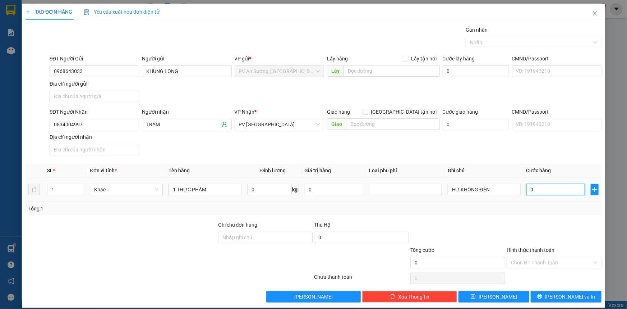
type input "5"
type input "50"
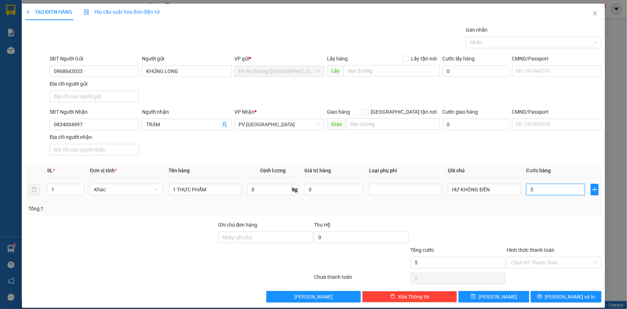
type input "50"
type input "500"
type input "5.000"
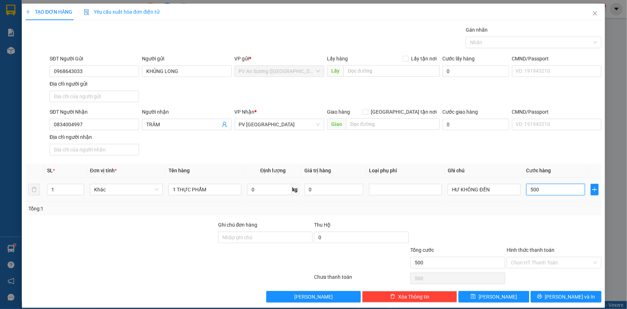
type input "5.000"
type input "550.000"
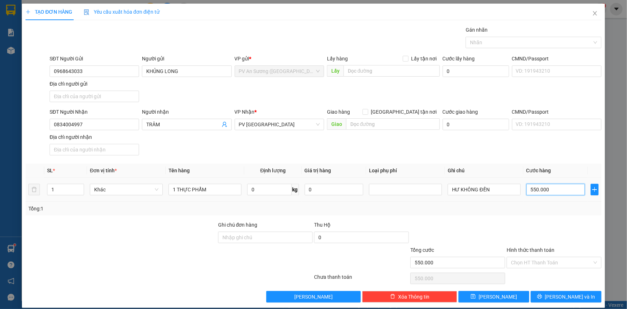
type input "55.500.000"
type input "500.000"
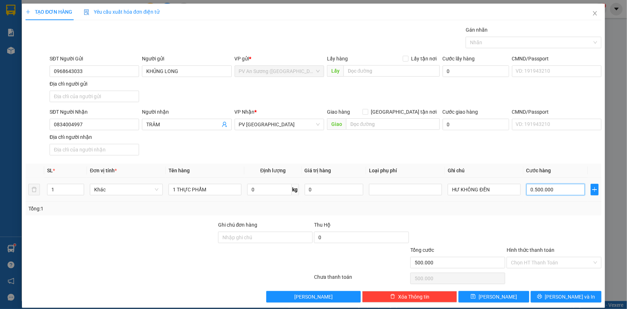
click at [541, 190] on input "0.500.000" at bounding box center [555, 189] width 59 height 11
type input "0.500.000"
type input "50.000"
type input "050.000"
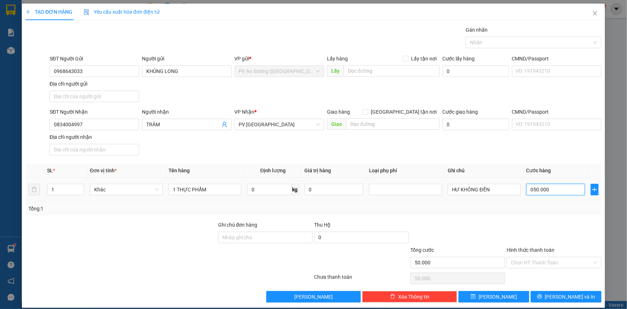
type input "5.000"
type input "05.000"
type input "500"
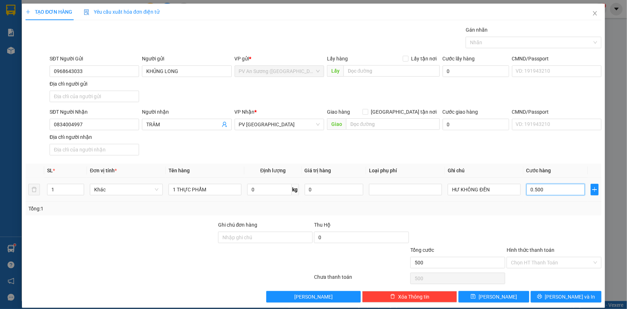
type input "050"
type input "50"
type input "5"
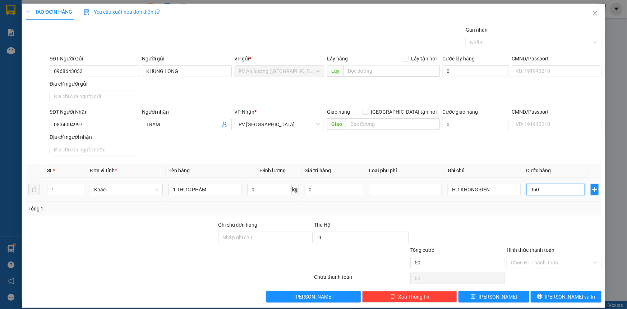
type input "05"
type input "0"
type input "5"
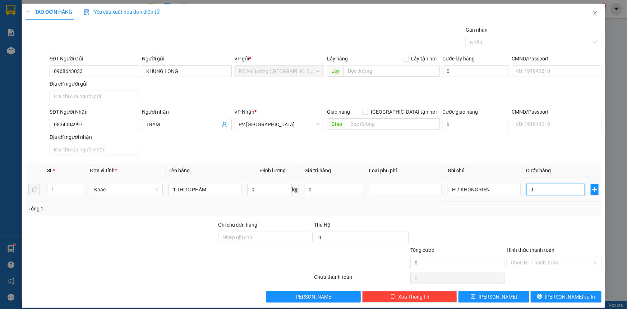
type input "5"
type input "0.050"
type input "50"
type input "500"
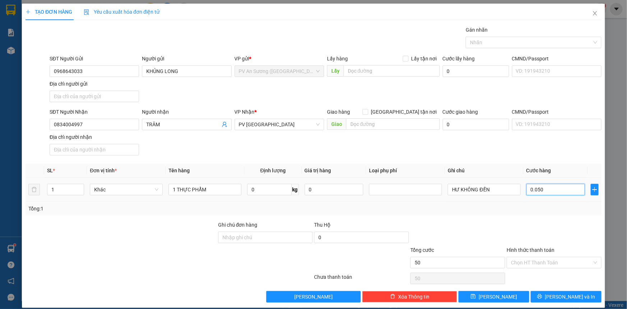
type input "500"
type input "00.500"
type input "5.000"
type input "0.005.000"
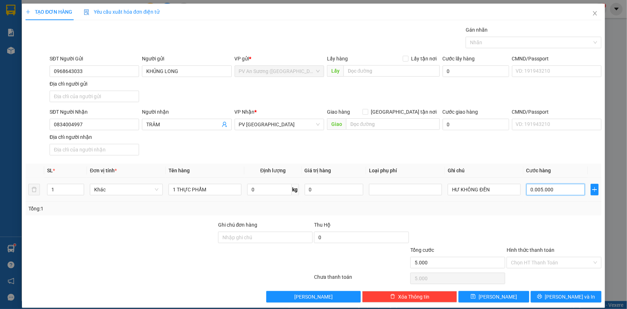
type input "50.000"
type input "0.050.000"
click at [531, 221] on div at bounding box center [554, 233] width 96 height 25
type input "50.000"
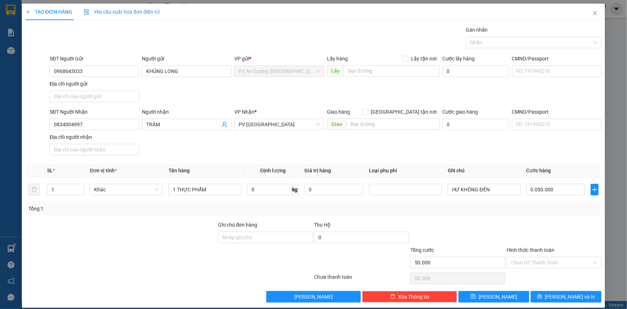
type input "50.000"
click at [546, 260] on input "Hình thức thanh toán" at bounding box center [551, 262] width 81 height 11
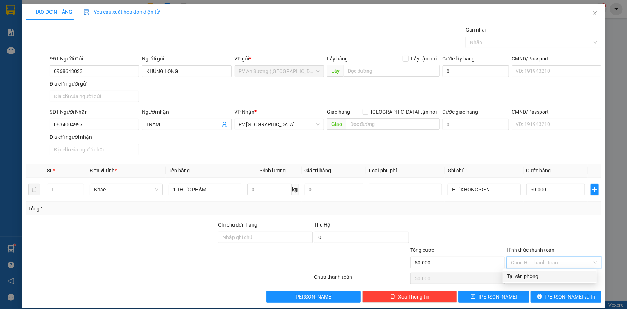
click at [530, 275] on div "Tại văn phòng" at bounding box center [549, 276] width 85 height 8
type input "0"
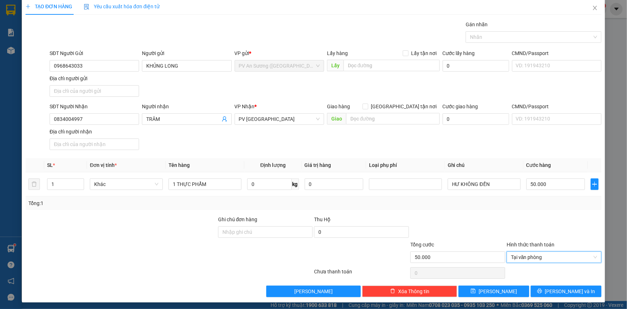
scroll to position [7, 0]
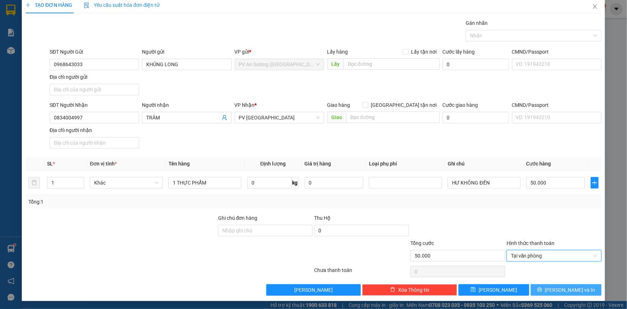
click at [572, 288] on span "[PERSON_NAME] và In" at bounding box center [570, 290] width 50 height 8
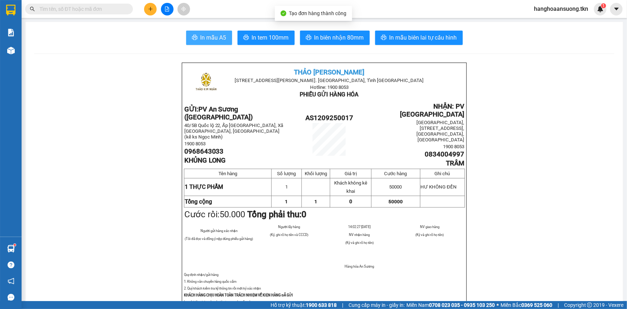
click at [209, 40] on span "In mẫu A5" at bounding box center [213, 37] width 26 height 9
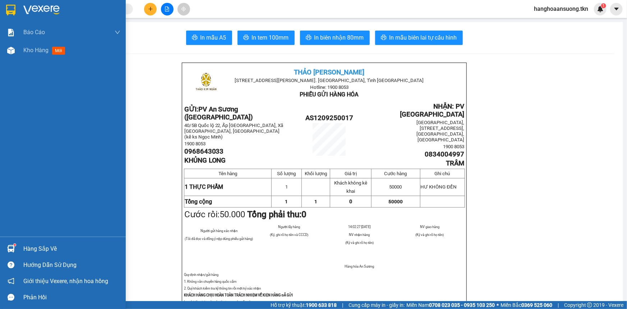
click at [43, 15] on img at bounding box center [41, 10] width 36 height 11
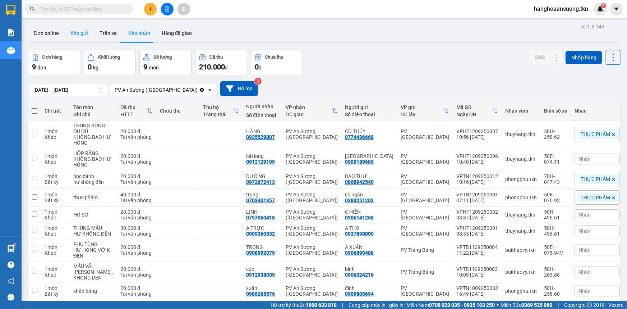
click at [77, 34] on button "Kho gửi" at bounding box center [79, 32] width 29 height 17
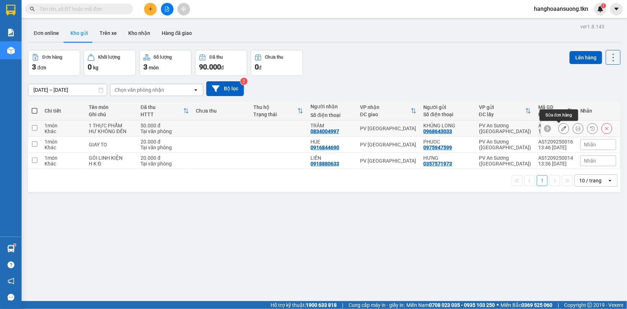
click at [559, 131] on button at bounding box center [564, 128] width 10 height 13
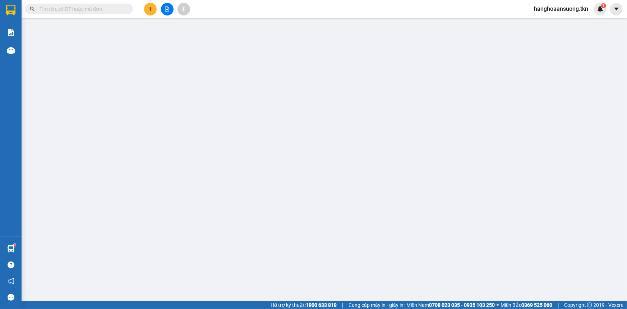
type input "0968643033"
type input "KHỦNG LONG"
type input "0834004997"
type input "TRÂM"
type input "50.000"
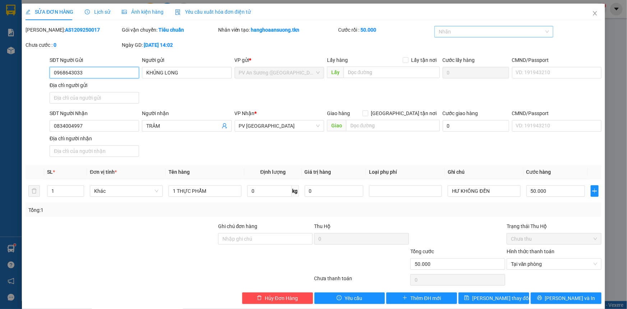
click at [467, 36] on div "Nhãn" at bounding box center [493, 31] width 119 height 11
click at [465, 46] on div "THỰC PHẨM" at bounding box center [489, 46] width 109 height 8
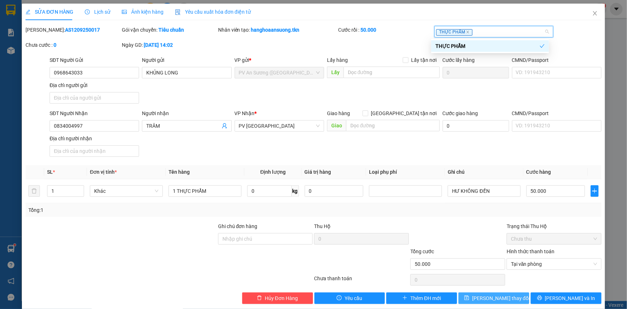
click at [489, 298] on span "[PERSON_NAME] thay đổi" at bounding box center [500, 298] width 57 height 8
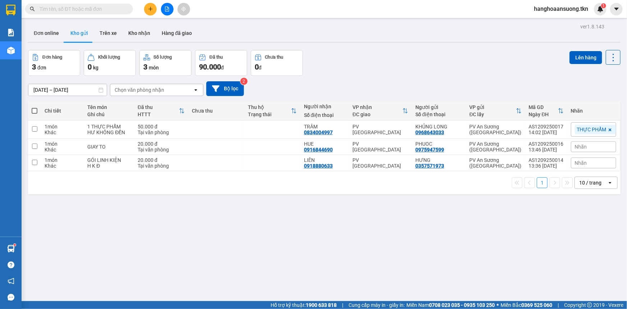
click at [117, 10] on input "text" at bounding box center [82, 9] width 85 height 8
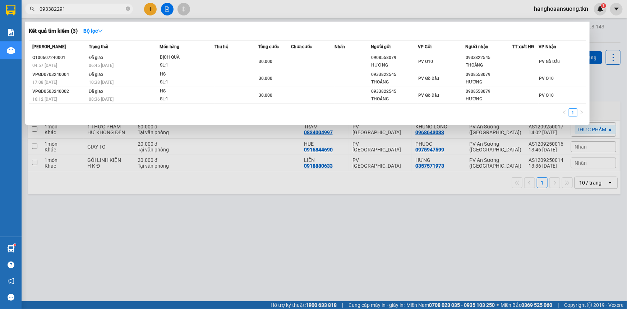
type input "0933822914"
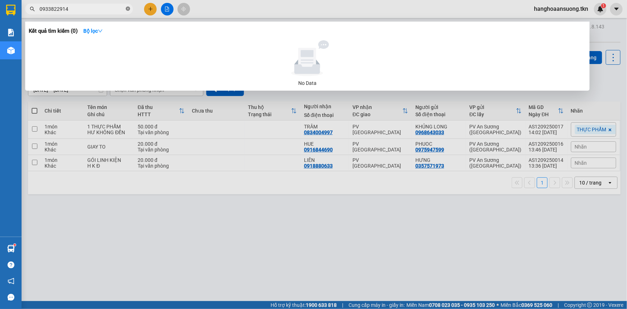
click at [128, 9] on icon "close-circle" at bounding box center [128, 8] width 4 height 4
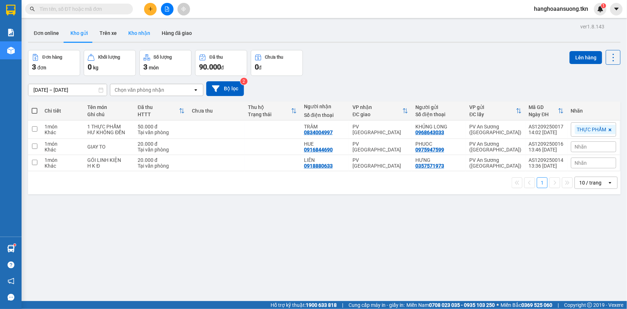
click at [137, 32] on button "Kho nhận" at bounding box center [138, 32] width 33 height 17
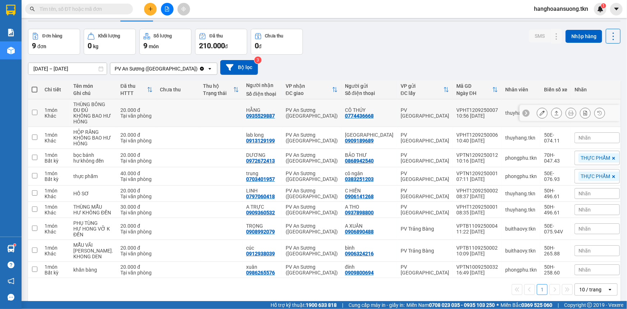
scroll to position [32, 0]
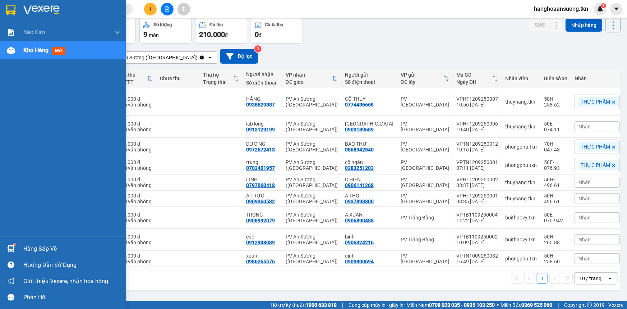
click at [58, 6] on img at bounding box center [41, 10] width 36 height 11
click at [44, 249] on div "Hàng sắp về" at bounding box center [71, 248] width 97 height 11
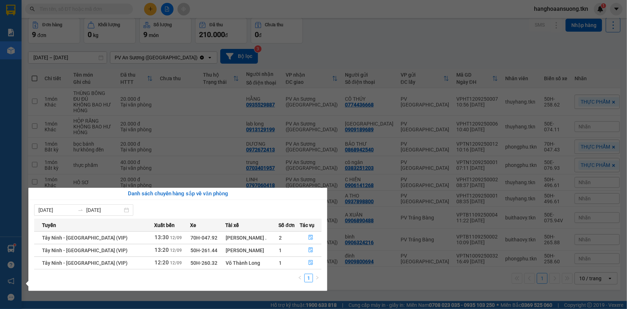
click at [133, 12] on section "Kết quả tìm kiếm ( 0 ) Bộ lọc No Data hanghoaansuong.tkn 1 Báo cáo Mẫu 1: Báo c…" at bounding box center [313, 154] width 627 height 309
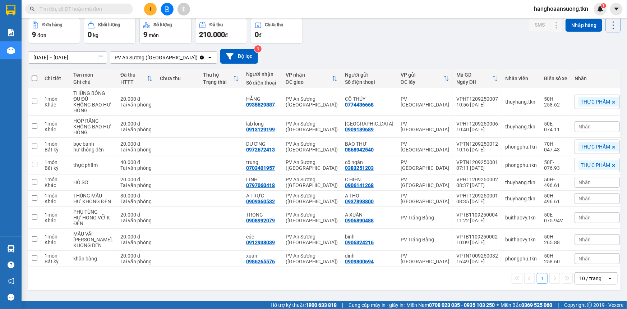
click at [115, 8] on input "text" at bounding box center [82, 9] width 85 height 8
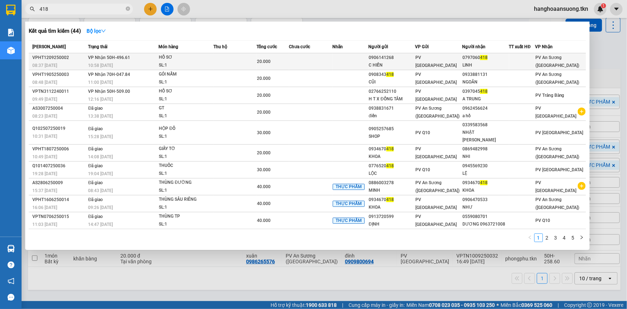
type input "418"
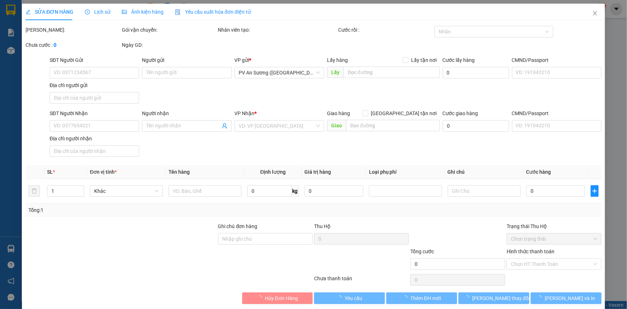
type input "0906141268"
type input "C HIỀN"
type input "0797060418"
type input "LINH"
type input "20.000"
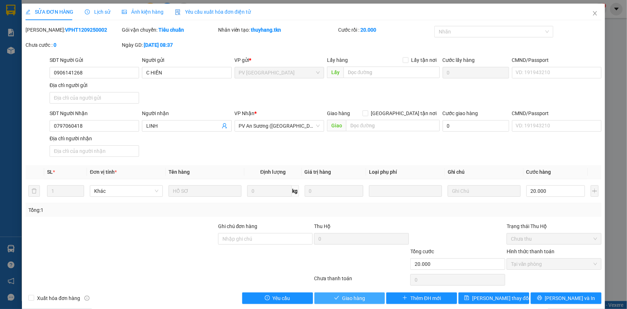
click at [352, 298] on span "Giao hàng" at bounding box center [353, 298] width 23 height 8
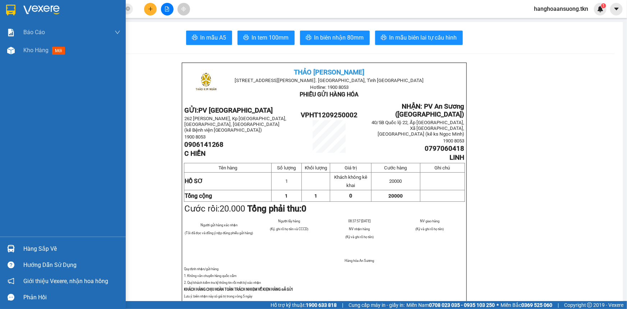
click at [7, 9] on img at bounding box center [10, 10] width 9 height 11
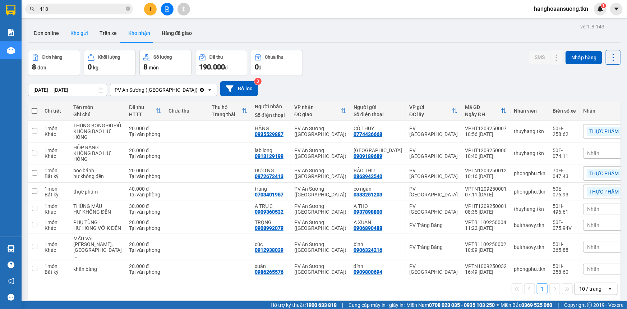
click at [74, 34] on button "Kho gửi" at bounding box center [79, 32] width 29 height 17
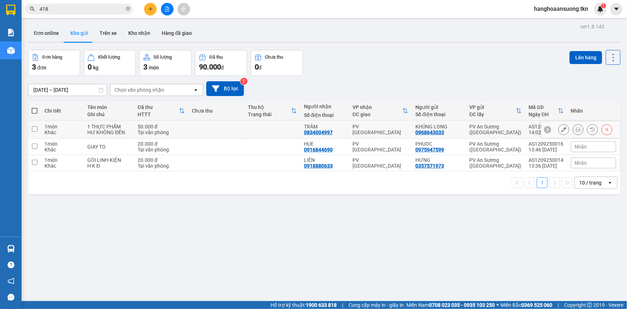
click at [36, 129] on input "checkbox" at bounding box center [34, 128] width 5 height 5
checkbox input "true"
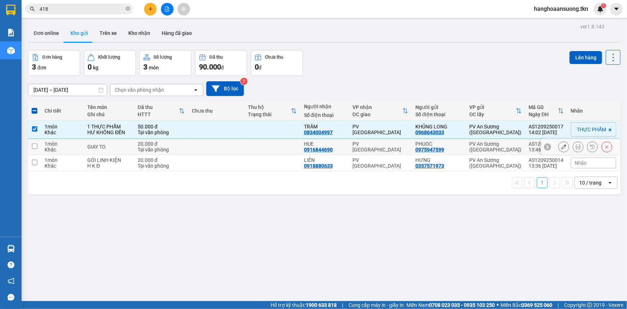
click at [36, 146] on input "checkbox" at bounding box center [34, 145] width 5 height 5
checkbox input "true"
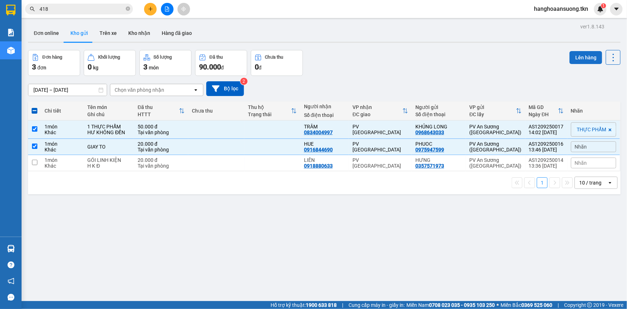
click at [579, 55] on button "Lên hàng" at bounding box center [585, 57] width 33 height 13
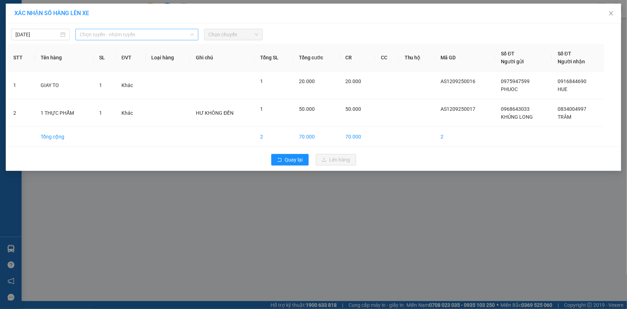
click at [130, 34] on span "Chọn tuyến - nhóm tuyến" at bounding box center [137, 34] width 114 height 11
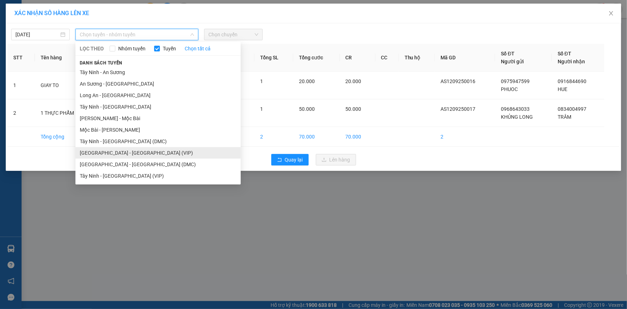
click at [115, 154] on li "[GEOGRAPHIC_DATA] - [GEOGRAPHIC_DATA] (VIP)" at bounding box center [157, 152] width 165 height 11
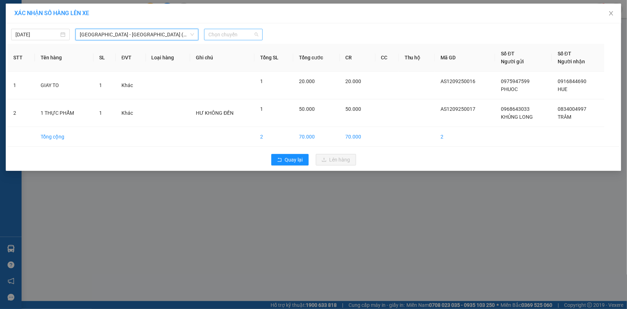
click at [236, 35] on span "Chọn chuyến" at bounding box center [233, 34] width 50 height 11
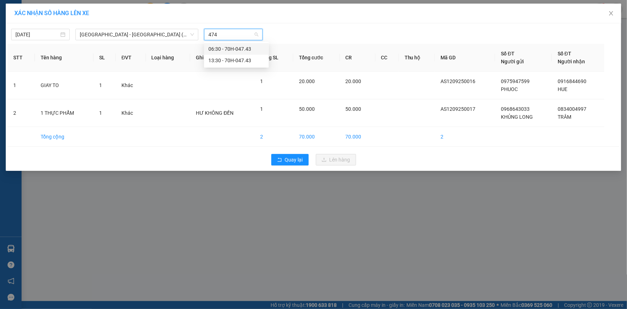
type input "4743"
click at [244, 60] on div "13:30 - 70H-047.43" at bounding box center [236, 60] width 56 height 8
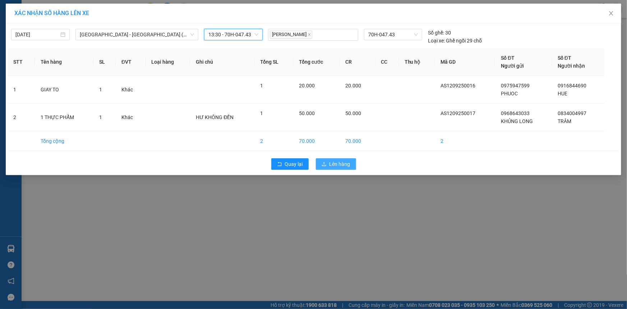
click at [349, 166] on span "Lên hàng" at bounding box center [339, 164] width 21 height 8
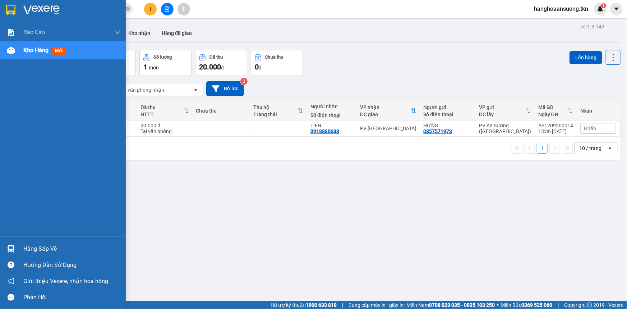
click at [41, 245] on div "Hàng sắp về" at bounding box center [71, 248] width 97 height 11
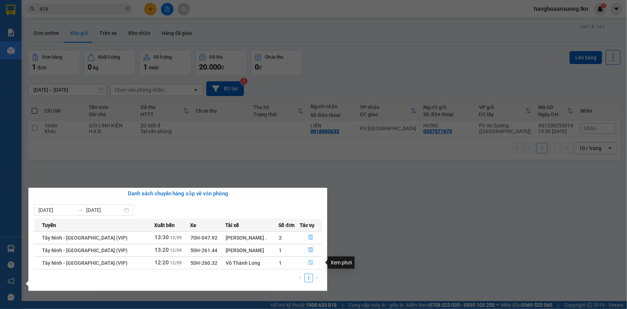
click at [309, 262] on icon "file-done" at bounding box center [311, 262] width 4 height 5
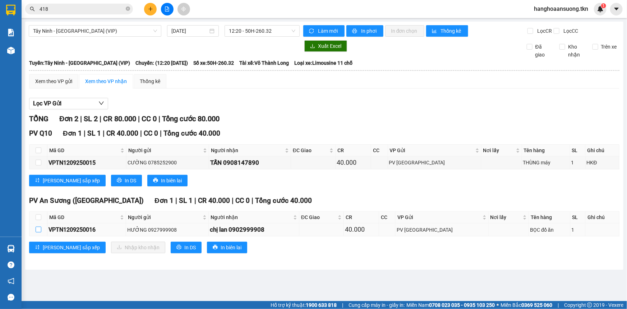
click at [40, 230] on input "checkbox" at bounding box center [39, 229] width 6 height 6
checkbox input "true"
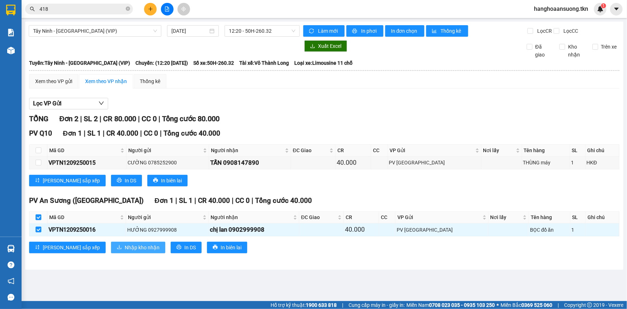
click at [125, 245] on span "Nhập kho nhận" at bounding box center [142, 247] width 35 height 8
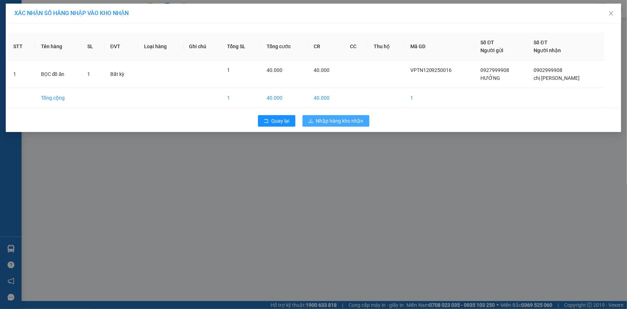
click at [352, 122] on span "Nhập hàng kho nhận" at bounding box center [339, 121] width 47 height 8
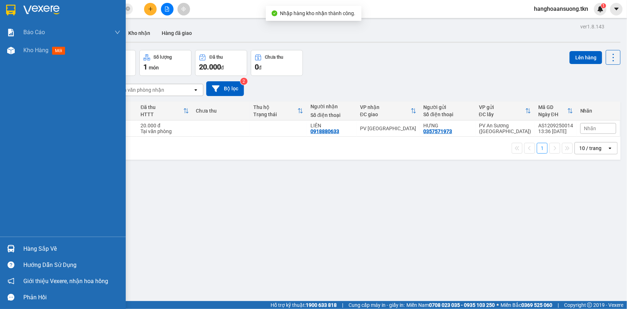
click at [46, 5] on img at bounding box center [41, 10] width 36 height 11
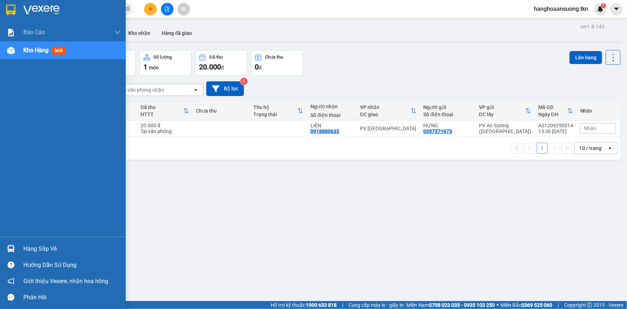
click at [65, 13] on div at bounding box center [71, 10] width 97 height 11
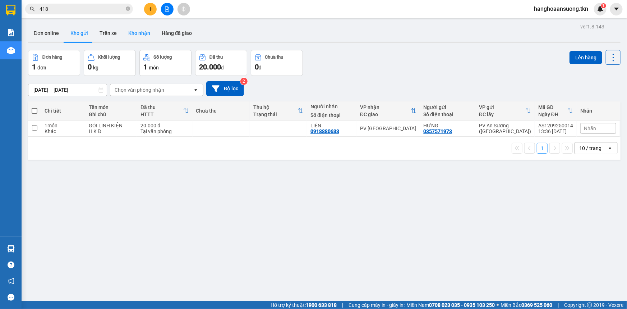
click at [137, 35] on button "Kho nhận" at bounding box center [138, 32] width 33 height 17
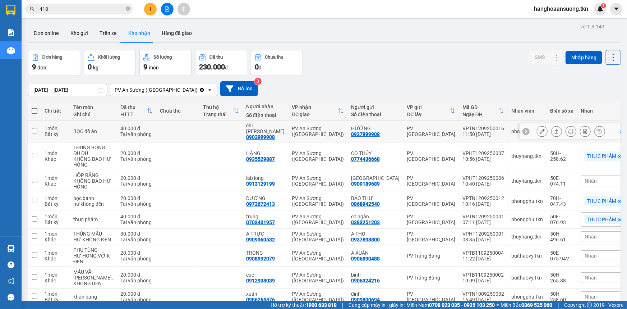
click at [33, 128] on input "checkbox" at bounding box center [34, 130] width 5 height 5
checkbox input "true"
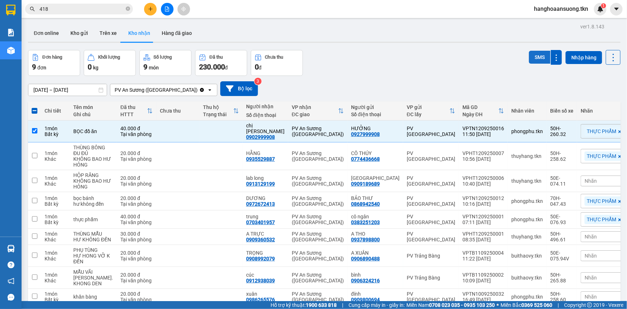
click at [533, 55] on button "SMS" at bounding box center [540, 57] width 22 height 13
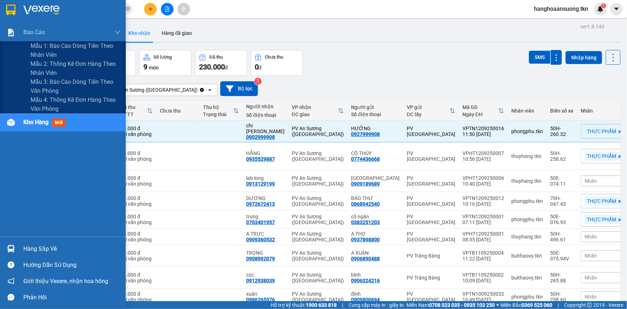
click at [44, 15] on img at bounding box center [41, 10] width 36 height 11
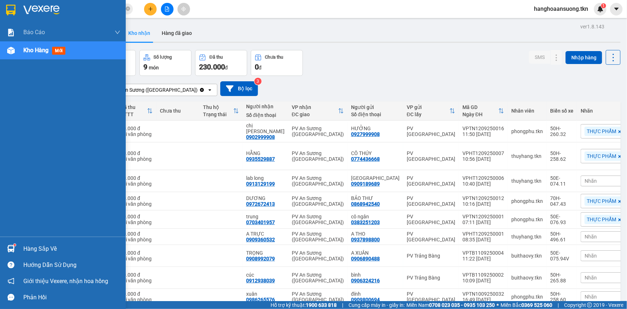
click at [28, 248] on div "Hàng sắp về" at bounding box center [71, 248] width 97 height 11
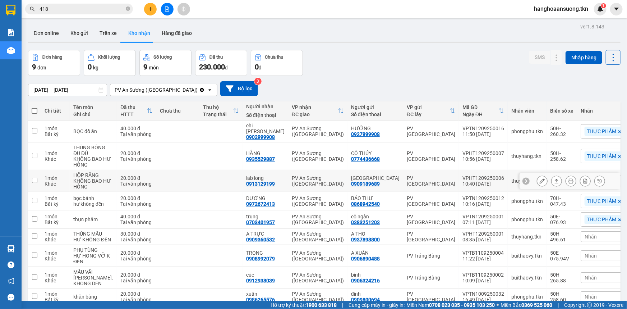
click at [202, 169] on section "Kết quả tìm kiếm ( 44 ) Bộ lọc Mã ĐH Trạng thái Món hàng Thu hộ Tổng cước Chưa …" at bounding box center [313, 154] width 627 height 309
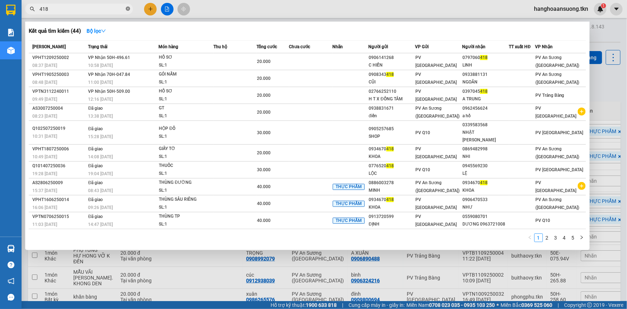
click at [126, 9] on icon "close-circle" at bounding box center [128, 8] width 4 height 4
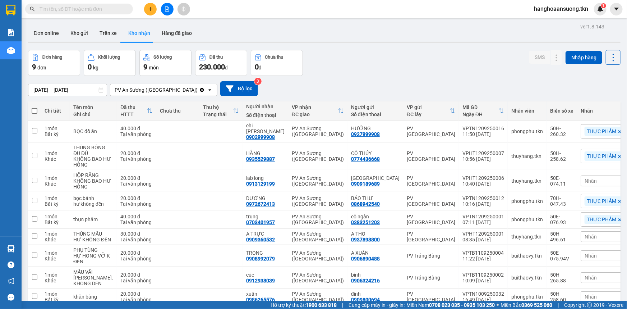
click at [110, 10] on input "text" at bounding box center [82, 9] width 85 height 8
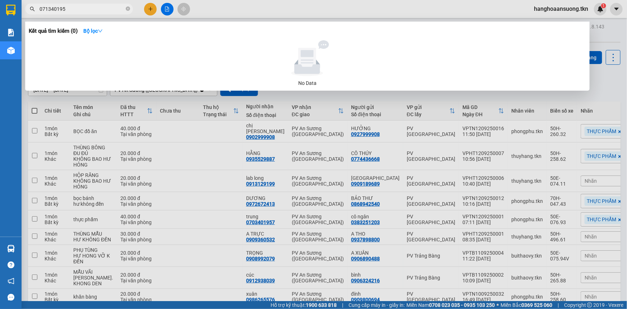
type input "0713401957"
click at [128, 9] on icon "close-circle" at bounding box center [128, 8] width 4 height 4
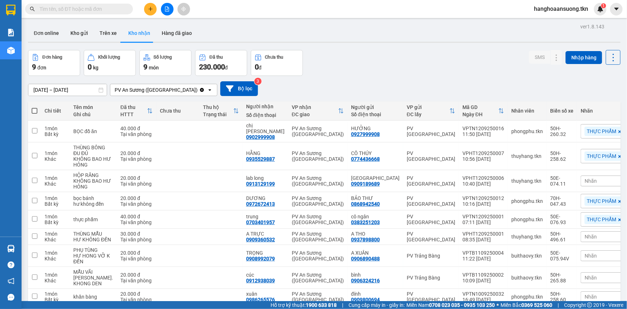
click at [118, 5] on input "text" at bounding box center [82, 9] width 85 height 8
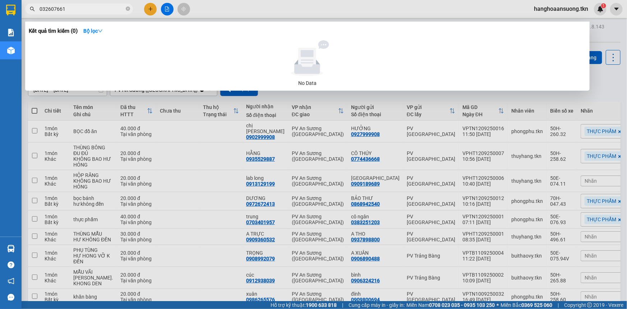
type input "0326076613"
click at [129, 9] on icon "close-circle" at bounding box center [128, 8] width 4 height 4
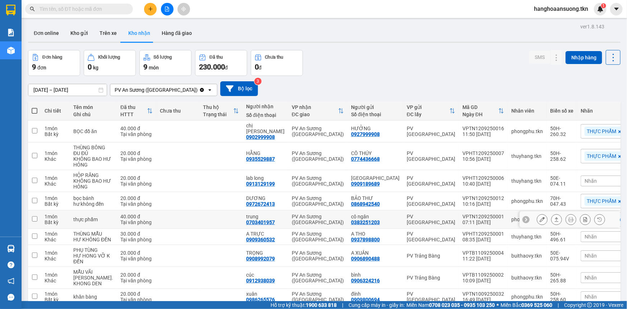
click at [261, 216] on div "trung" at bounding box center [265, 216] width 38 height 6
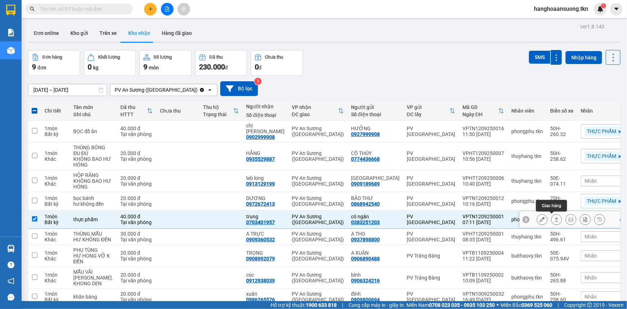
click at [555, 221] on icon at bounding box center [557, 219] width 4 height 4
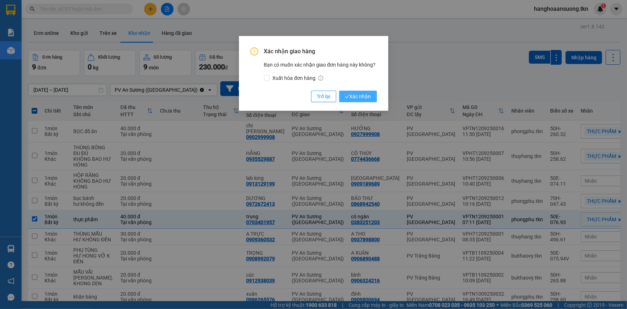
click at [358, 96] on span "Xác nhận" at bounding box center [358, 96] width 26 height 8
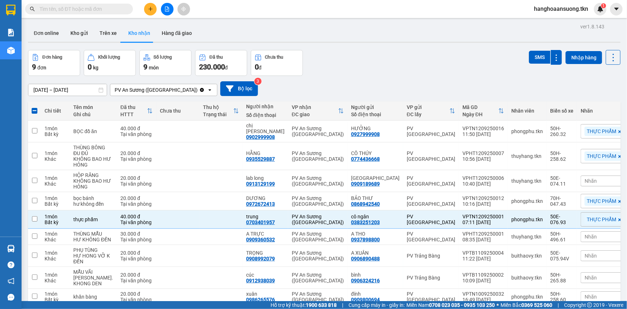
checkbox input "false"
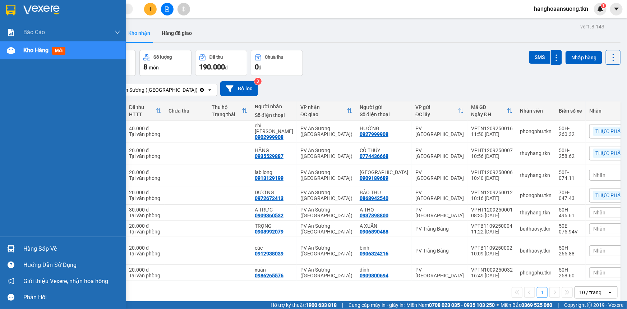
click at [35, 251] on div "Hàng sắp về" at bounding box center [71, 248] width 97 height 11
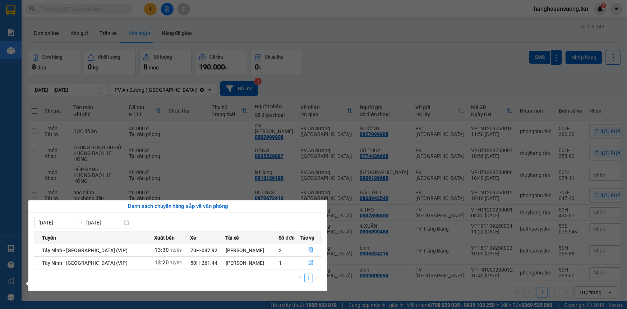
click at [362, 39] on section "Kết quả tìm kiếm ( 0 ) Bộ lọc No Data hanghoaansuong.tkn 1 Báo cáo Mẫu 1: Báo c…" at bounding box center [313, 154] width 627 height 309
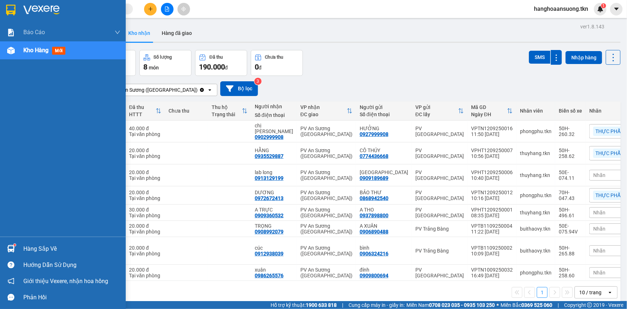
click at [50, 246] on div "Hàng sắp về" at bounding box center [71, 248] width 97 height 11
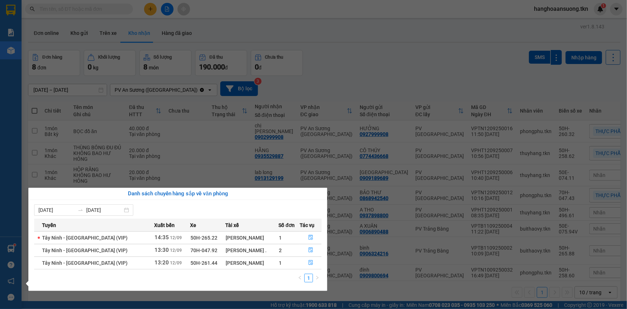
click at [9, 147] on div "Báo cáo Mẫu 1: Báo cáo dòng tiền theo nhân viên Mẫu 2: Thống kê đơn hàng theo n…" at bounding box center [11, 154] width 22 height 309
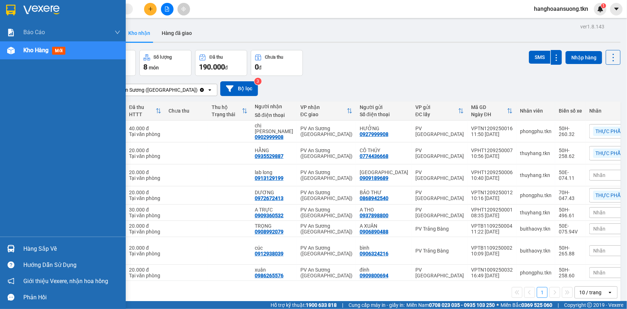
click at [55, 10] on img at bounding box center [41, 10] width 36 height 11
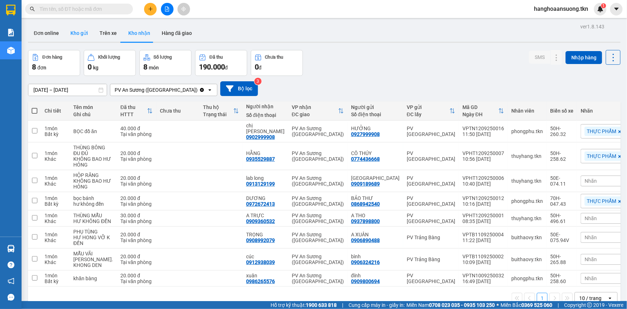
click at [75, 27] on button "Kho gửi" at bounding box center [79, 32] width 29 height 17
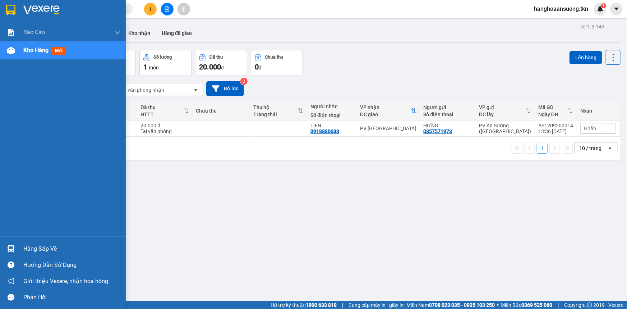
click at [54, 254] on div "Hàng sắp về" at bounding box center [71, 248] width 97 height 11
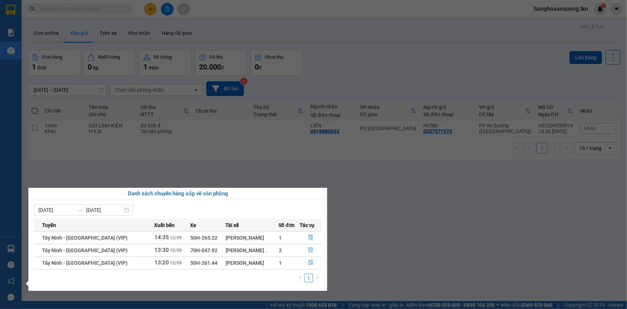
click at [458, 233] on section "Kết quả tìm kiếm ( 0 ) Bộ lọc No Data hanghoaansuong.tkn 1 Báo cáo Mẫu 1: Báo c…" at bounding box center [313, 154] width 627 height 309
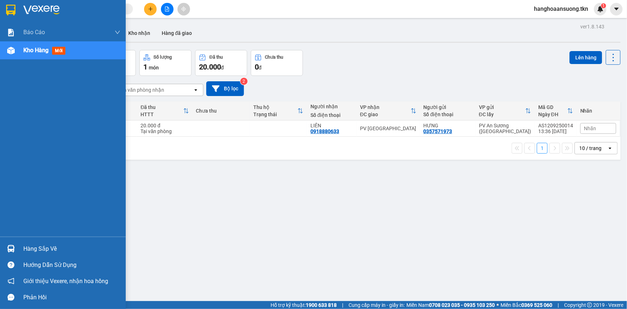
click at [55, 242] on div "Hàng sắp về" at bounding box center [63, 248] width 126 height 16
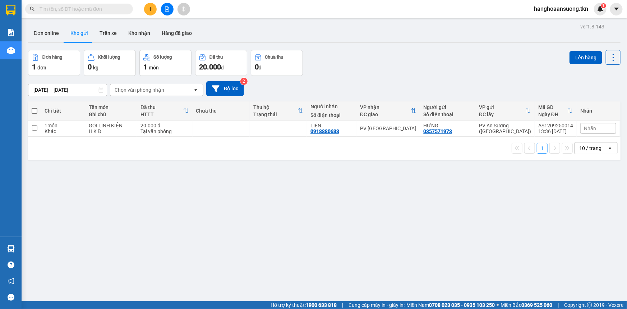
click at [421, 202] on section "Kết quả tìm kiếm ( 0 ) Bộ lọc No Data hanghoaansuong.tkn 1 Báo cáo Mẫu 1: Báo c…" at bounding box center [313, 154] width 627 height 309
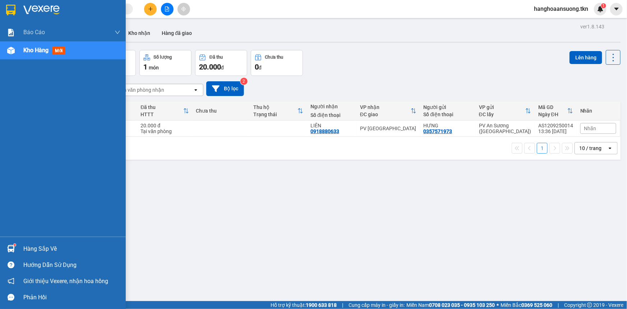
click at [49, 252] on div "Hàng sắp về" at bounding box center [71, 248] width 97 height 11
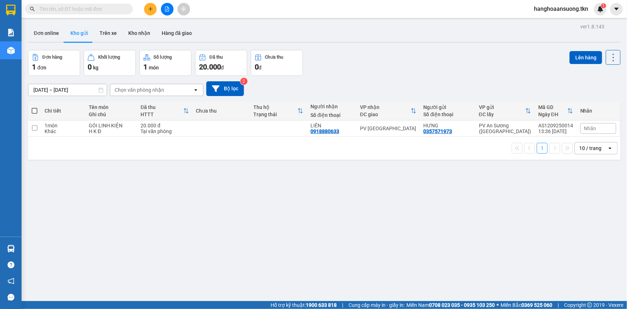
click at [462, 228] on section "Kết quả tìm kiếm ( 0 ) Bộ lọc No Data hanghoaansuong.tkn 1 Báo cáo Mẫu 1: Báo c…" at bounding box center [313, 154] width 627 height 309
click at [124, 8] on input "text" at bounding box center [82, 9] width 85 height 8
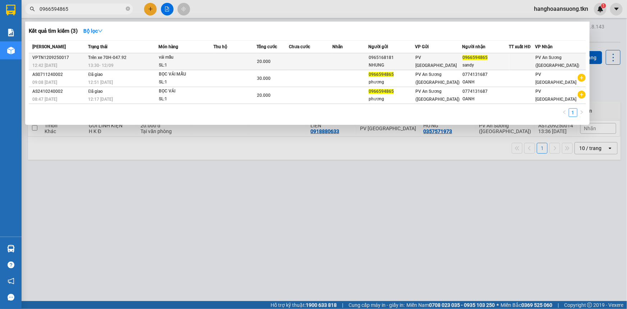
type input "0966594865"
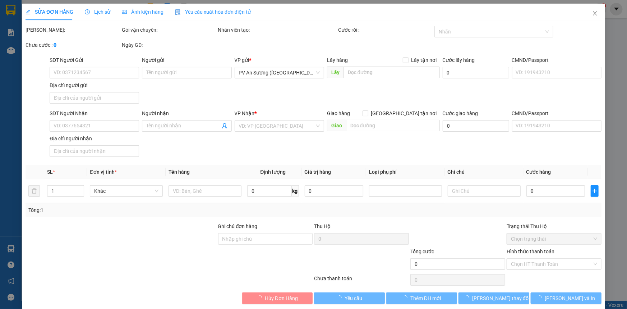
type input "0965168181"
type input "NHUNG"
type input "0966594865"
type input "sandy"
type input "20.000"
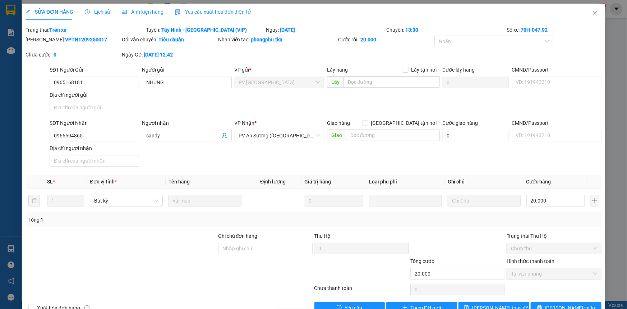
click at [14, 242] on div "SỬA ĐƠN HÀNG Lịch sử Ảnh kiện hàng Yêu cầu xuất hóa đơn điện tử Total Paid Fee …" at bounding box center [313, 154] width 627 height 309
click at [22, 158] on div "SỬA ĐƠN HÀNG Lịch sử Ảnh kiện hàng Yêu cầu xuất hóa đơn điện tử Total Paid Fee …" at bounding box center [313, 161] width 583 height 315
click at [0, 147] on div "SỬA ĐƠN HÀNG Lịch sử Ảnh kiện hàng Yêu cầu xuất hóa đơn điện tử Total Paid Fee …" at bounding box center [313, 154] width 627 height 309
click at [592, 13] on icon "close" at bounding box center [595, 13] width 6 height 6
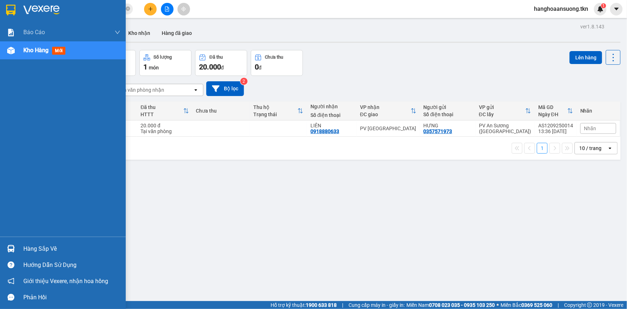
click at [44, 246] on div "ver 1.8.143 Đơn online Kho gửi Trên xe Kho nhận Hàng đã giao Đơn hàng 1 đơn Khố…" at bounding box center [324, 176] width 598 height 309
click at [33, 251] on div "Hàng sắp về" at bounding box center [71, 248] width 97 height 11
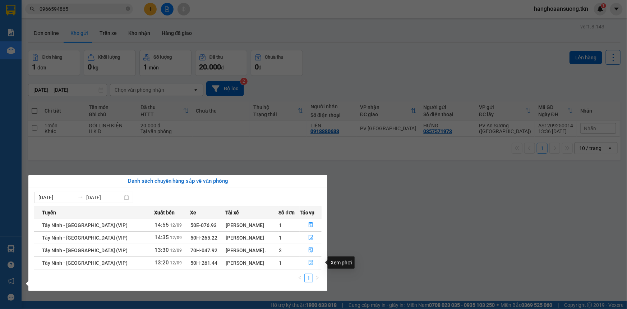
click at [310, 263] on icon "file-done" at bounding box center [310, 262] width 5 height 5
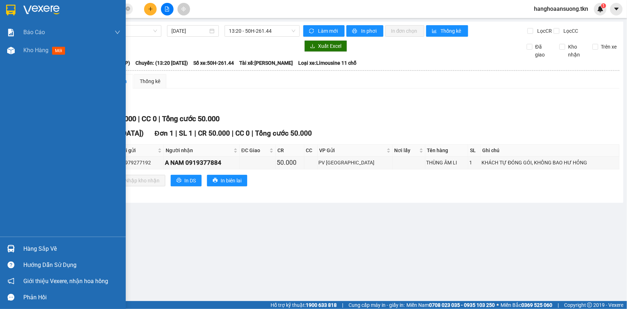
click at [47, 241] on div "Hàng sắp về" at bounding box center [63, 248] width 126 height 16
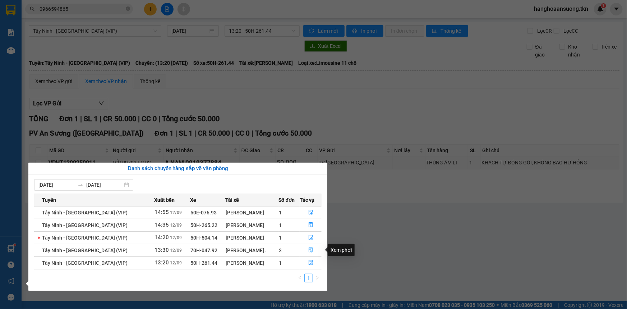
click at [309, 249] on icon "file-done" at bounding box center [311, 249] width 4 height 5
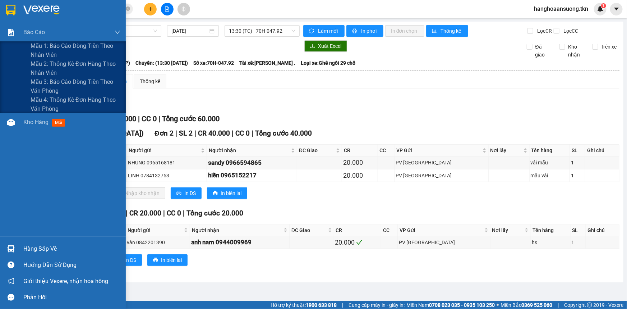
click at [35, 12] on img at bounding box center [41, 10] width 36 height 11
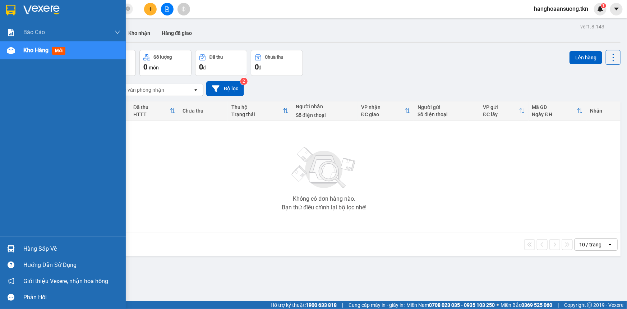
click at [39, 249] on div "Hàng sắp về" at bounding box center [71, 248] width 97 height 11
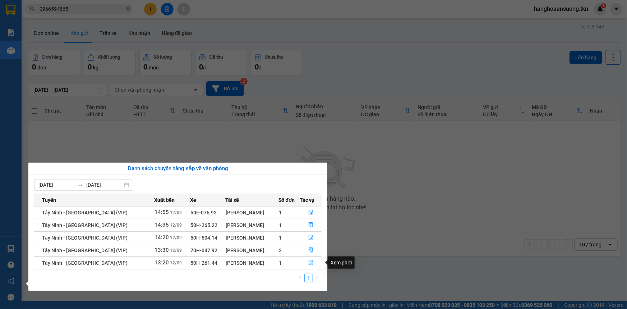
click at [313, 263] on button "button" at bounding box center [310, 262] width 21 height 11
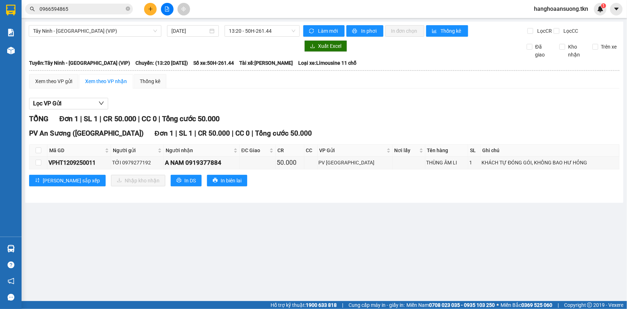
click at [370, 111] on div "Lọc VP Gửi TỔNG Đơn 1 | SL 1 | CR 50.000 | CC 0 | Tổng cước 50.000 PV An Sương…" at bounding box center [324, 144] width 590 height 101
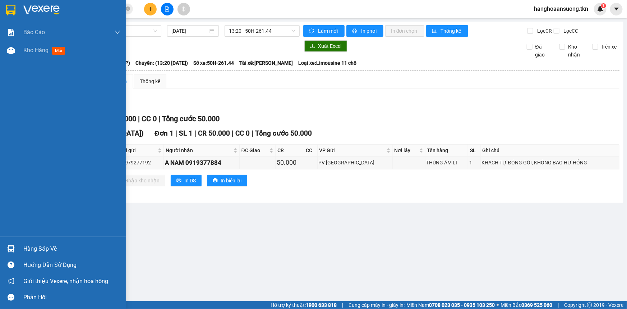
click at [44, 253] on div "Hàng sắp về" at bounding box center [71, 248] width 97 height 11
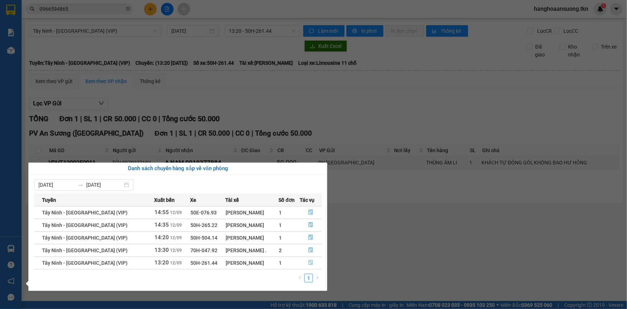
click at [309, 263] on icon "file-done" at bounding box center [310, 262] width 5 height 5
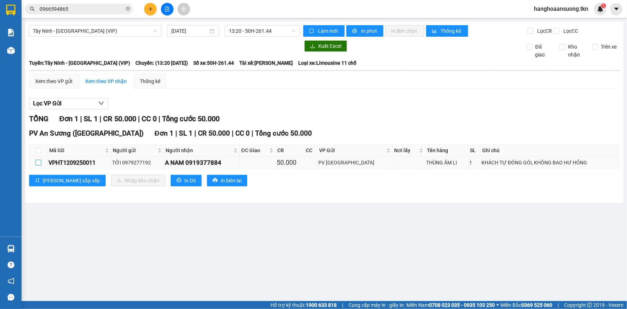
click at [39, 164] on input "checkbox" at bounding box center [39, 162] width 6 height 6
checkbox input "true"
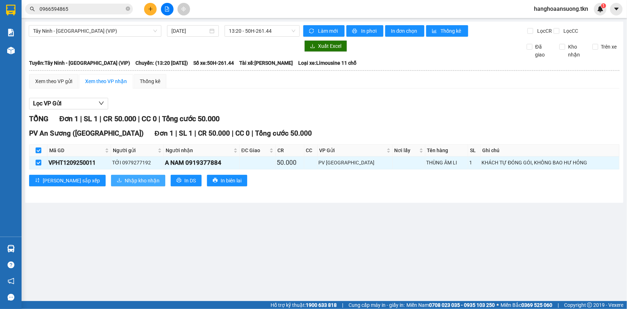
click at [125, 179] on span "Nhập kho nhận" at bounding box center [142, 180] width 35 height 8
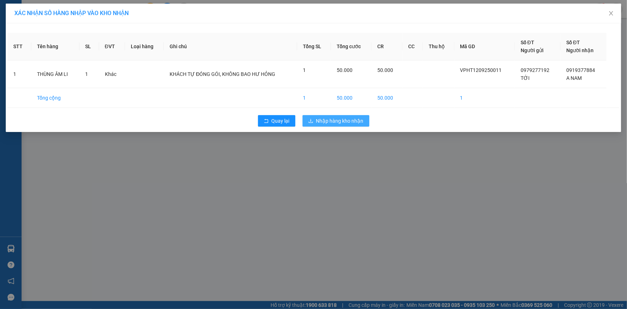
click at [349, 119] on span "Nhập hàng kho nhận" at bounding box center [339, 121] width 47 height 8
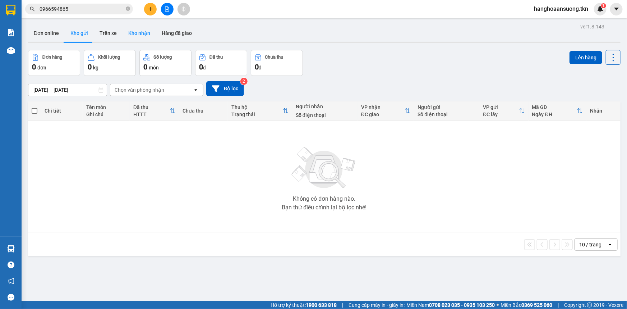
click at [136, 31] on button "Kho nhận" at bounding box center [138, 32] width 33 height 17
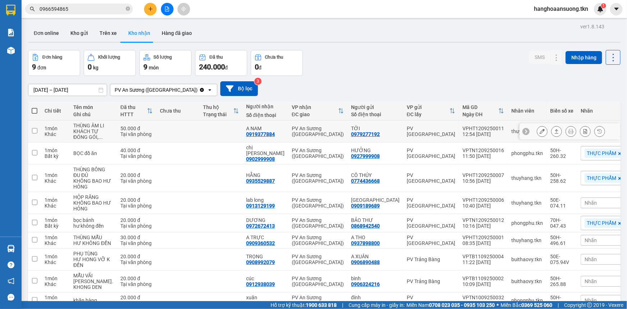
click at [35, 137] on td at bounding box center [34, 131] width 13 height 22
checkbox input "true"
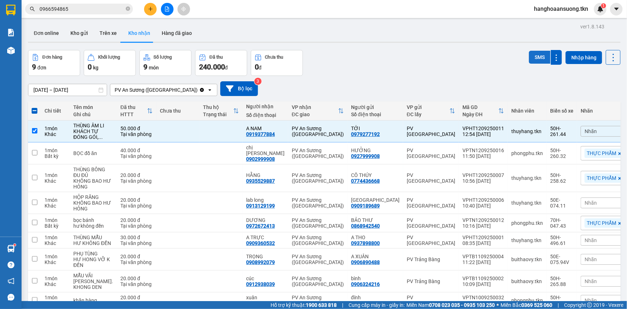
click at [532, 52] on button "SMS" at bounding box center [540, 57] width 22 height 13
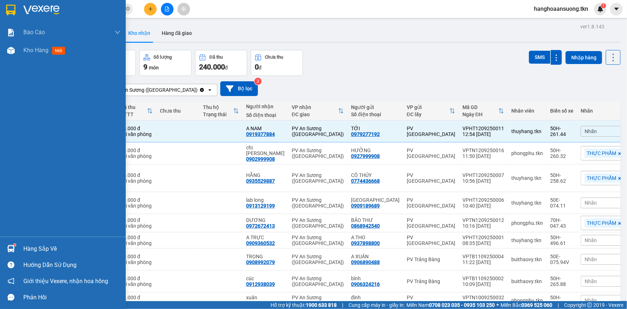
click at [59, 12] on img at bounding box center [41, 10] width 36 height 11
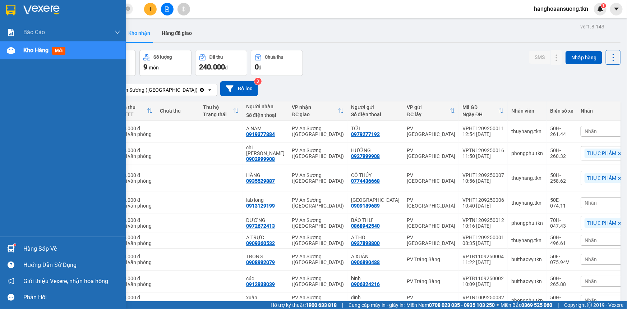
click at [62, 251] on div "Hàng sắp về" at bounding box center [71, 248] width 97 height 11
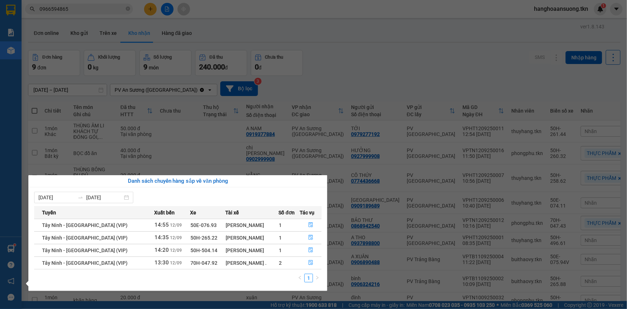
click at [399, 43] on section "Kết quả tìm kiếm ( 3 ) Bộ lọc Mã ĐH Trạng thái Món hàng Thu hộ Tổng cước Chưa c…" at bounding box center [313, 154] width 627 height 309
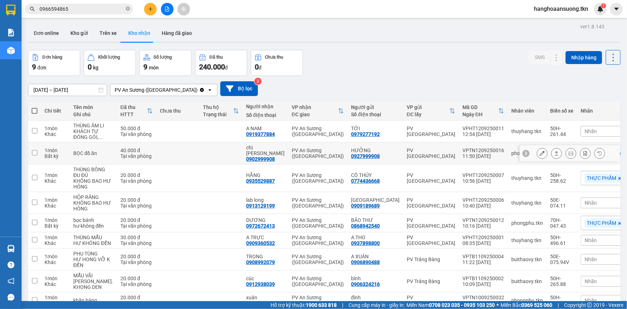
click at [36, 155] on input "checkbox" at bounding box center [34, 152] width 5 height 5
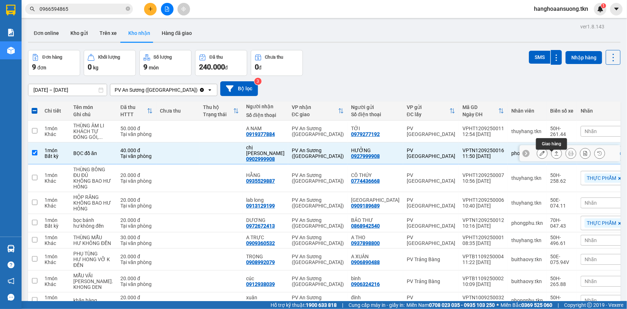
click at [554, 156] on icon at bounding box center [556, 153] width 5 height 5
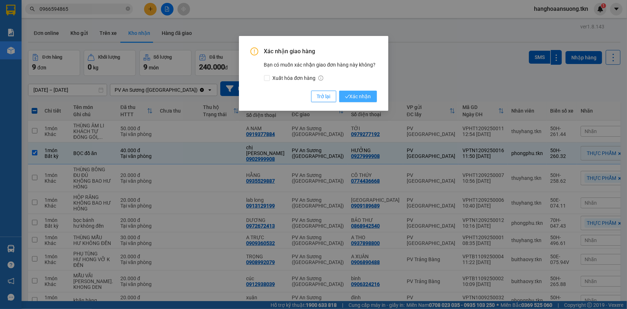
click at [370, 98] on span "Xác nhận" at bounding box center [358, 96] width 26 height 8
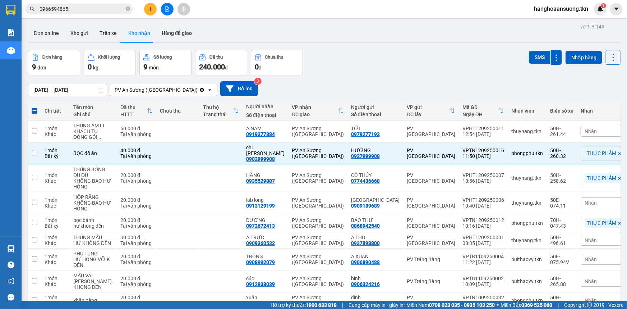
checkbox input "false"
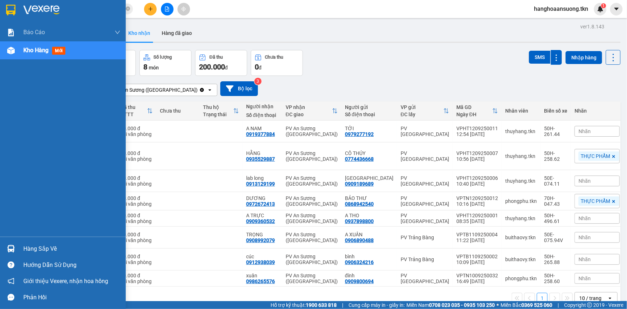
click at [28, 244] on div "Hàng sắp về" at bounding box center [71, 248] width 97 height 11
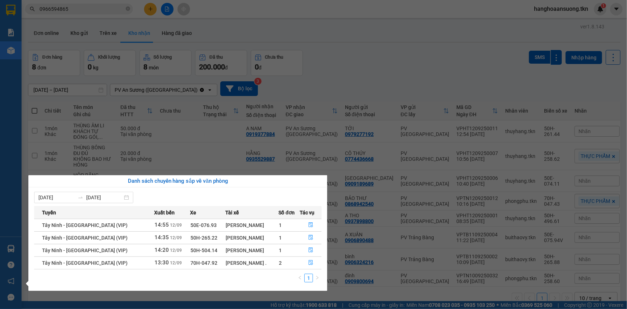
click at [96, 89] on section "Kết quả tìm kiếm ( 3 ) Bộ lọc Mã ĐH Trạng thái Món hàng Thu hộ Tổng cước Chưa c…" at bounding box center [313, 154] width 627 height 309
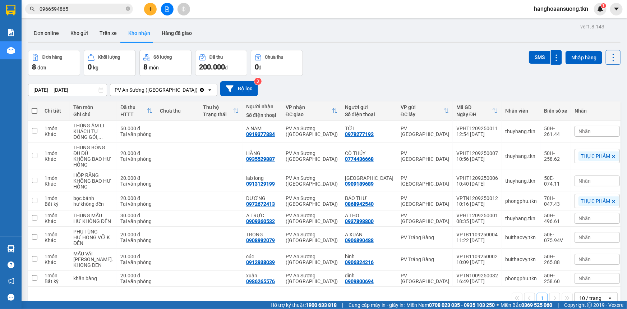
click at [158, 8] on div at bounding box center [167, 9] width 54 height 13
click at [153, 8] on button at bounding box center [150, 9] width 13 height 13
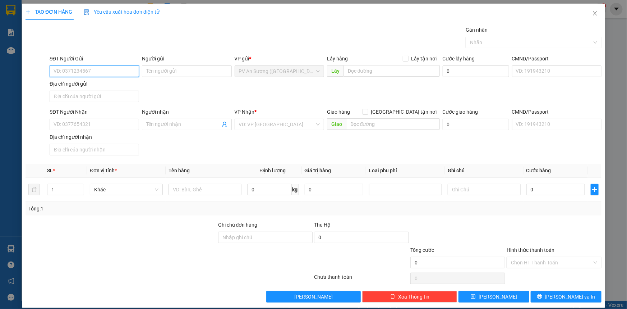
click at [94, 71] on input "SĐT Người Gửi" at bounding box center [94, 70] width 89 height 11
type input "0937373037"
click at [122, 82] on div "0937373037 - HOÀNG" at bounding box center [94, 86] width 80 height 8
type input "HOÀNG"
type input "0918414342"
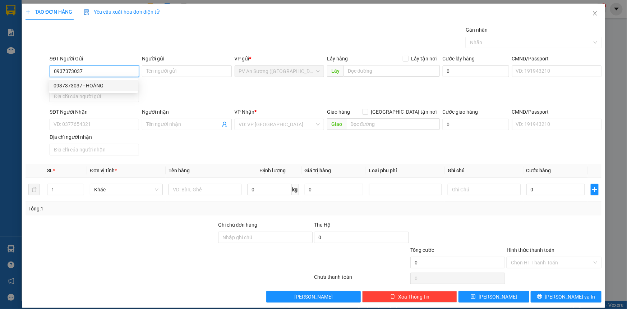
type input "đào"
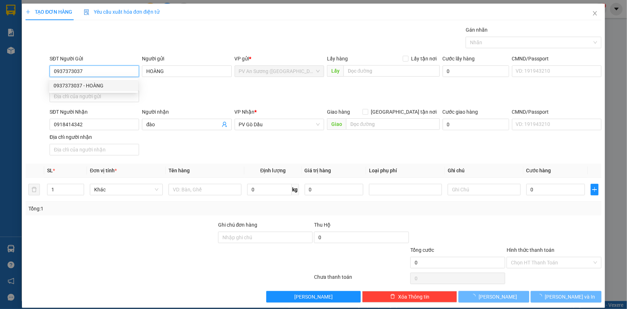
type input "20.000"
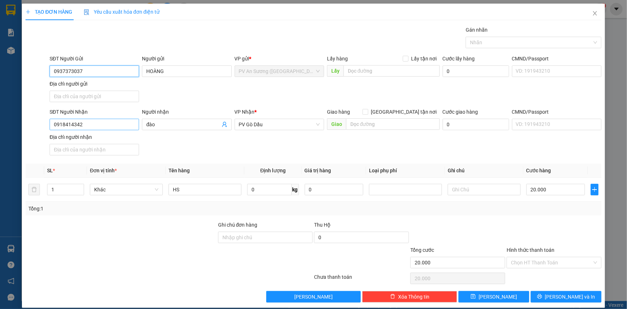
type input "0937373037"
click at [121, 128] on input "0918414342" at bounding box center [94, 124] width 89 height 11
type input "0983149787"
click at [152, 125] on input "đào" at bounding box center [183, 124] width 74 height 8
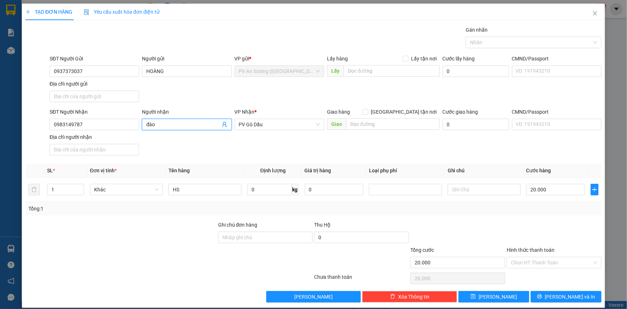
click at [152, 125] on input "đào" at bounding box center [183, 124] width 74 height 8
type input "đ"
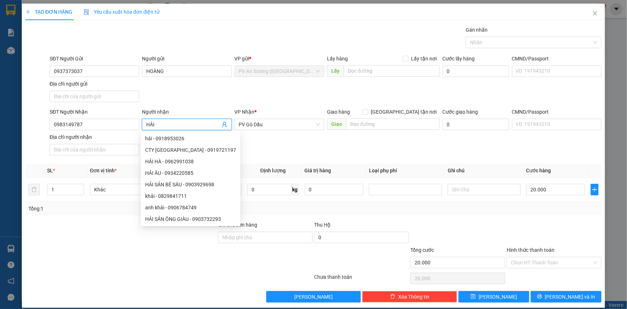
type input "HẢI"
click at [198, 105] on form "SĐT Người Gửi 0937373037 Người gửi HOÀNG VP gửi * PV An Sương ([GEOGRAPHIC_DATA…" at bounding box center [314, 106] width 576 height 103
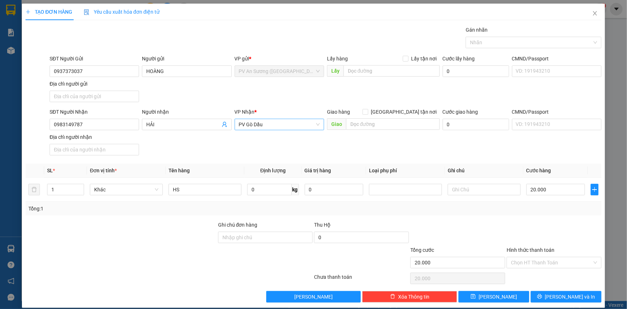
click at [264, 126] on span "PV Gò Dầu" at bounding box center [279, 124] width 81 height 11
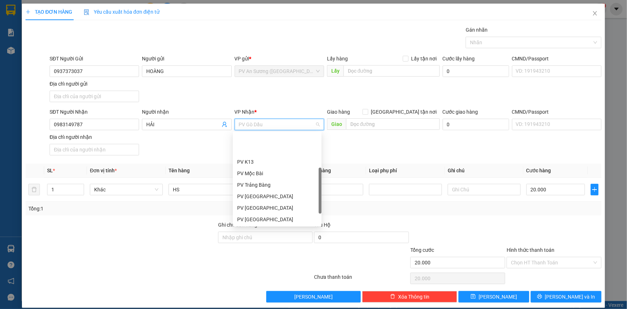
scroll to position [34, 0]
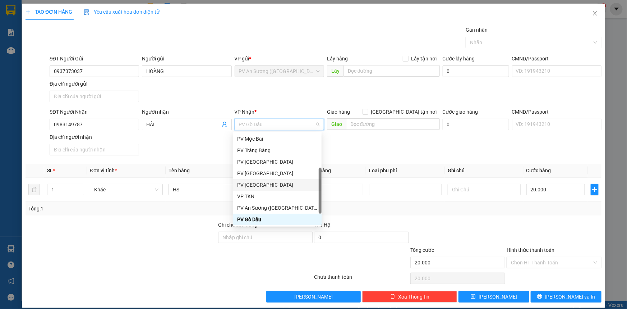
click at [262, 187] on div "PV [GEOGRAPHIC_DATA]" at bounding box center [277, 185] width 80 height 8
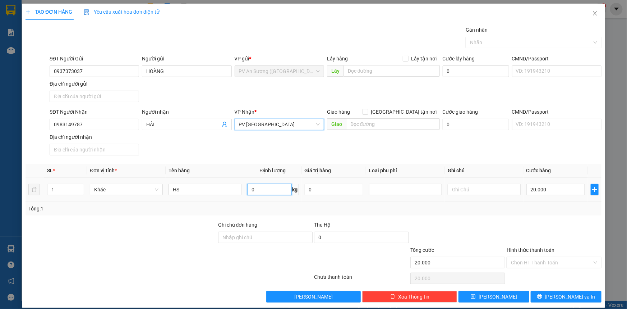
click at [262, 187] on input "0" at bounding box center [269, 189] width 44 height 11
click at [221, 188] on input "HS" at bounding box center [204, 189] width 73 height 11
type input "HỒ SƠ"
click at [532, 257] on input "Hình thức thanh toán" at bounding box center [551, 262] width 81 height 11
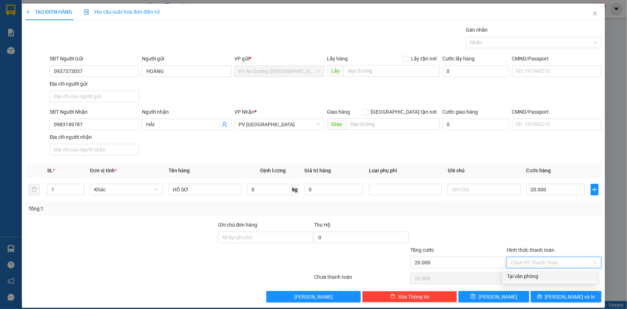
click at [530, 265] on input "Hình thức thanh toán" at bounding box center [551, 262] width 81 height 11
click at [527, 276] on div "Tại văn phòng" at bounding box center [549, 276] width 85 height 8
type input "0"
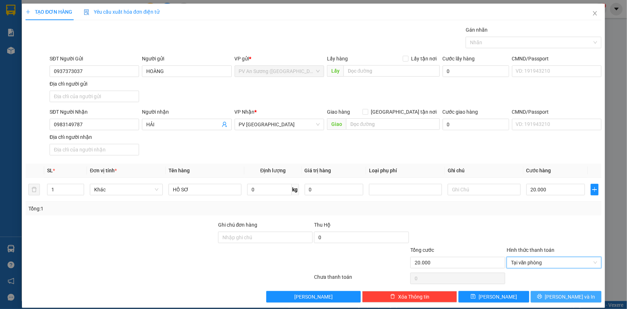
click at [544, 295] on button "[PERSON_NAME] và In" at bounding box center [566, 296] width 71 height 11
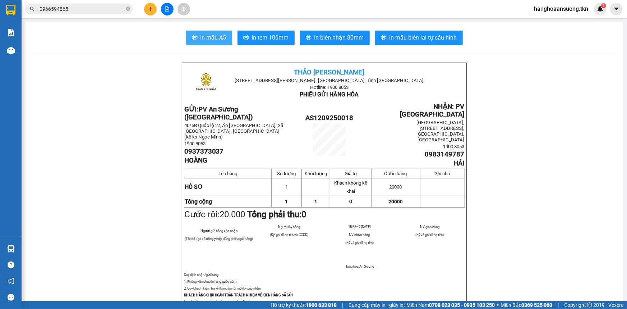
click at [211, 36] on span "In mẫu A5" at bounding box center [213, 37] width 26 height 9
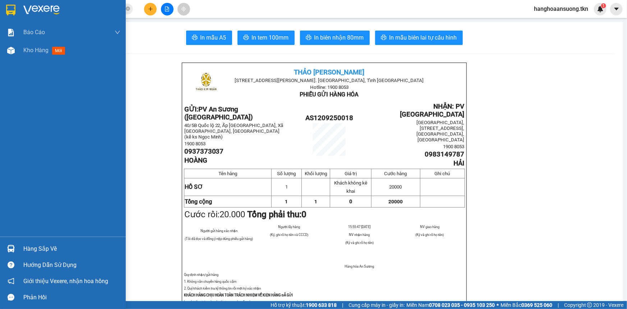
click at [20, 249] on div "Hàng sắp về" at bounding box center [63, 248] width 126 height 16
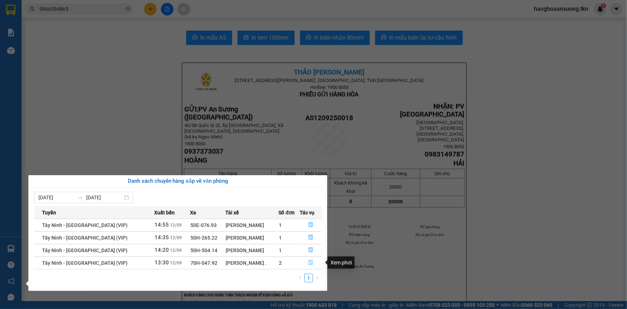
click at [309, 263] on icon "file-done" at bounding box center [311, 262] width 4 height 5
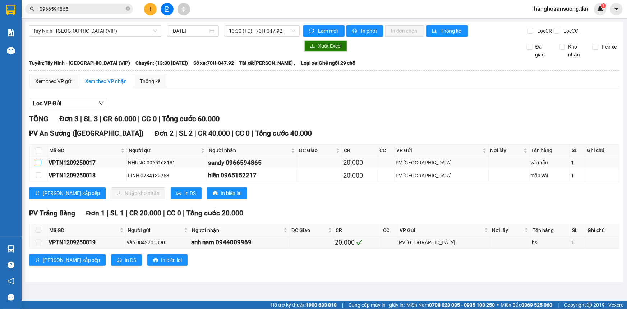
click at [39, 164] on input "checkbox" at bounding box center [39, 162] width 6 height 6
checkbox input "true"
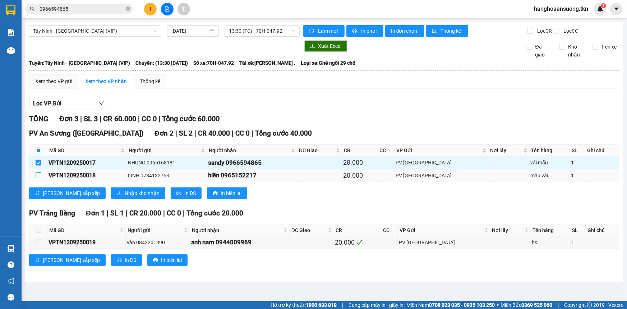
click at [39, 174] on input "checkbox" at bounding box center [39, 175] width 6 height 6
checkbox input "true"
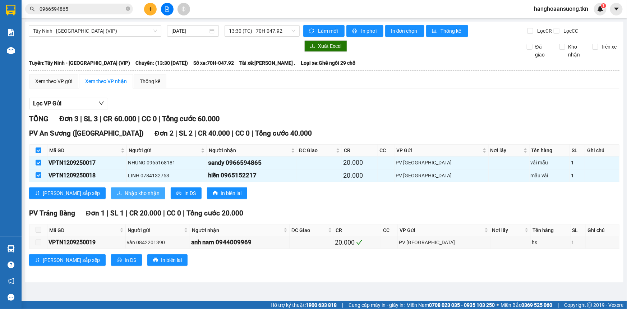
click at [125, 191] on span "Nhập kho nhận" at bounding box center [142, 193] width 35 height 8
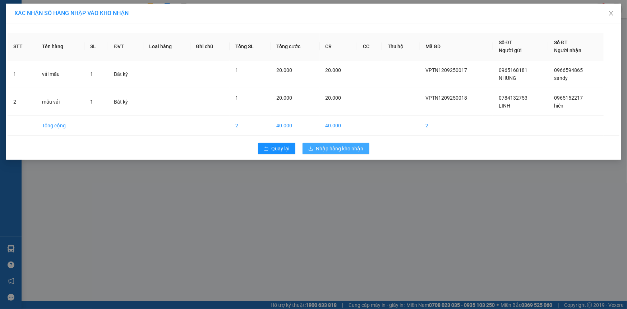
click at [360, 149] on span "Nhập hàng kho nhận" at bounding box center [339, 148] width 47 height 8
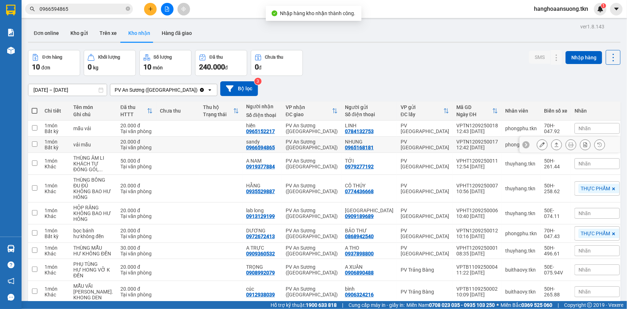
click at [37, 142] on input "checkbox" at bounding box center [34, 143] width 5 height 5
checkbox input "true"
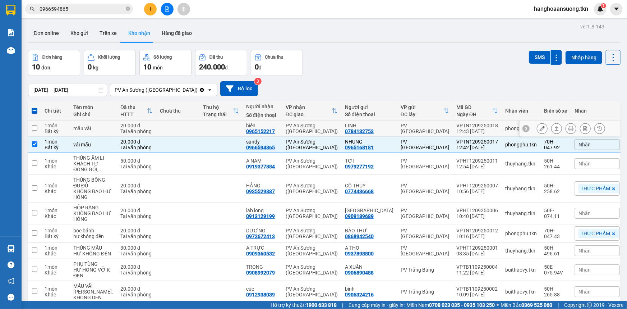
click at [35, 128] on input "checkbox" at bounding box center [34, 127] width 5 height 5
checkbox input "true"
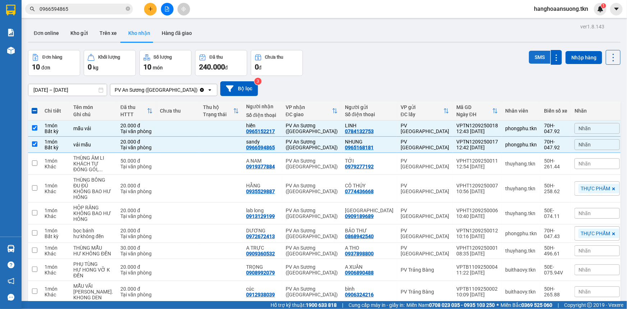
click at [529, 55] on button "SMS" at bounding box center [540, 57] width 22 height 13
click at [74, 31] on button "Kho gửi" at bounding box center [79, 32] width 29 height 17
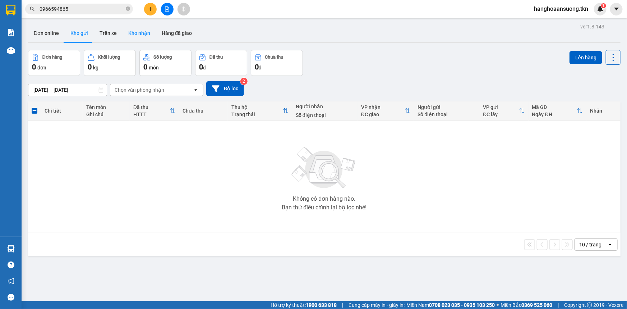
click at [135, 36] on button "Kho nhận" at bounding box center [138, 32] width 33 height 17
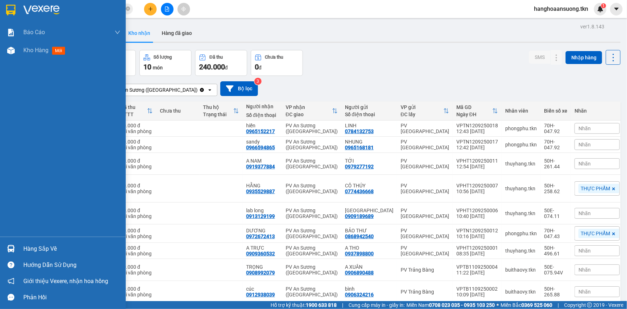
click at [57, 249] on div "Hàng sắp về" at bounding box center [71, 248] width 97 height 11
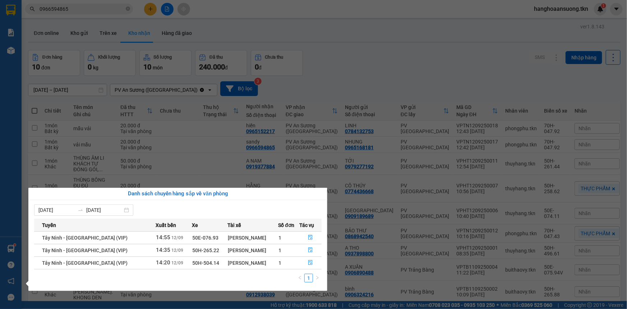
click at [450, 56] on section "Kết quả tìm kiếm ( 3 ) Bộ lọc Mã ĐH Trạng thái Món hàng Thu hộ Tổng cước Chưa c…" at bounding box center [313, 154] width 627 height 309
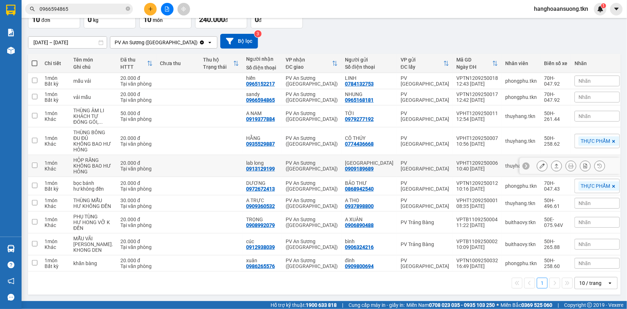
scroll to position [65, 0]
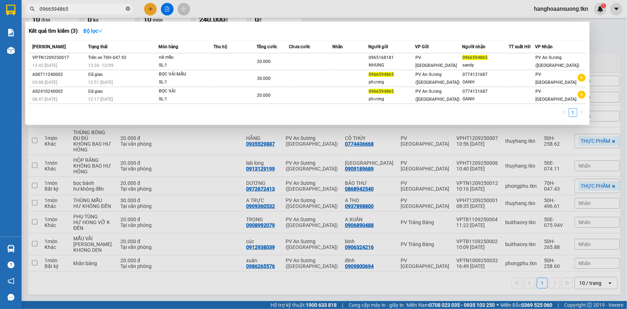
click at [128, 8] on icon "close-circle" at bounding box center [128, 8] width 4 height 4
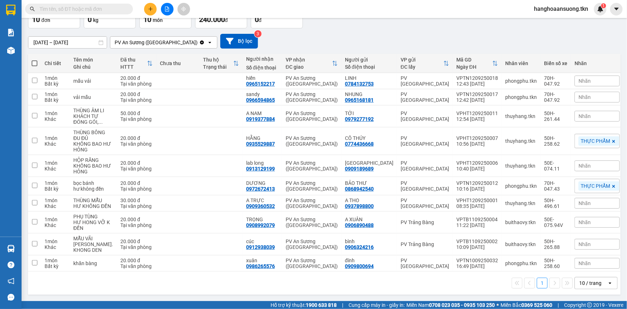
click at [115, 9] on input "text" at bounding box center [82, 9] width 85 height 8
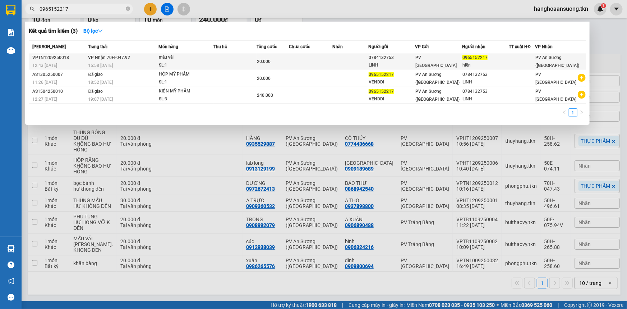
type input "0965152217"
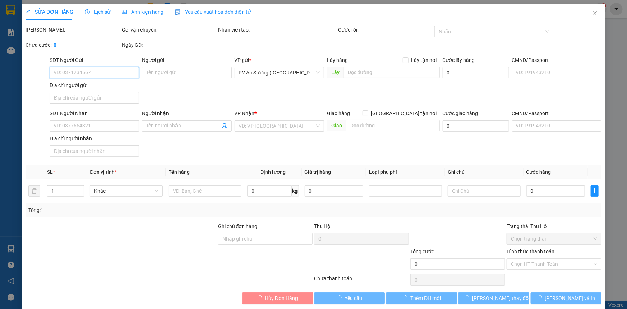
type input "0784132753"
type input "LINH"
type input "0965152217"
type input "hiền"
type input "20.000"
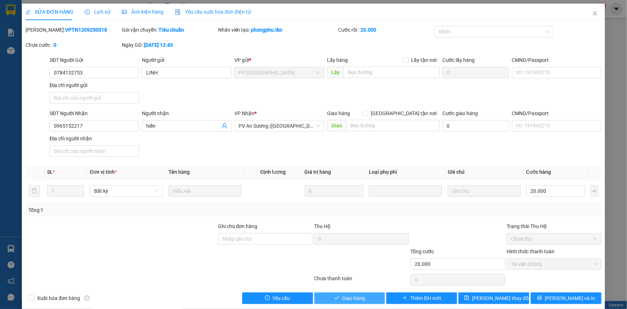
click at [358, 300] on span "Giao hàng" at bounding box center [353, 298] width 23 height 8
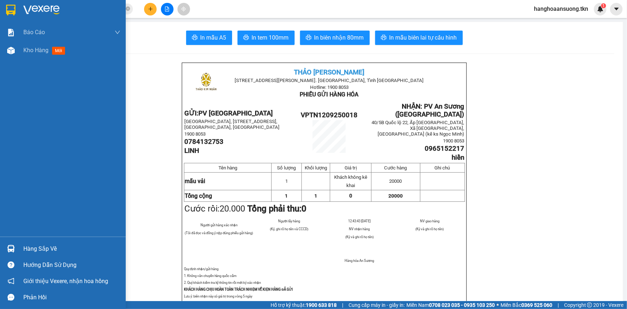
click at [59, 250] on div "Hàng sắp về" at bounding box center [71, 248] width 97 height 11
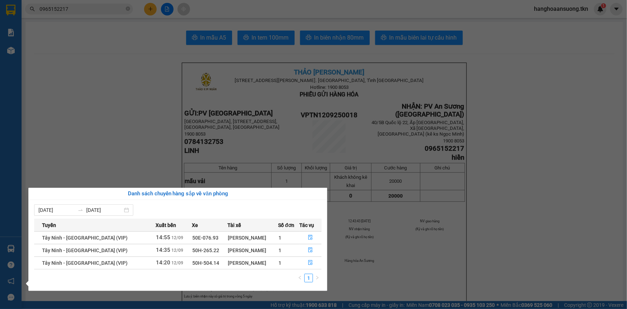
click at [124, 93] on section "Kết quả tìm kiếm ( 3 ) Bộ lọc Mã ĐH Trạng thái Món hàng Thu hộ Tổng cước Chưa c…" at bounding box center [313, 154] width 627 height 309
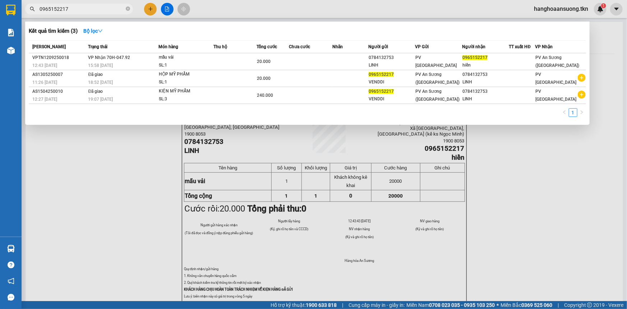
click at [125, 10] on span "0965152217" at bounding box center [79, 9] width 108 height 11
click at [110, 10] on input "0965152217" at bounding box center [82, 9] width 85 height 8
click at [129, 8] on icon "close-circle" at bounding box center [128, 8] width 4 height 4
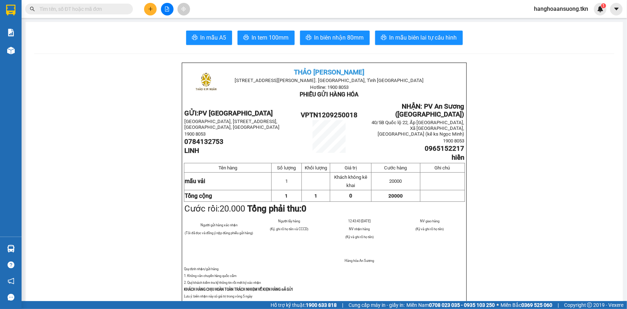
click at [119, 10] on input "text" at bounding box center [82, 9] width 85 height 8
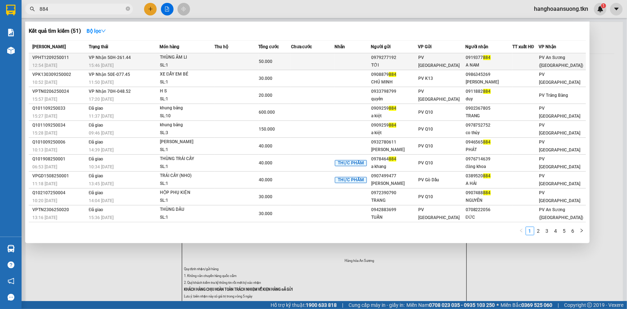
type input "884"
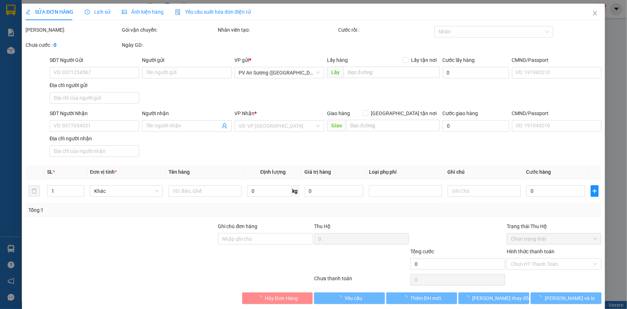
type input "0979277192"
type input "TỚI"
type input "0919377884"
type input "A NAM"
type input "50.000"
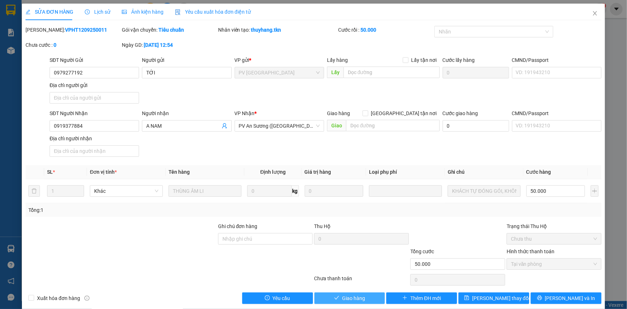
click at [350, 298] on span "Giao hàng" at bounding box center [353, 298] width 23 height 8
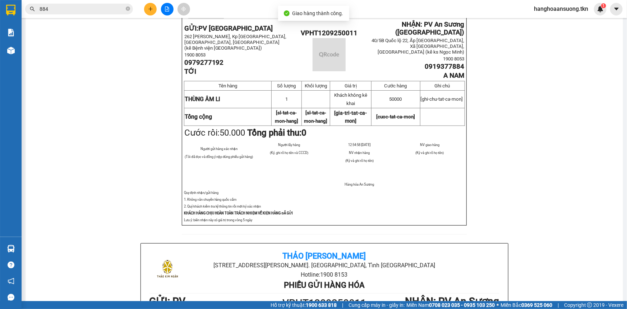
scroll to position [98, 0]
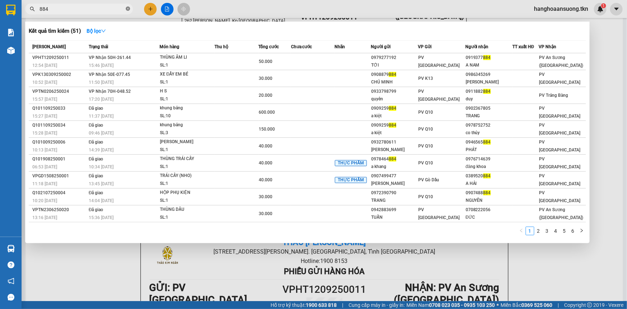
click at [127, 8] on icon "close-circle" at bounding box center [128, 8] width 4 height 4
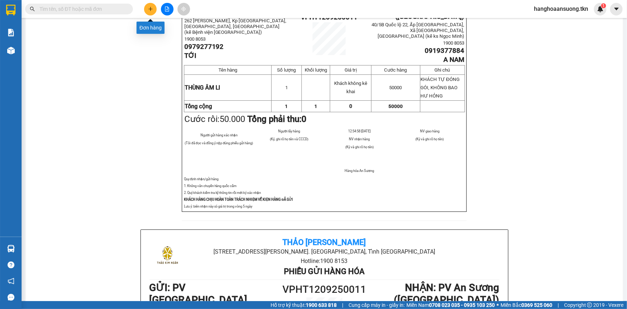
click at [153, 9] on icon "plus" at bounding box center [150, 8] width 5 height 5
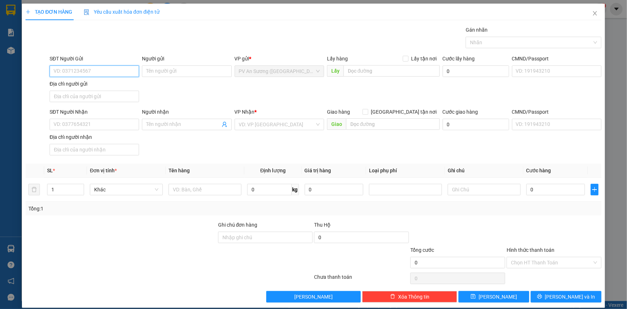
click at [103, 71] on input "SĐT Người Gửi" at bounding box center [94, 70] width 89 height 11
click at [89, 69] on input "SĐT Người Gửi" at bounding box center [94, 70] width 89 height 11
click at [93, 71] on input "SĐT Người Gửi" at bounding box center [94, 70] width 89 height 11
click at [91, 70] on input "SĐT Người Gửi" at bounding box center [94, 70] width 89 height 11
type input "0789811789"
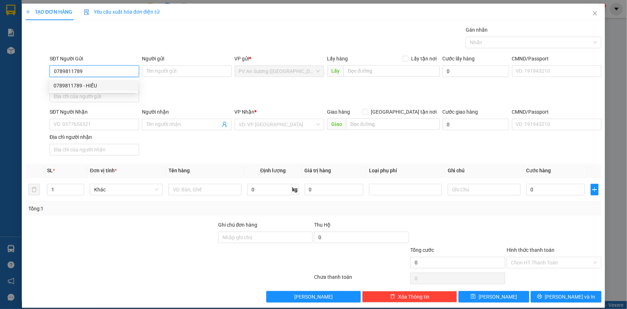
click at [101, 84] on div "0789811789 - HIẾU" at bounding box center [94, 86] width 80 height 8
type input "HIẾU"
type input "0908173060"
type input "thiên nam"
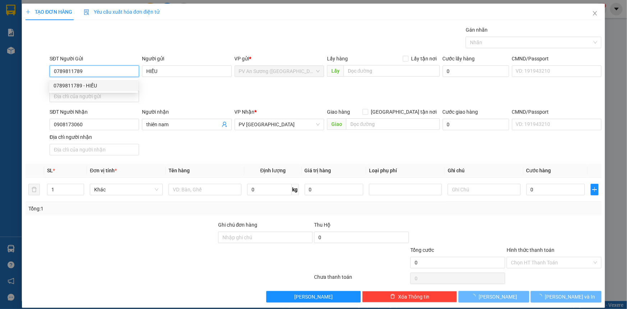
type input "80.000"
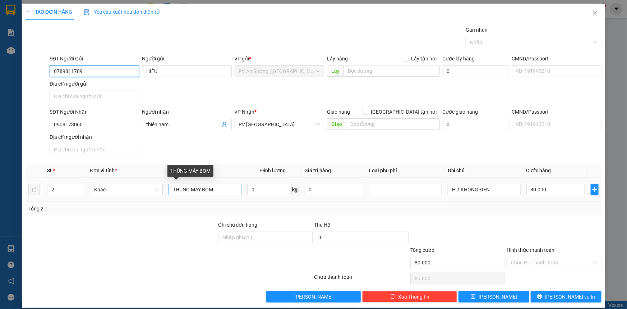
type input "0789811789"
click at [223, 192] on input "THÙNG MÁY BOM" at bounding box center [204, 189] width 73 height 11
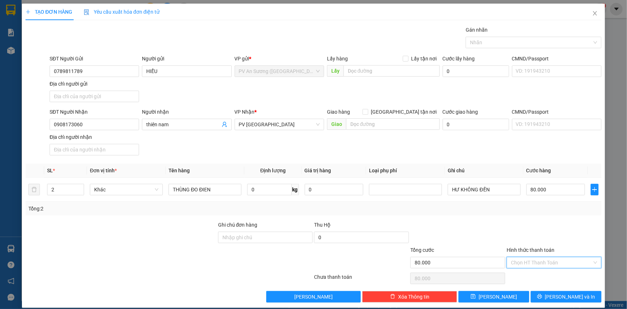
click at [535, 262] on input "Hình thức thanh toán" at bounding box center [551, 262] width 81 height 11
click at [532, 276] on div "Tại văn phòng" at bounding box center [549, 276] width 85 height 8
click at [574, 295] on span "[PERSON_NAME] và In" at bounding box center [570, 296] width 50 height 8
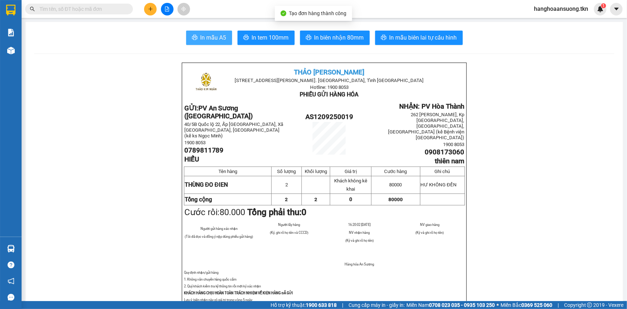
click at [218, 36] on span "In mẫu A5" at bounding box center [213, 37] width 26 height 9
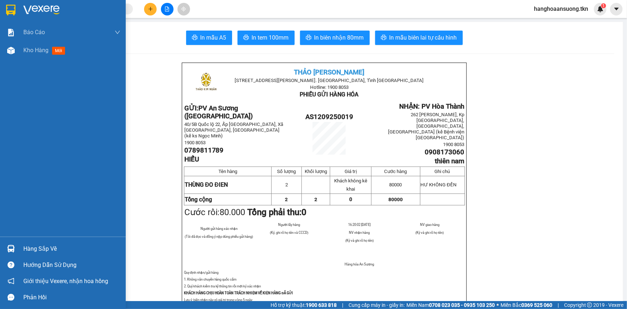
click at [44, 249] on div "Hàng sắp về" at bounding box center [71, 248] width 97 height 11
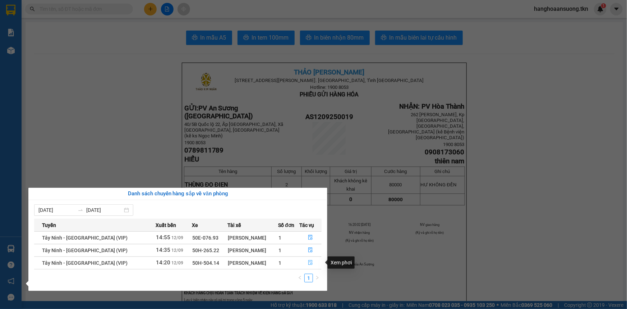
click at [309, 262] on icon "file-done" at bounding box center [310, 262] width 4 height 5
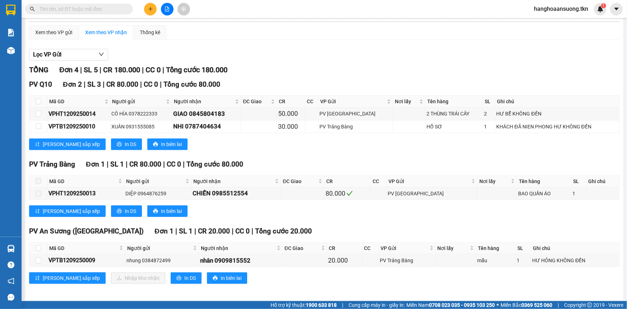
scroll to position [51, 0]
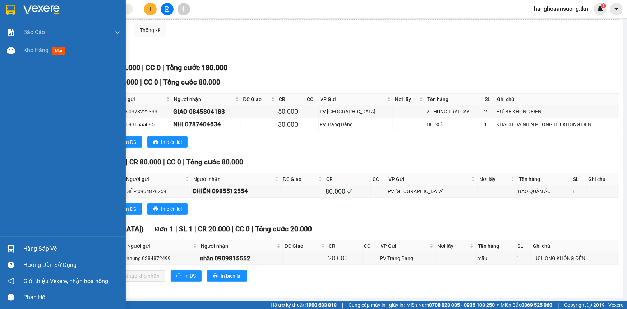
click at [35, 8] on img at bounding box center [41, 10] width 36 height 11
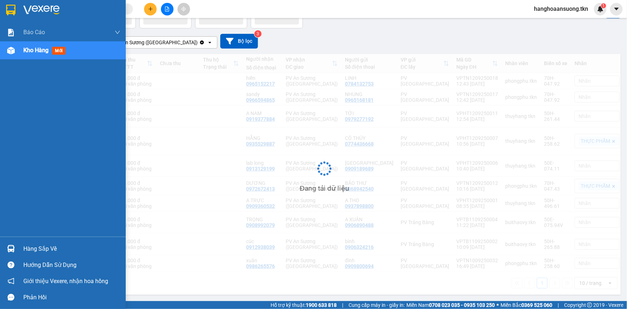
scroll to position [33, 0]
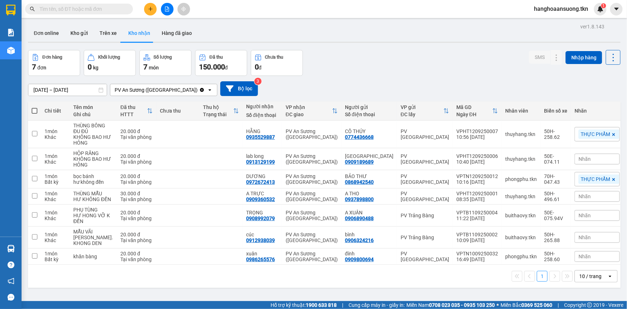
scroll to position [33, 0]
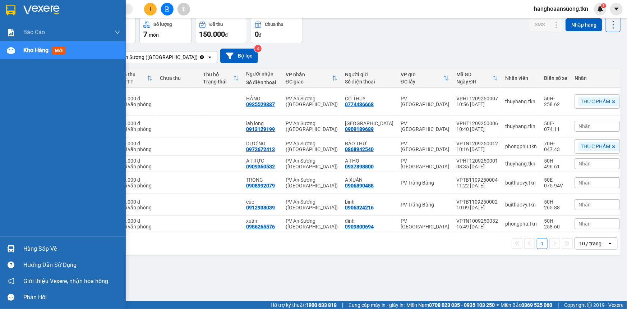
click at [52, 252] on div "Hàng sắp về" at bounding box center [71, 248] width 97 height 11
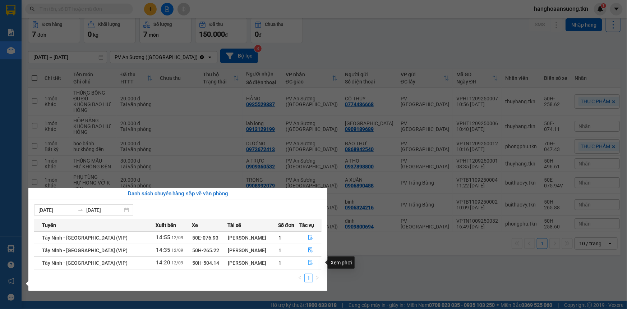
click at [311, 262] on icon "file-done" at bounding box center [310, 262] width 5 height 5
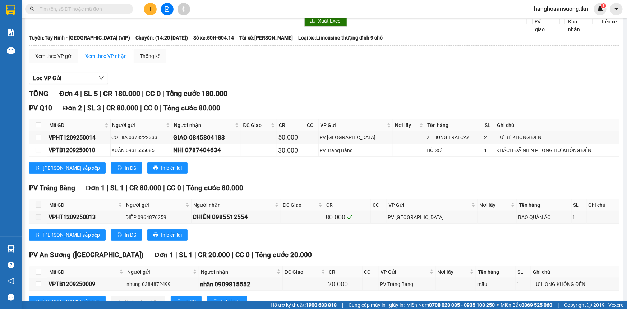
scroll to position [51, 0]
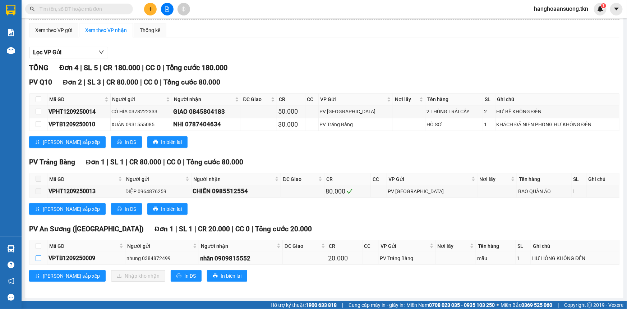
click at [38, 259] on input "checkbox" at bounding box center [39, 258] width 6 height 6
checkbox input "true"
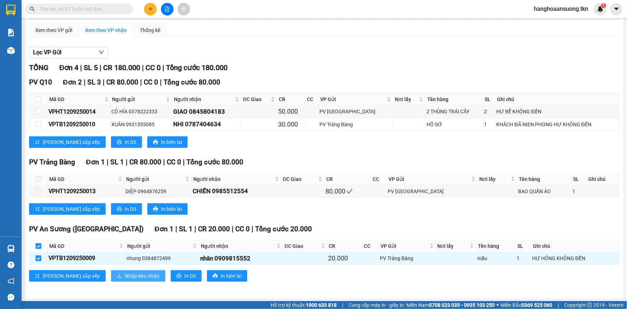
click at [125, 273] on span "Nhập kho nhận" at bounding box center [142, 276] width 35 height 8
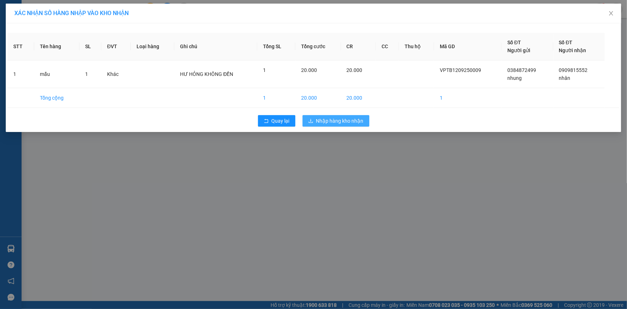
click at [356, 118] on span "Nhập hàng kho nhận" at bounding box center [339, 121] width 47 height 8
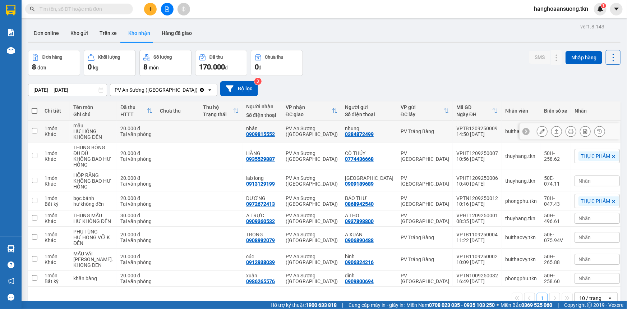
click at [35, 132] on input "checkbox" at bounding box center [34, 130] width 5 height 5
checkbox input "true"
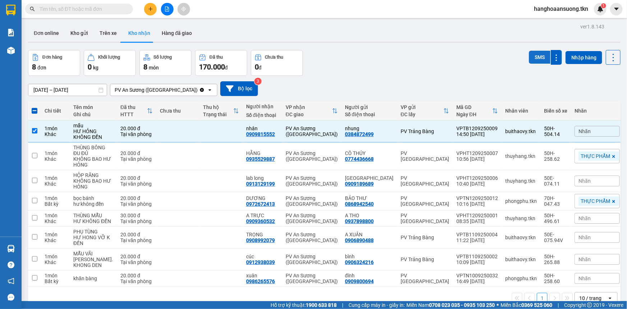
click at [533, 57] on button "SMS" at bounding box center [540, 57] width 22 height 13
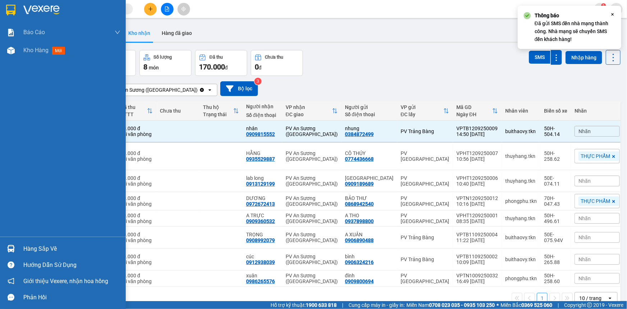
click at [48, 249] on div "Hàng sắp về" at bounding box center [71, 248] width 97 height 11
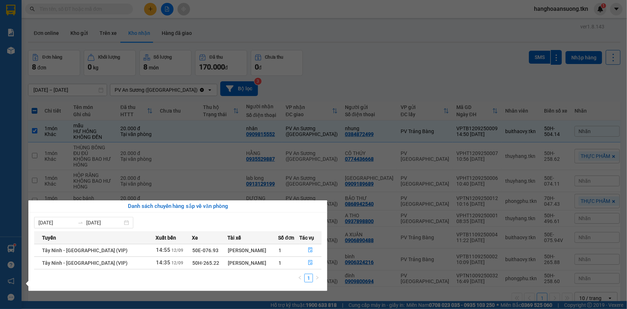
click at [4, 17] on div "Báo cáo Mẫu 1: Báo cáo dòng tiền theo nhân viên Mẫu 2: Thống kê đơn hàng theo n…" at bounding box center [11, 154] width 22 height 309
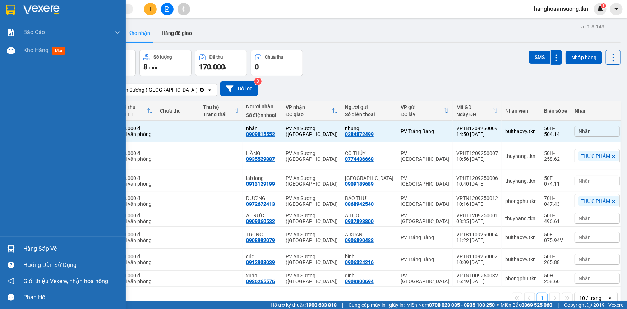
click at [24, 11] on img at bounding box center [41, 10] width 36 height 11
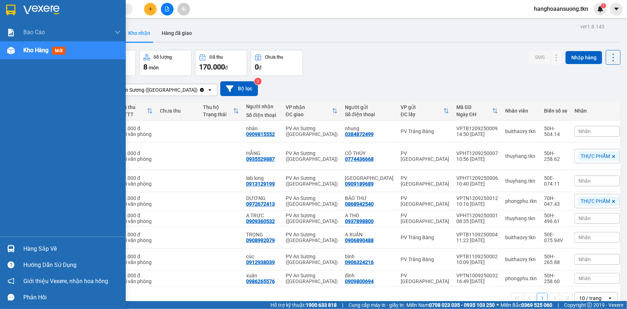
click at [13, 246] on img at bounding box center [11, 249] width 8 height 8
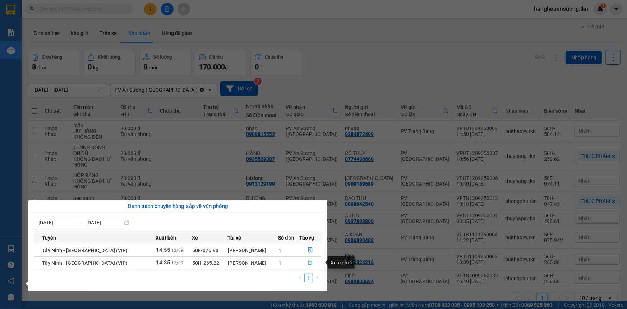
click at [311, 264] on icon "file-done" at bounding box center [310, 262] width 5 height 5
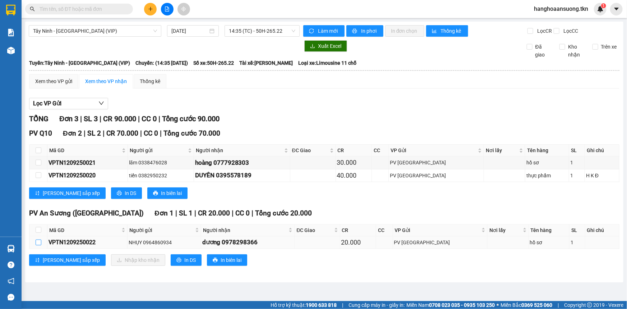
click at [36, 240] on input "checkbox" at bounding box center [39, 242] width 6 height 6
checkbox input "true"
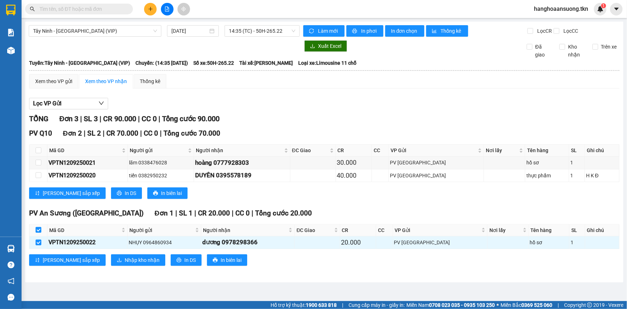
click at [105, 265] on div "PV An Sương (Hàng Hóa) Đơn 1 | SL 1 | CR 20.000 | CC 0 | Tổng cước 20.000 Mã GD…" at bounding box center [324, 239] width 590 height 63
click at [125, 262] on span "Nhập kho nhận" at bounding box center [142, 260] width 35 height 8
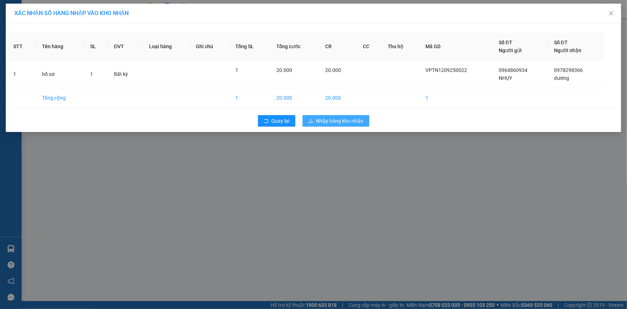
click at [358, 119] on span "Nhập hàng kho nhận" at bounding box center [339, 121] width 47 height 8
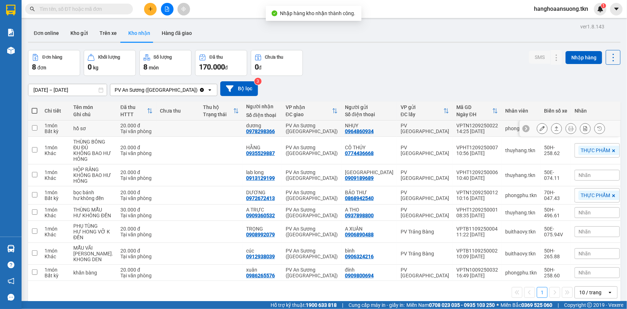
click at [34, 128] on input "checkbox" at bounding box center [34, 127] width 5 height 5
checkbox input "true"
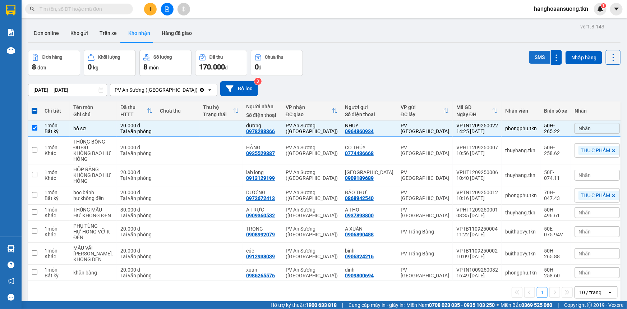
click at [536, 56] on button "SMS" at bounding box center [540, 57] width 22 height 13
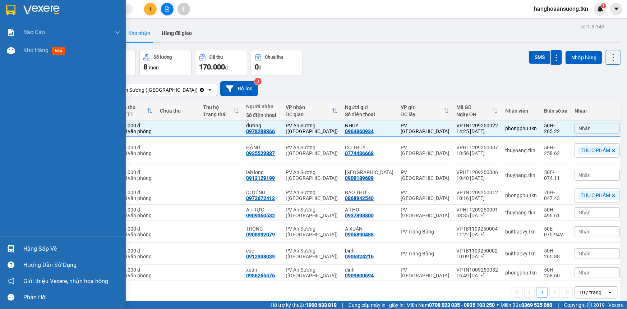
click at [66, 9] on div at bounding box center [71, 10] width 97 height 11
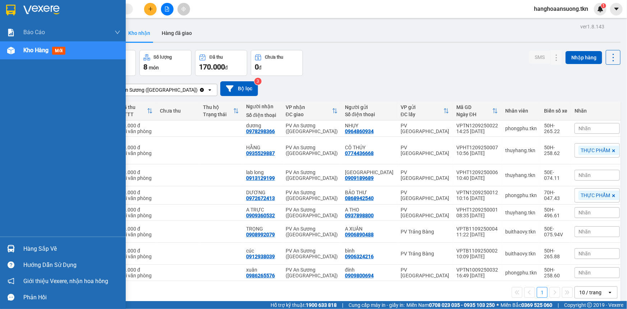
click at [58, 248] on div "Hàng sắp về" at bounding box center [71, 248] width 97 height 11
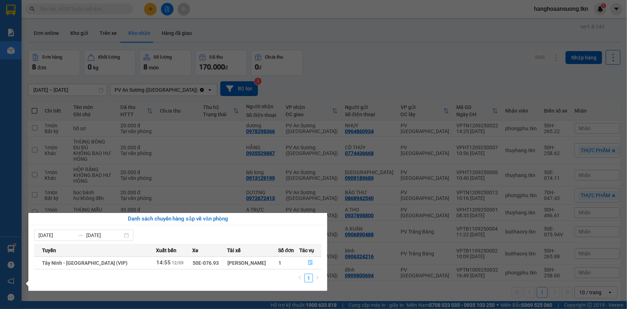
click at [373, 68] on section "Kết quả tìm kiếm ( 51 ) Bộ lọc Mã ĐH Trạng thái Món hàng Thu hộ Tổng cước Chưa …" at bounding box center [313, 154] width 627 height 309
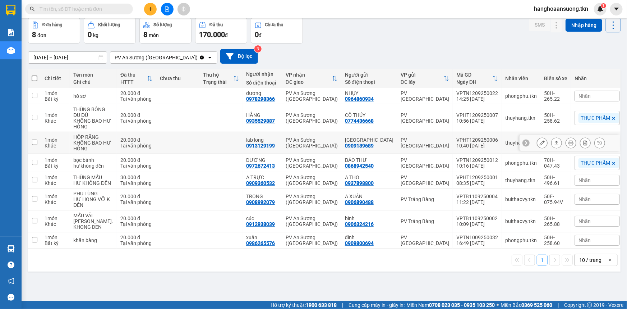
scroll to position [33, 0]
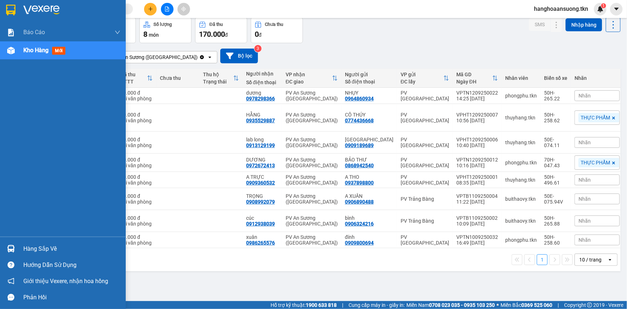
click at [39, 247] on div "Hàng sắp về" at bounding box center [71, 248] width 97 height 11
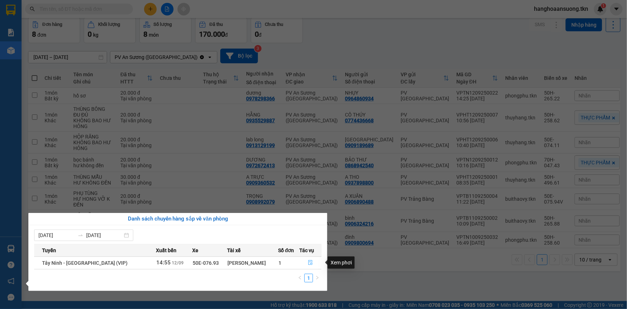
click at [310, 265] on span "file-done" at bounding box center [310, 263] width 5 height 6
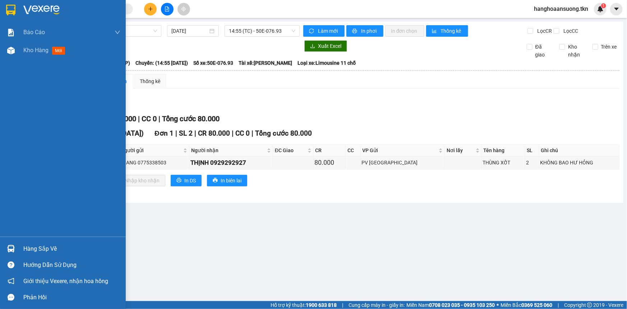
click at [27, 6] on img at bounding box center [41, 10] width 36 height 11
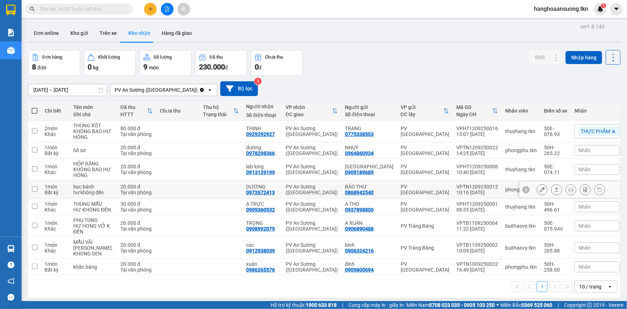
click at [34, 191] on input "checkbox" at bounding box center [34, 188] width 5 height 5
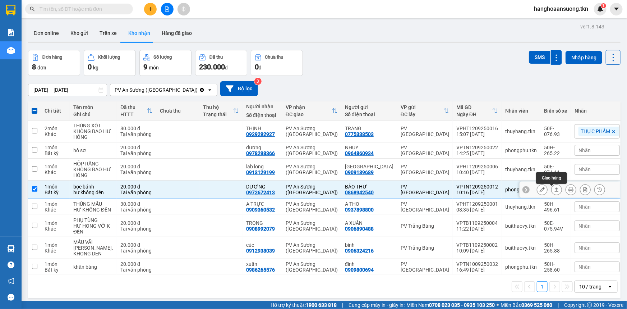
click at [554, 191] on icon at bounding box center [556, 189] width 5 height 5
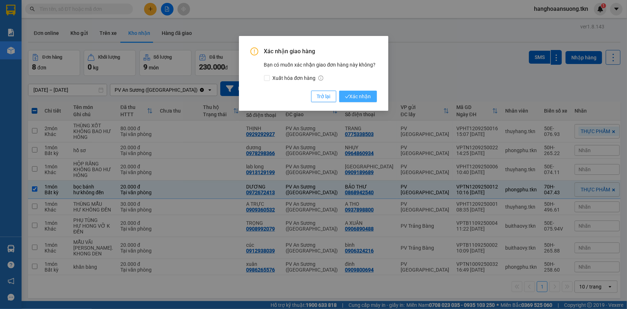
click at [367, 97] on span "Xác nhận" at bounding box center [358, 96] width 26 height 8
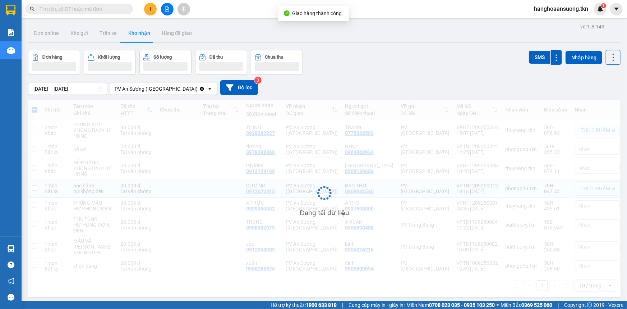
checkbox input "false"
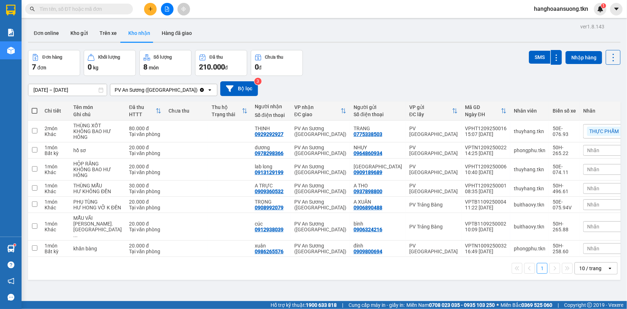
click at [151, 11] on icon "plus" at bounding box center [150, 8] width 5 height 5
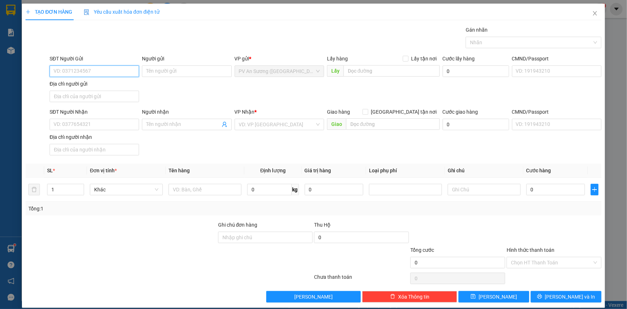
click at [92, 74] on input "SĐT Người Gửi" at bounding box center [94, 70] width 89 height 11
type input "0764565318"
click at [186, 72] on input "Người gửi" at bounding box center [186, 70] width 89 height 11
type input "MAI HIEU"
click at [86, 123] on input "SĐT Người Nhận" at bounding box center [94, 124] width 89 height 11
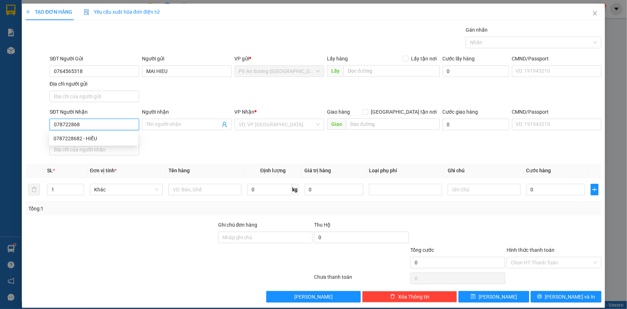
type input "0787228682"
click at [98, 135] on div "0787228682 - HIẾU" at bounding box center [94, 138] width 80 height 8
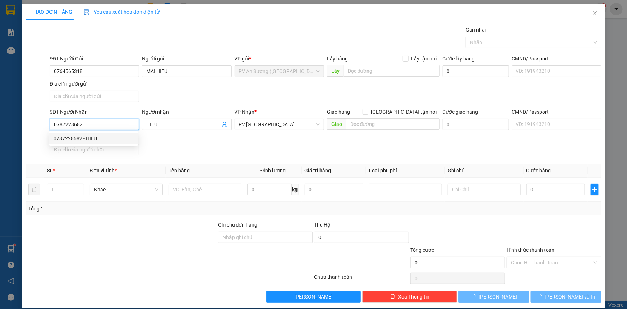
type input "HIẾU"
type input "20.000"
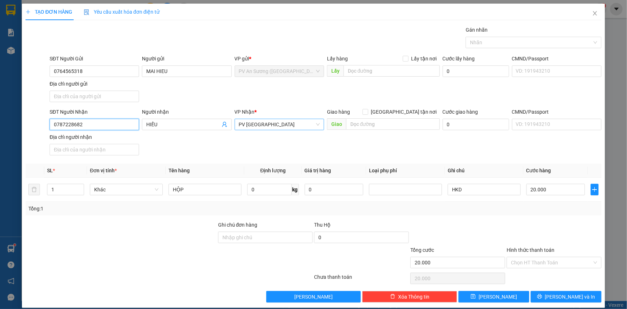
click at [264, 125] on span "PV [GEOGRAPHIC_DATA]" at bounding box center [279, 124] width 81 height 11
type input "0787228682"
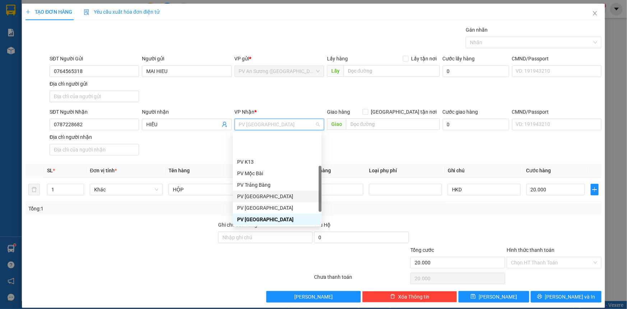
scroll to position [32, 0]
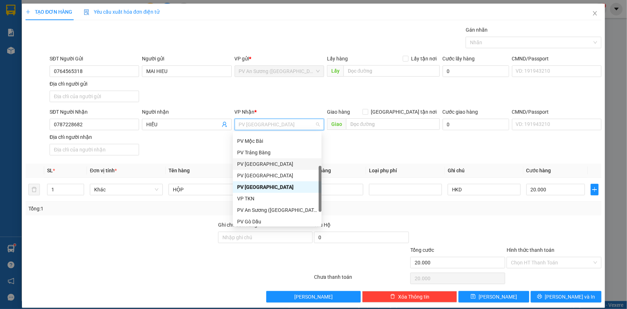
click at [264, 161] on div "PV [GEOGRAPHIC_DATA]" at bounding box center [277, 164] width 80 height 8
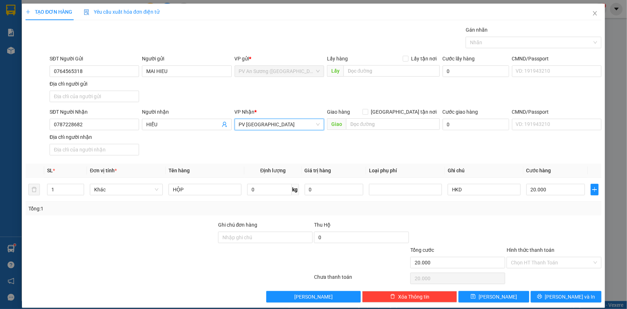
click at [239, 150] on div "SĐT Người Nhận 0787228682 Người nhận HIẾU VP Nhận * PV Hòa Thành PV Hòa Thành G…" at bounding box center [325, 133] width 555 height 50
click at [196, 191] on input "HỘP" at bounding box center [204, 189] width 73 height 11
type input "HỘP THUOC"
click at [544, 262] on input "Hình thức thanh toán" at bounding box center [551, 262] width 81 height 11
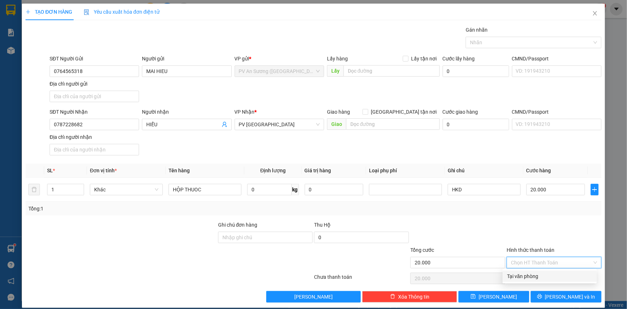
click at [538, 277] on div "Tại văn phòng" at bounding box center [549, 276] width 85 height 8
type input "0"
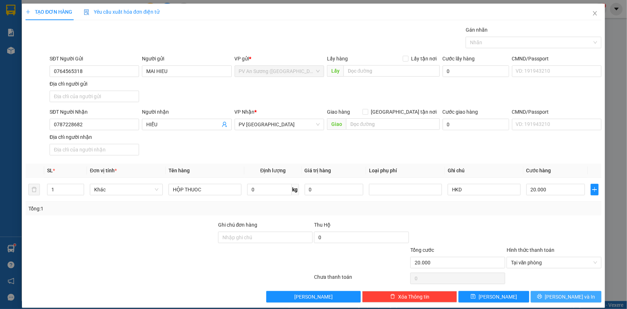
click at [571, 299] on span "[PERSON_NAME] và In" at bounding box center [570, 296] width 50 height 8
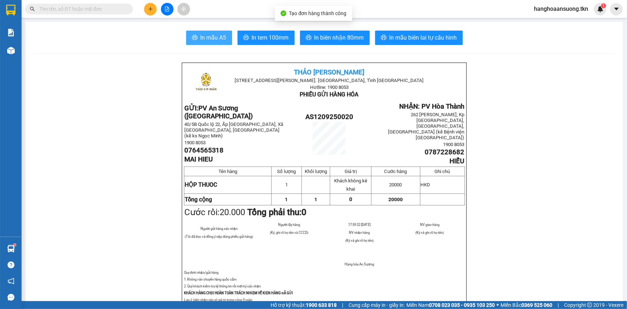
click at [203, 40] on span "In mẫu A5" at bounding box center [213, 37] width 26 height 9
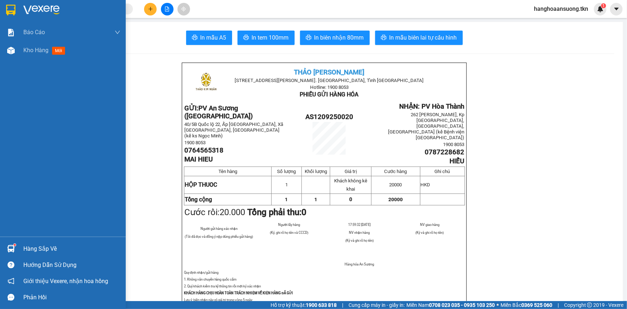
click at [11, 10] on img at bounding box center [10, 10] width 9 height 11
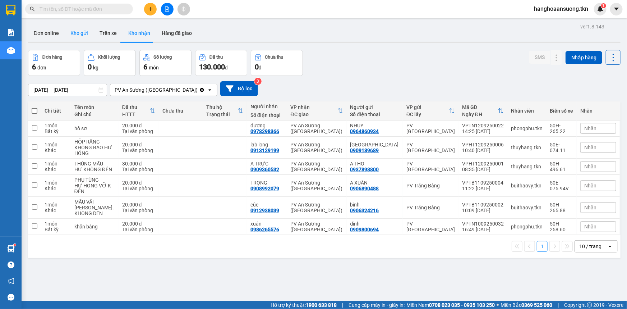
click at [74, 33] on button "Kho gửi" at bounding box center [79, 32] width 29 height 17
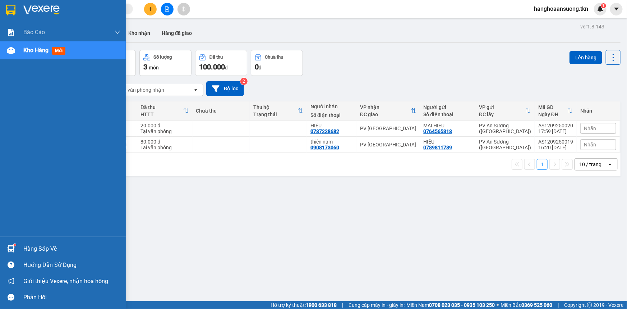
click at [11, 244] on div at bounding box center [11, 248] width 13 height 13
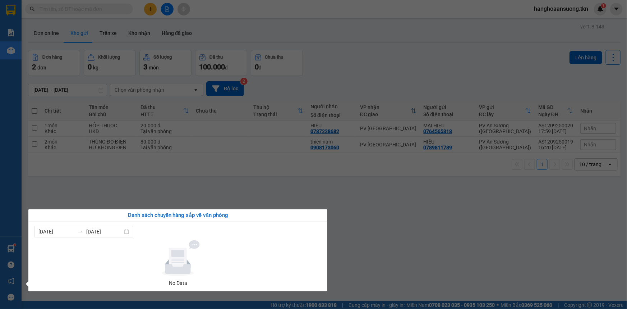
click at [450, 225] on section "Kết quả tìm kiếm ( 51 ) Bộ lọc Mã ĐH Trạng thái Món hàng Thu hộ Tổng cước Chưa …" at bounding box center [313, 154] width 627 height 309
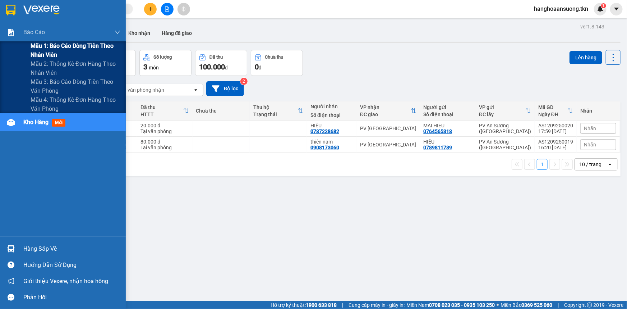
click at [22, 50] on div "Mẫu 1: Báo cáo dòng tiền theo nhân viên" at bounding box center [63, 50] width 126 height 18
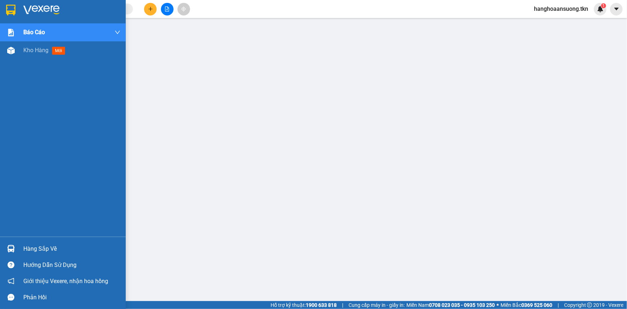
click at [10, 10] on img at bounding box center [10, 10] width 9 height 11
